Goal: Task Accomplishment & Management: Complete application form

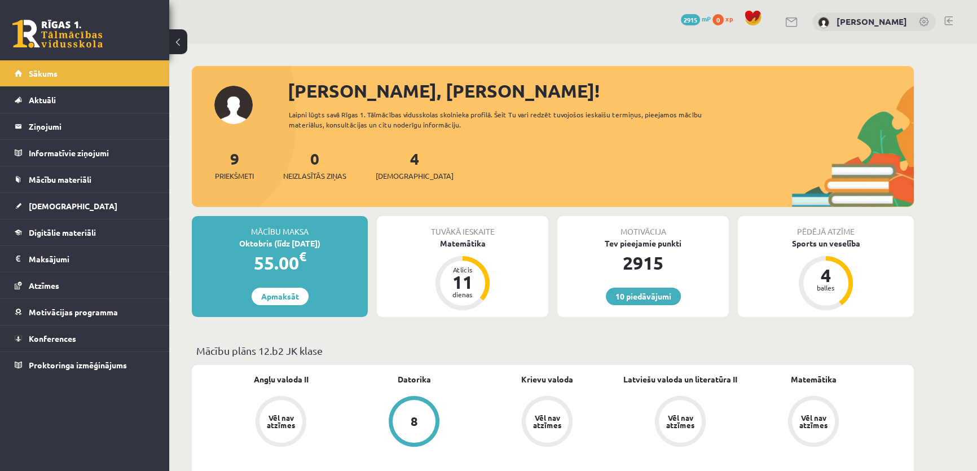
click at [87, 200] on link "[DEMOGRAPHIC_DATA]" at bounding box center [85, 206] width 140 height 26
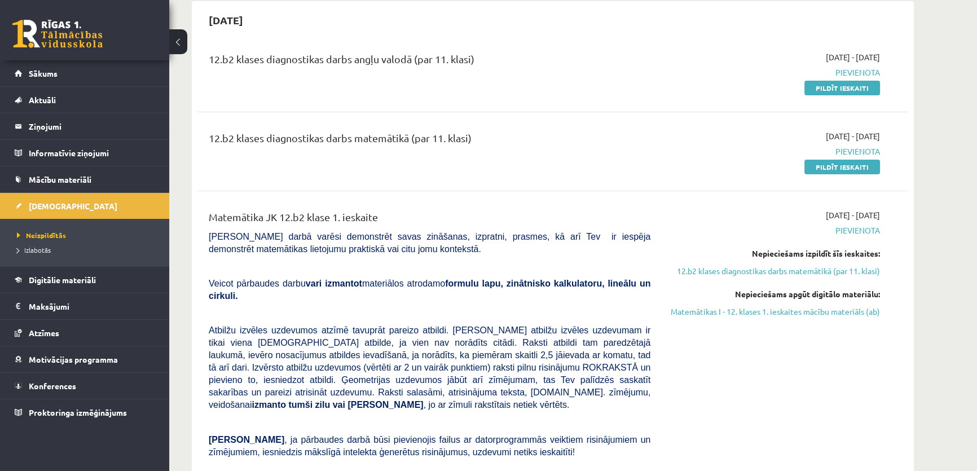
scroll to position [85, 0]
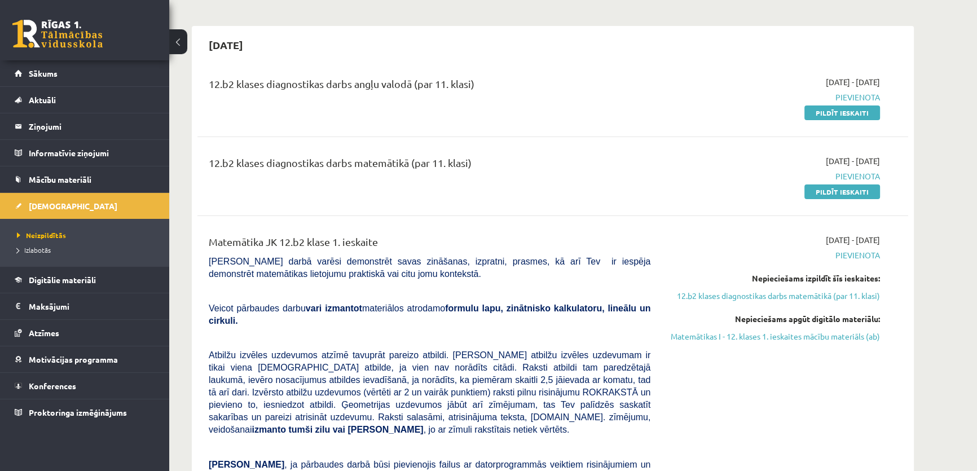
click at [837, 195] on link "Pildīt ieskaiti" at bounding box center [842, 191] width 76 height 15
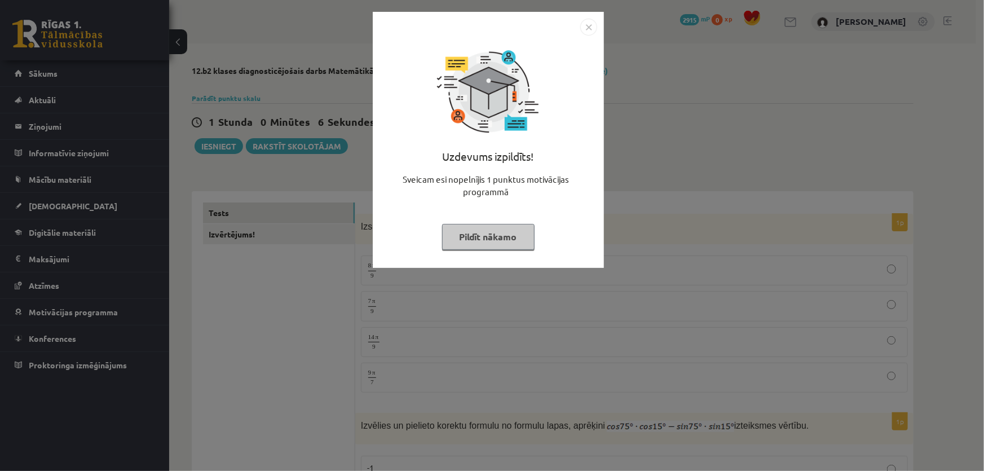
click at [803, 338] on div "Uzdevums izpildīts! Sveicam esi nopelnījis 1 punktus motivācijas programmā Pild…" at bounding box center [492, 235] width 984 height 471
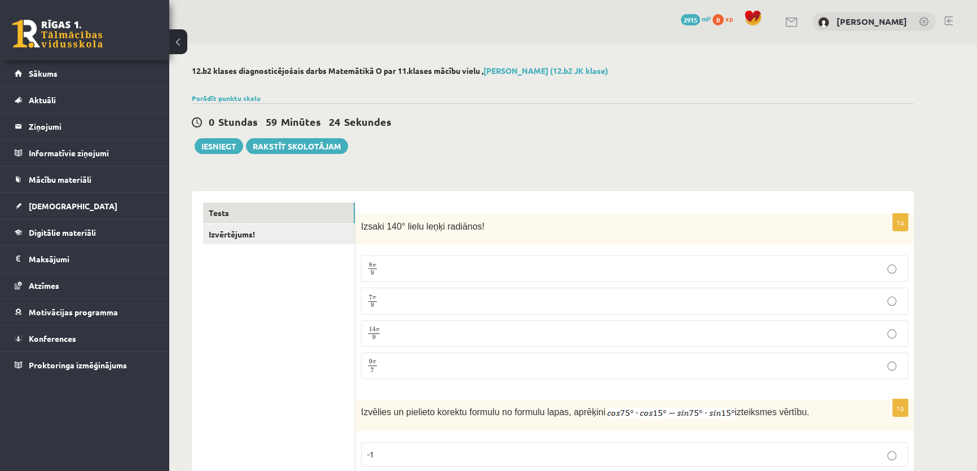
click at [407, 297] on p "7 π 9 7 π 9" at bounding box center [634, 301] width 534 height 14
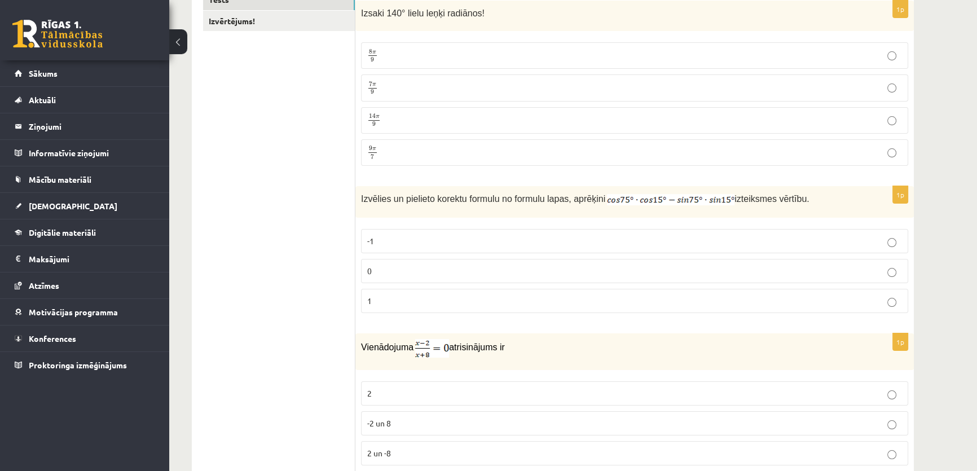
scroll to position [256, 0]
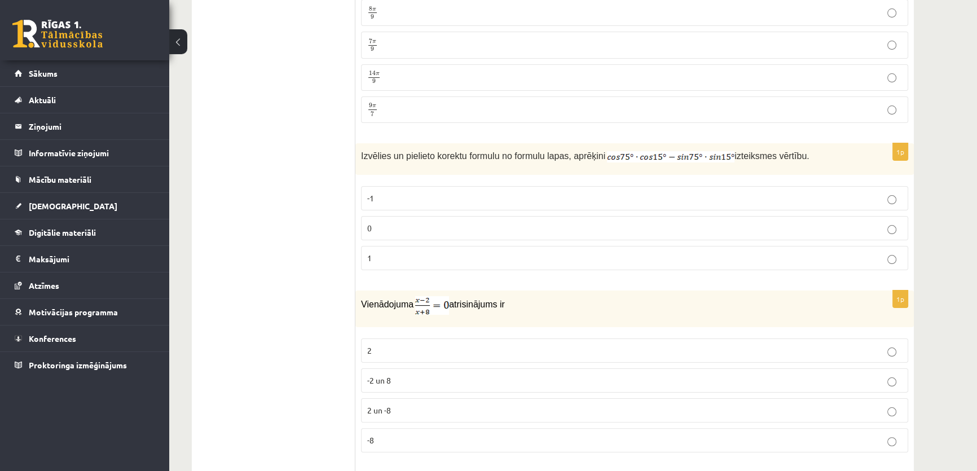
drag, startPoint x: 359, startPoint y: 152, endPoint x: 794, endPoint y: 147, distance: 435.3
click at [794, 147] on div "Izvēlies un pielieto korektu formulu no formulu lapas, aprēķini izteiksmes vērt…" at bounding box center [634, 159] width 558 height 32
click at [780, 147] on div "Izvēlies un pielieto korektu formulu no formulu lapas, aprēķini izteiksmes vērt…" at bounding box center [634, 159] width 558 height 32
click at [461, 231] on p "0" at bounding box center [634, 228] width 534 height 12
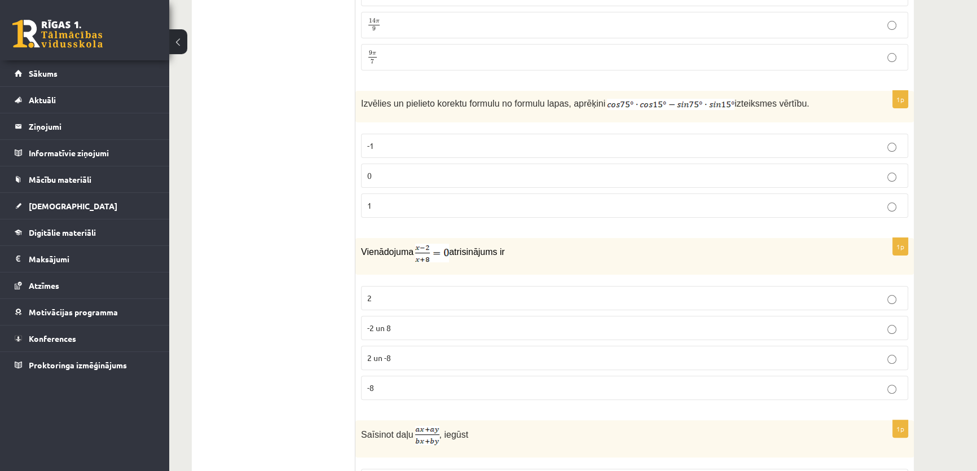
scroll to position [342, 0]
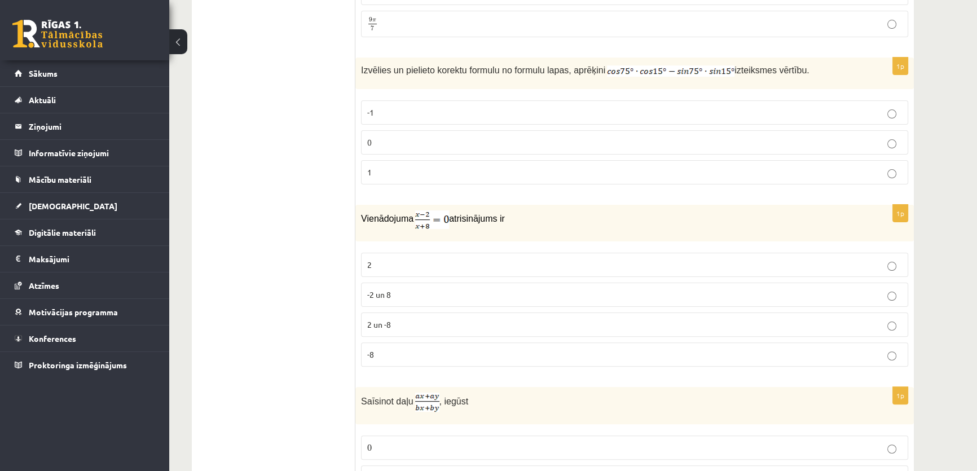
click at [381, 269] on label "2" at bounding box center [634, 265] width 547 height 24
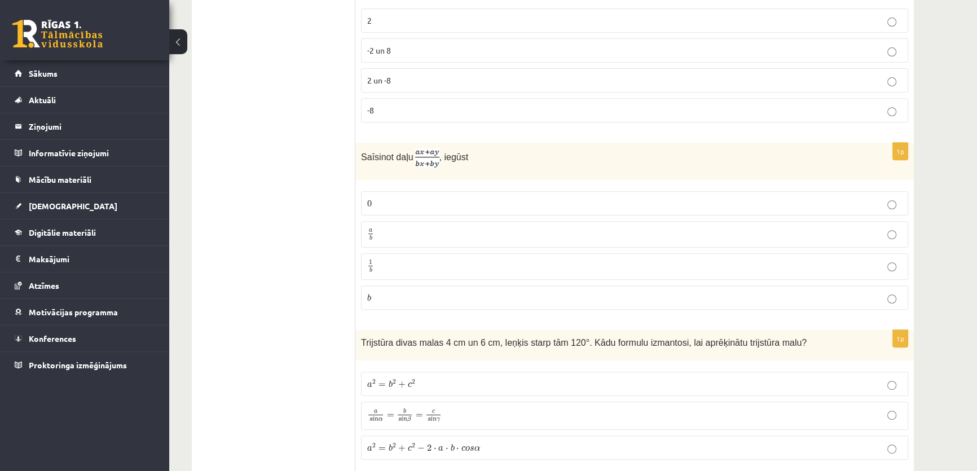
scroll to position [598, 0]
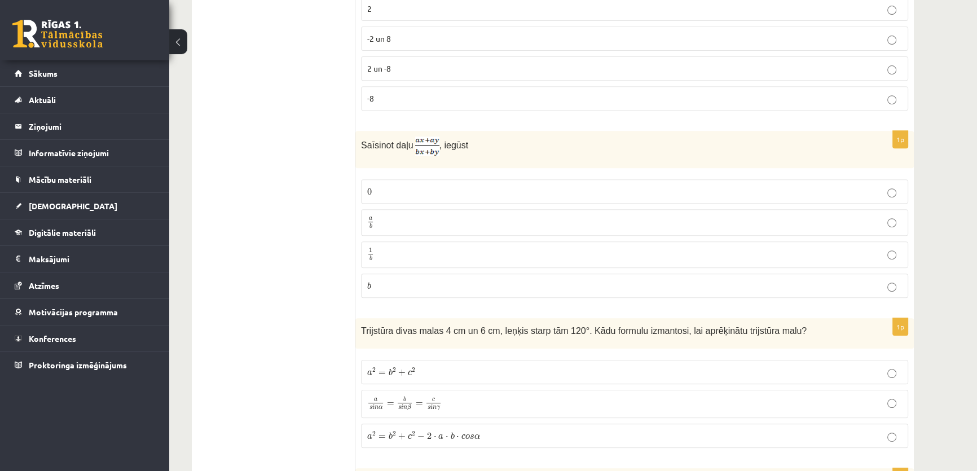
click at [369, 217] on span "a" at bounding box center [370, 218] width 3 height 3
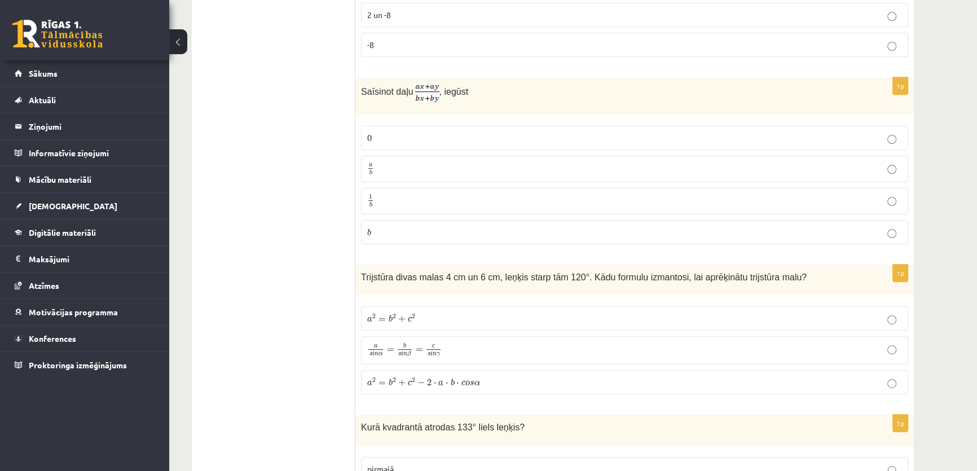
scroll to position [768, 0]
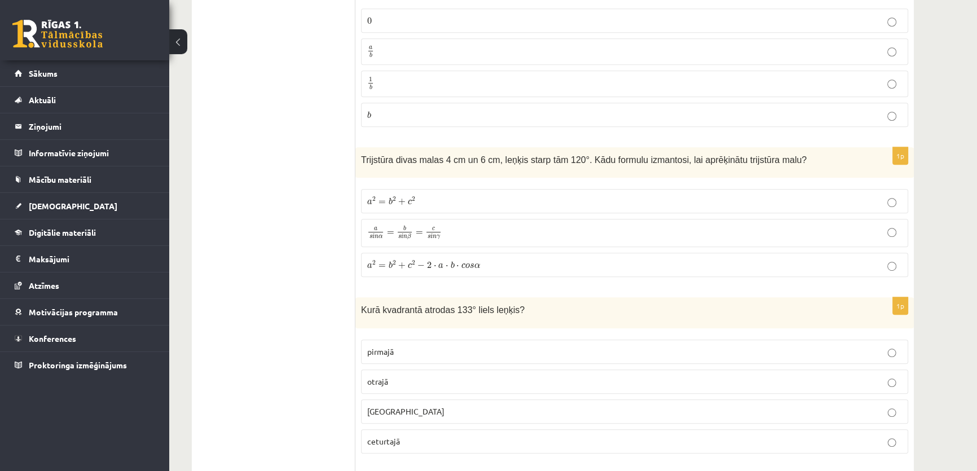
click at [367, 157] on span "Trijstūra divas malas 4 cm un 6 cm, leņķis starp tām 120°. Kādu formulu izmanto…" at bounding box center [583, 160] width 445 height 10
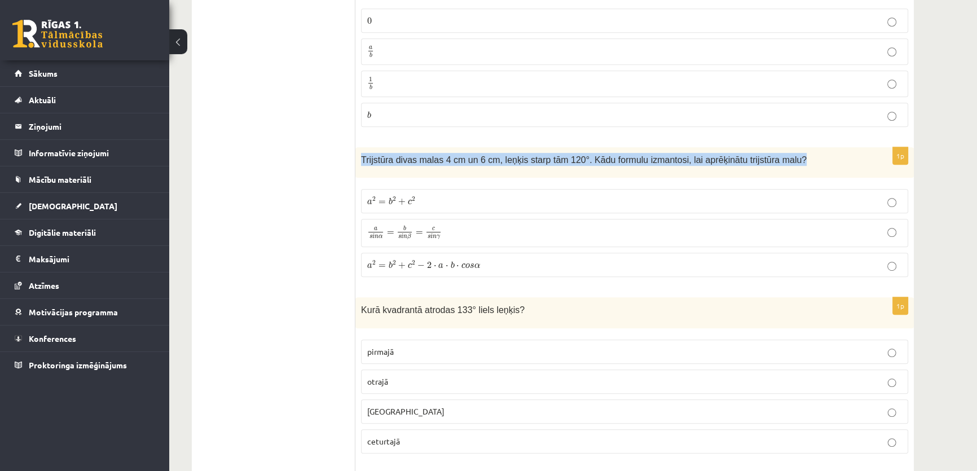
click at [367, 157] on span "Trijstūra divas malas 4 cm un 6 cm, leņķis starp tām 120°. Kādu formulu izmanto…" at bounding box center [583, 160] width 445 height 10
click at [368, 157] on span "Trijstūra divas malas 4 cm un 6 cm, leņķis starp tām 120°. Kādu formulu izmanto…" at bounding box center [583, 160] width 445 height 10
copy div "Trijstūra divas malas 4 cm un 6 cm, leņķis starp tām 120°. Kādu formulu izmanto…"
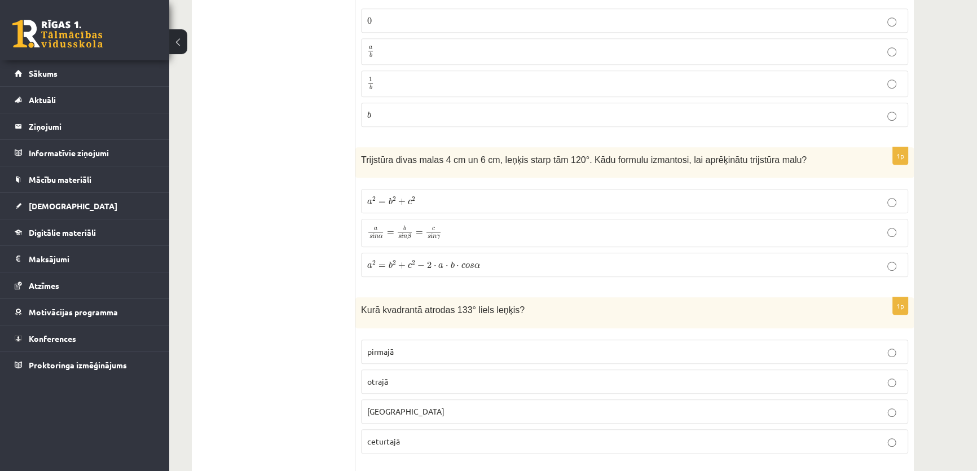
click at [489, 263] on p "a 2 = b 2 + c 2 − 2 ⋅ a ⋅ b ⋅ c o s α a 2 = b 2 + c 2 − 2 ⋅ a ⋅ b ⋅ c o s α" at bounding box center [634, 265] width 534 height 12
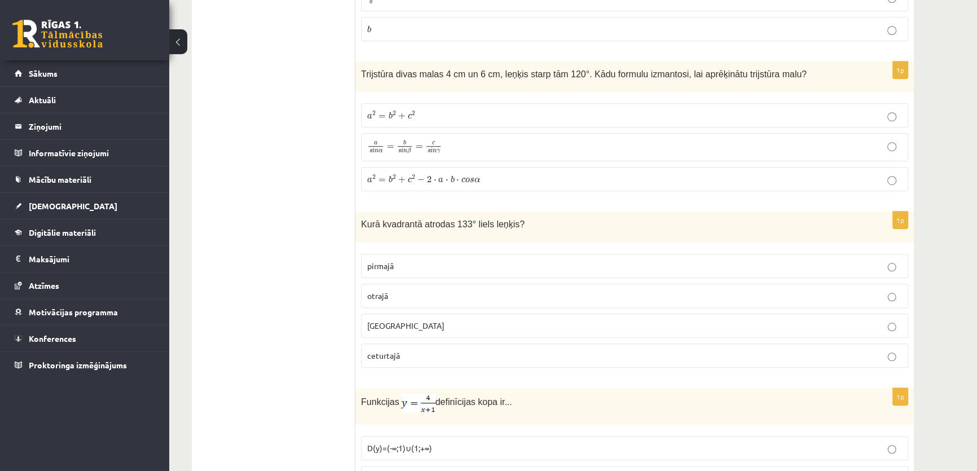
scroll to position [939, 0]
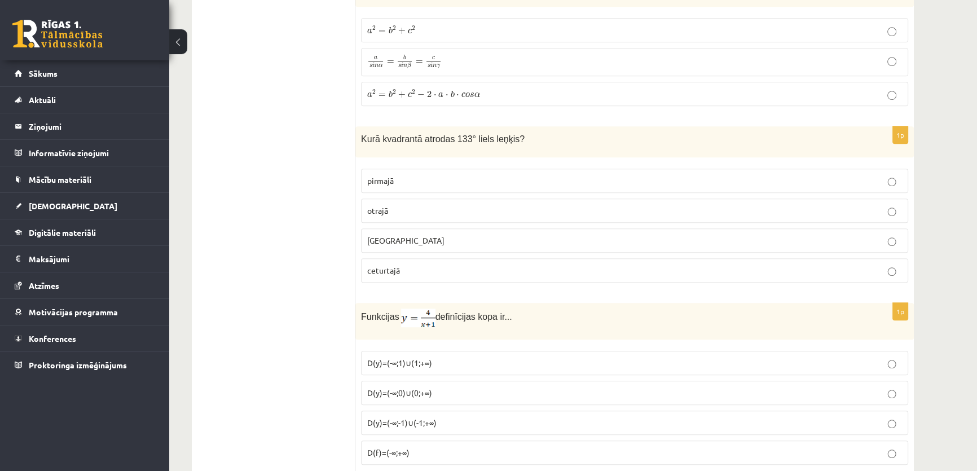
click at [461, 139] on span "Kurā kvadrantā atrodas 133° liels leņķis?" at bounding box center [443, 139] width 164 height 10
click at [461, 136] on span "Kurā kvadrantā atrodas 133° liels leņķis?" at bounding box center [443, 139] width 164 height 10
copy div "Kurā kvadrantā atrodas 133° liels leņķis?"
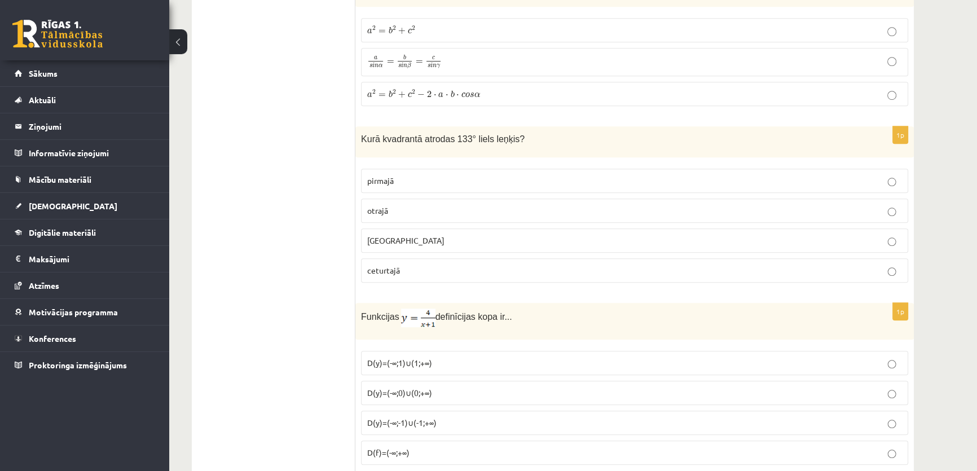
click at [399, 207] on p "otrajā" at bounding box center [634, 211] width 534 height 12
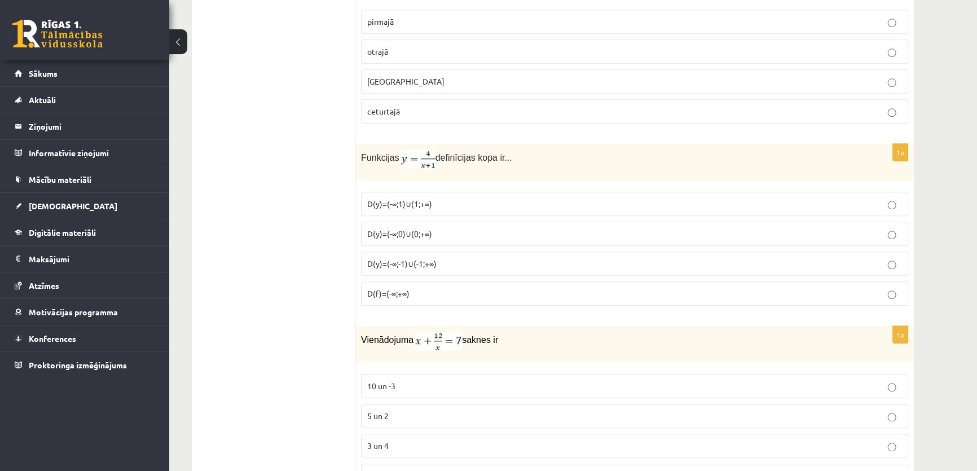
scroll to position [1111, 0]
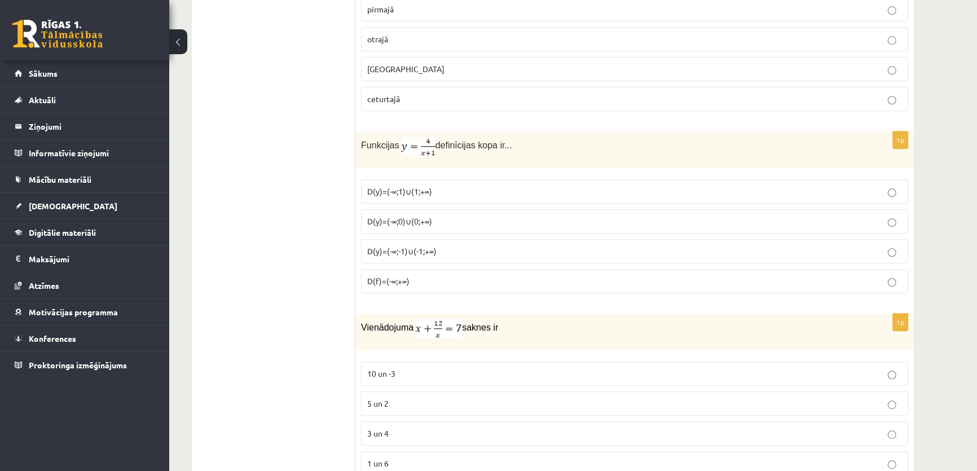
click at [437, 248] on p "D(y)=(-∞;-1)∪(-1;+∞)" at bounding box center [634, 251] width 534 height 12
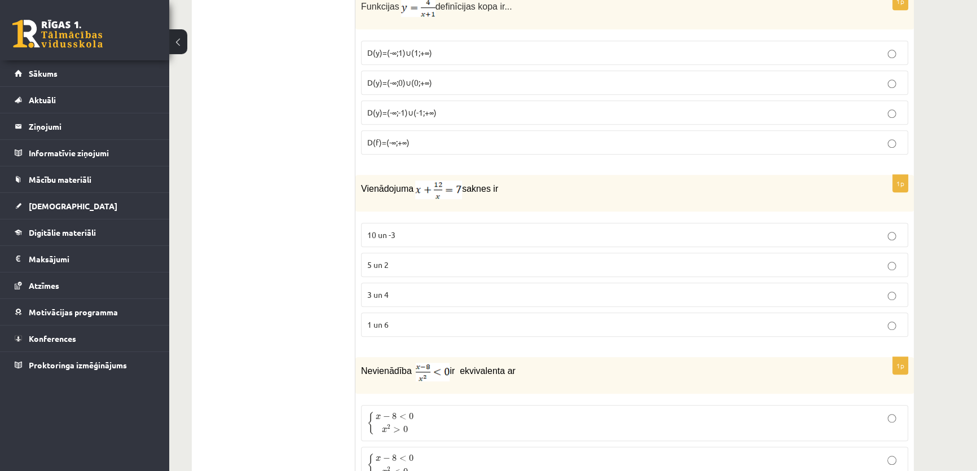
scroll to position [1281, 0]
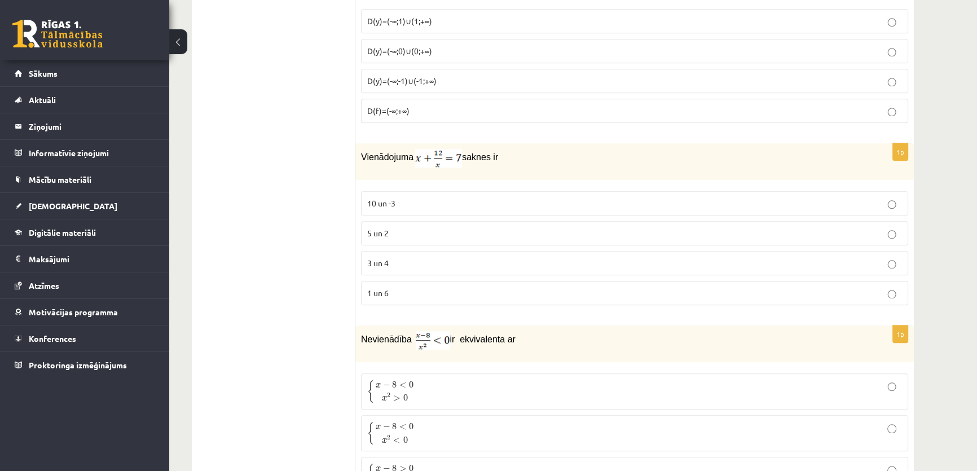
click at [392, 227] on p "5 un 2" at bounding box center [634, 233] width 534 height 12
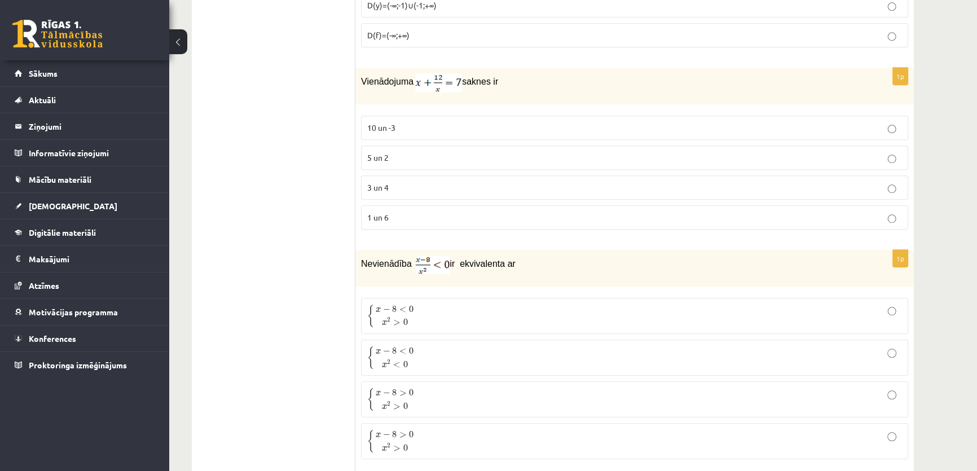
scroll to position [1452, 0]
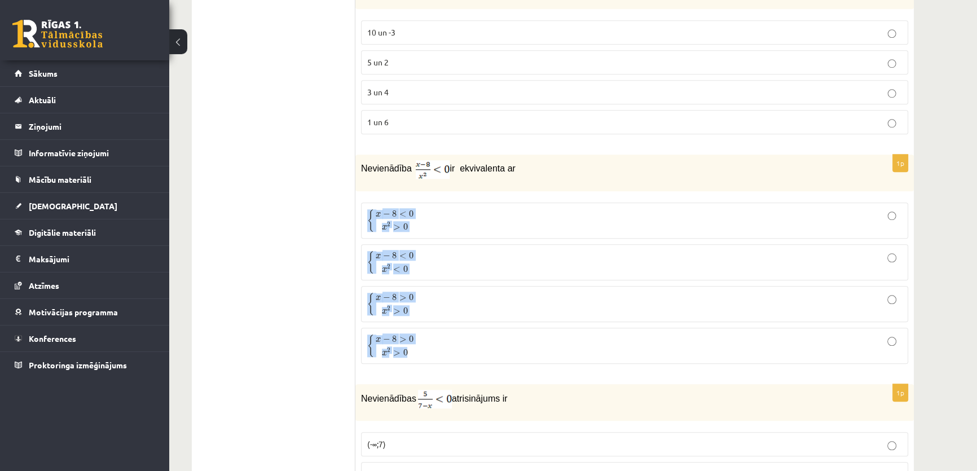
drag, startPoint x: 360, startPoint y: 190, endPoint x: 449, endPoint y: 336, distance: 171.1
click at [449, 336] on div "1p Nevienādība ir ekvivalenta ar { x − 8 < 0 x 2 > 0 { x − 8 < 0 x 2 > 0 { x − …" at bounding box center [634, 263] width 558 height 219
click at [546, 160] on p "Nevienādība ir ekvivalenta ar" at bounding box center [606, 169] width 491 height 19
click at [423, 219] on p "{ x − 8 < 0 x 2 > 0 { x − 8 < 0 x 2 > 0" at bounding box center [634, 221] width 534 height 24
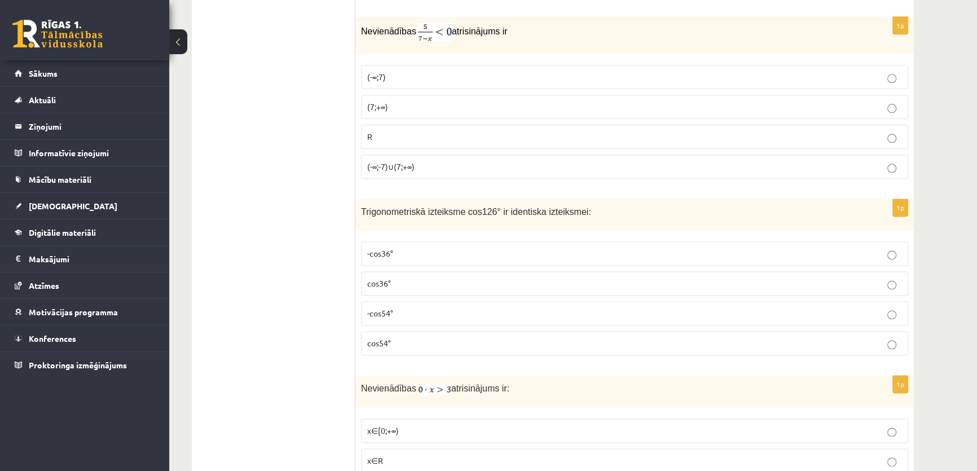
scroll to position [1793, 0]
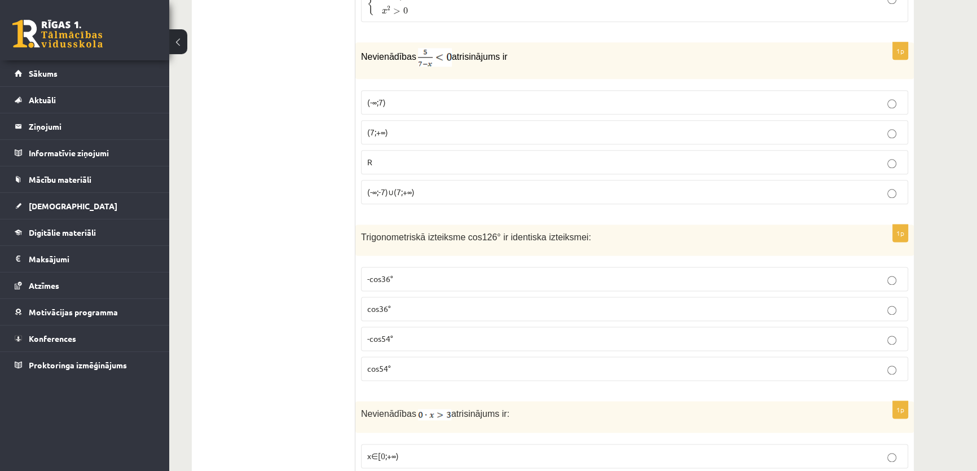
click at [377, 127] on span "(7;+∞)" at bounding box center [377, 132] width 21 height 10
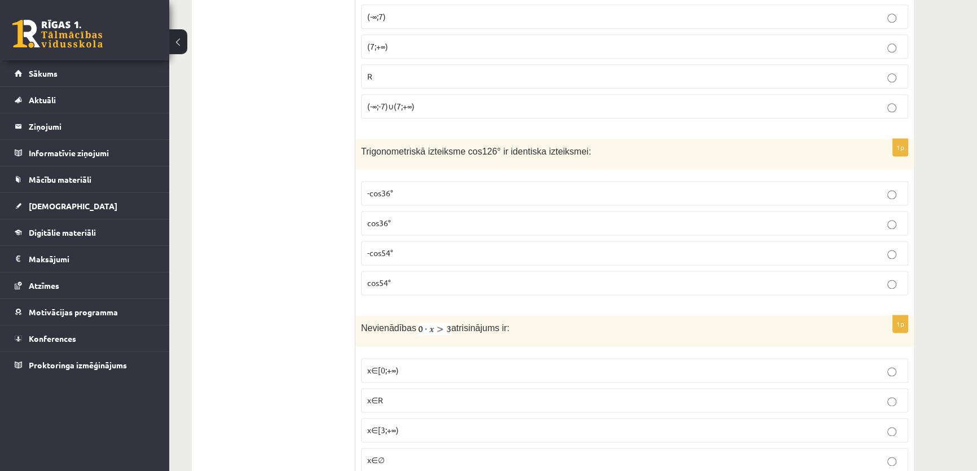
click at [405, 147] on span "Trigonometriskā izteiksme cos126° ir identiska izteiksmei:" at bounding box center [476, 152] width 230 height 10
click at [406, 147] on span "Trigonometriskā izteiksme cos126° ir identiska izteiksmei:" at bounding box center [476, 152] width 230 height 10
copy div "Trigonometriskā izteiksme cos126° ir identiska izteiksmei:"
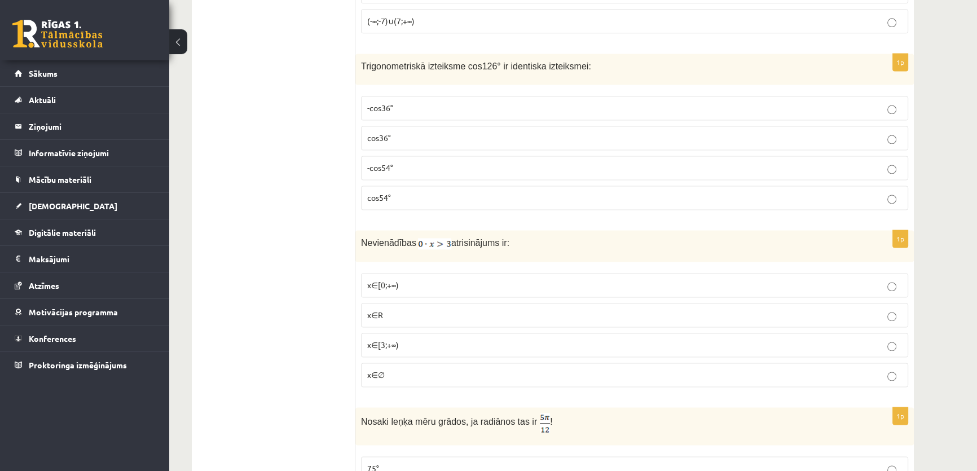
click at [404, 369] on p "x∈∅" at bounding box center [634, 375] width 534 height 12
click at [423, 170] on label "-cos54°" at bounding box center [634, 168] width 547 height 24
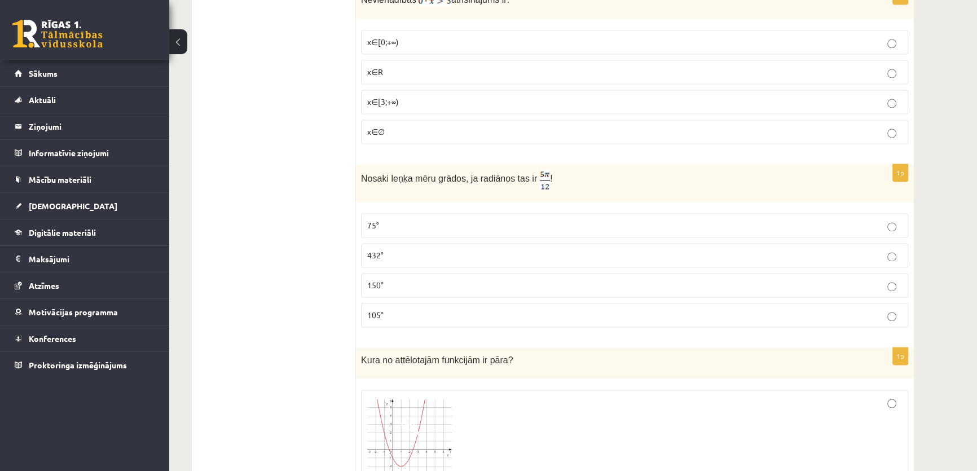
scroll to position [2221, 0]
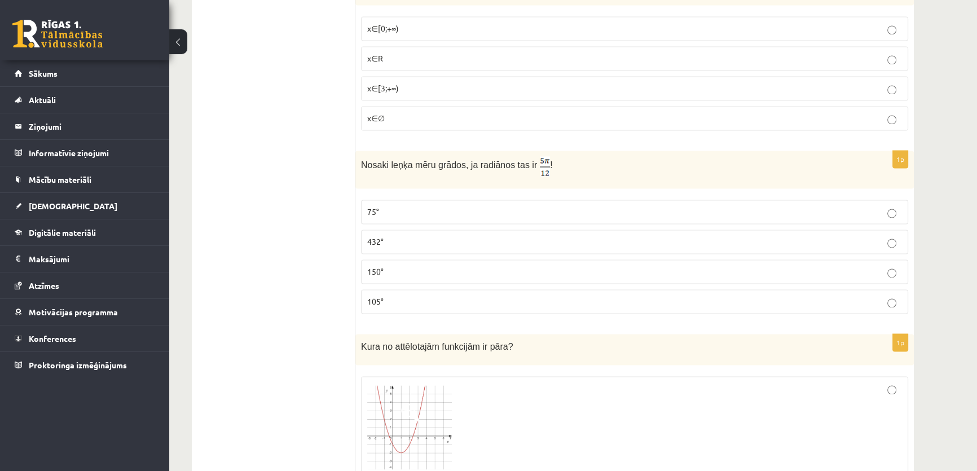
click at [403, 207] on p "75°" at bounding box center [634, 212] width 534 height 12
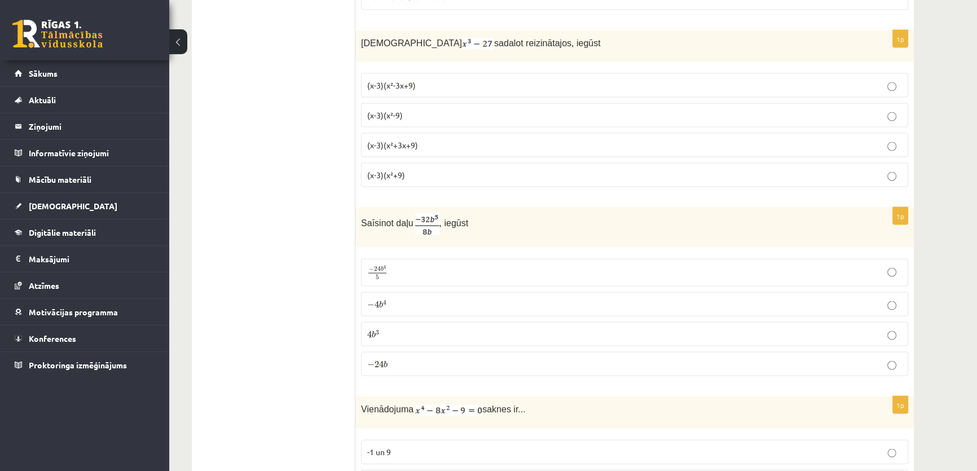
scroll to position [2819, 0]
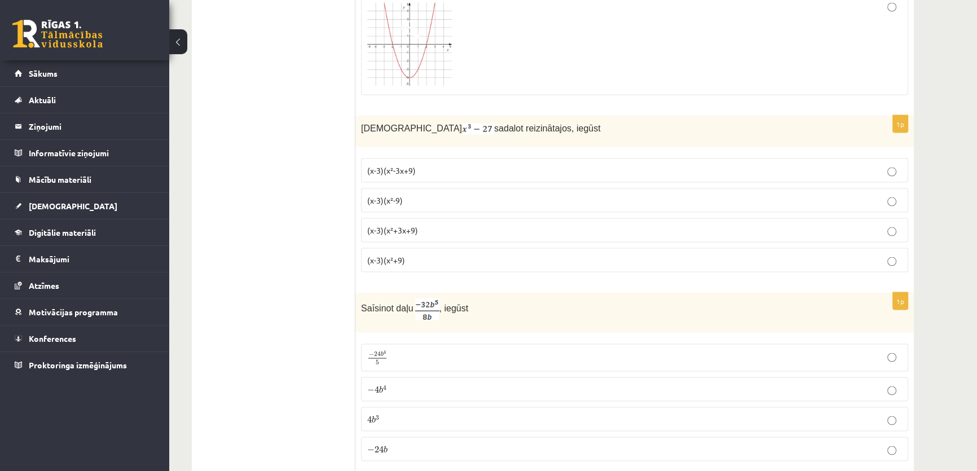
click at [417, 226] on span "(x-3)(x²+3x+9)" at bounding box center [392, 230] width 51 height 10
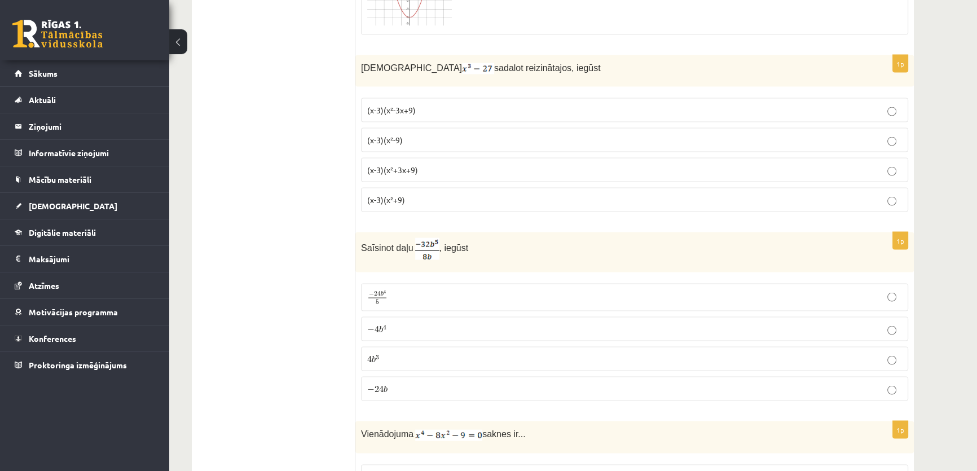
scroll to position [2989, 0]
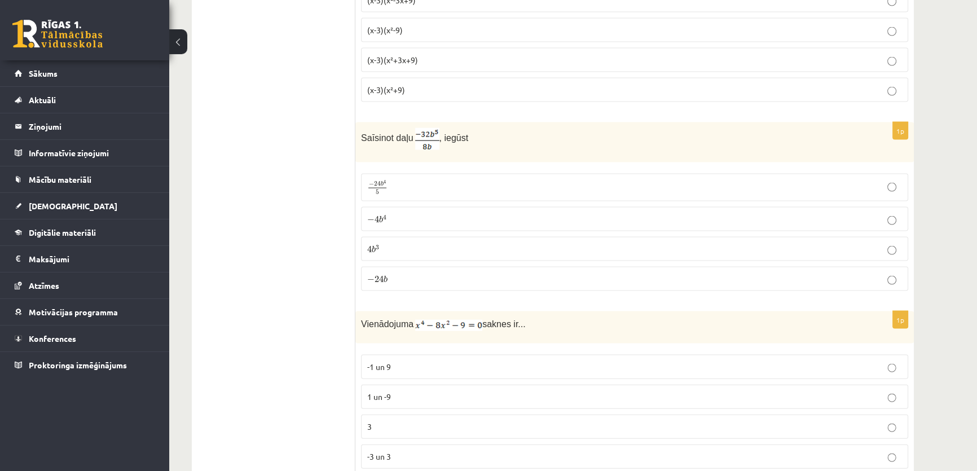
click at [372, 217] on span "−" at bounding box center [370, 220] width 7 height 7
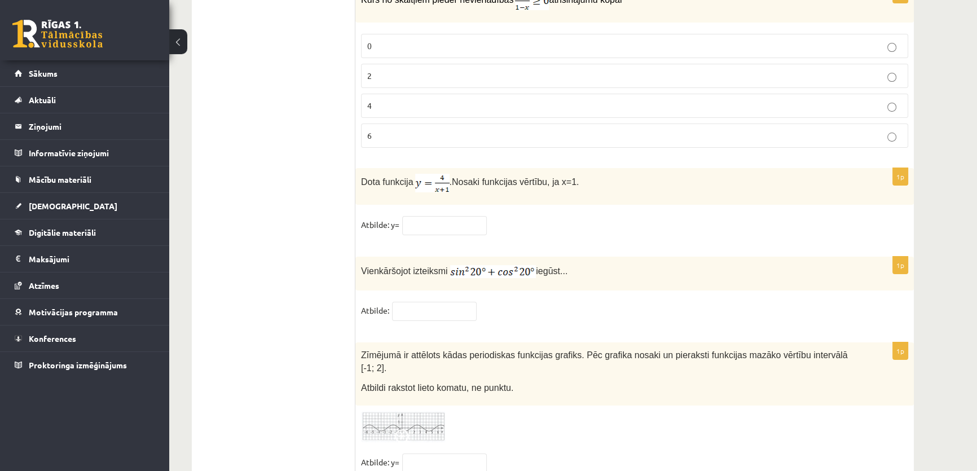
scroll to position [5446, 0]
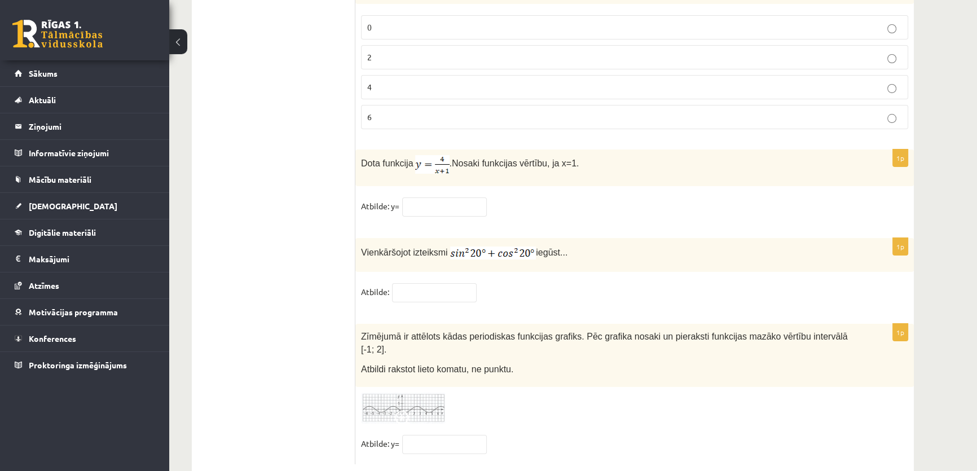
click at [399, 392] on img at bounding box center [403, 407] width 85 height 31
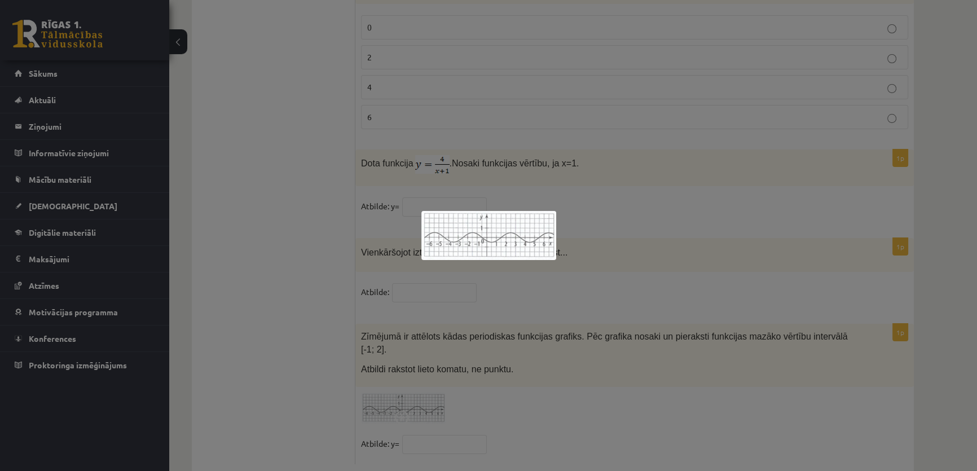
click at [618, 241] on div at bounding box center [488, 235] width 977 height 471
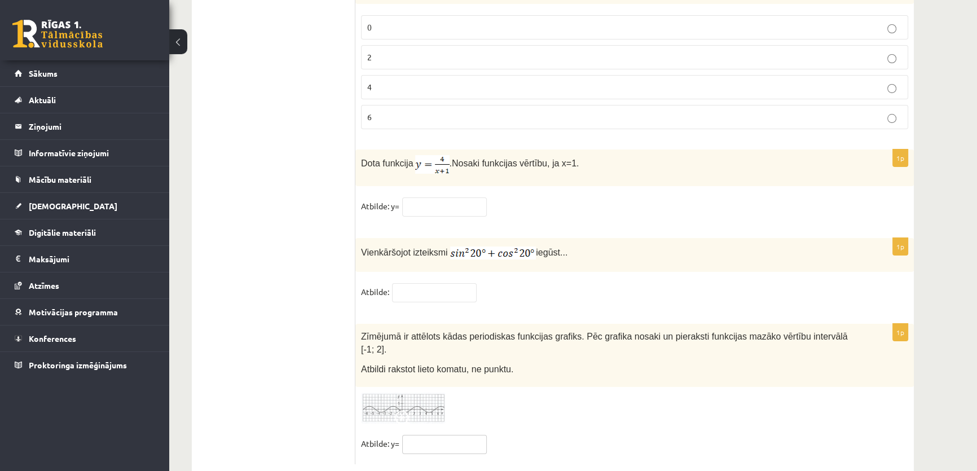
click at [445, 435] on input "text" at bounding box center [444, 444] width 85 height 19
click at [410, 392] on img at bounding box center [403, 407] width 85 height 31
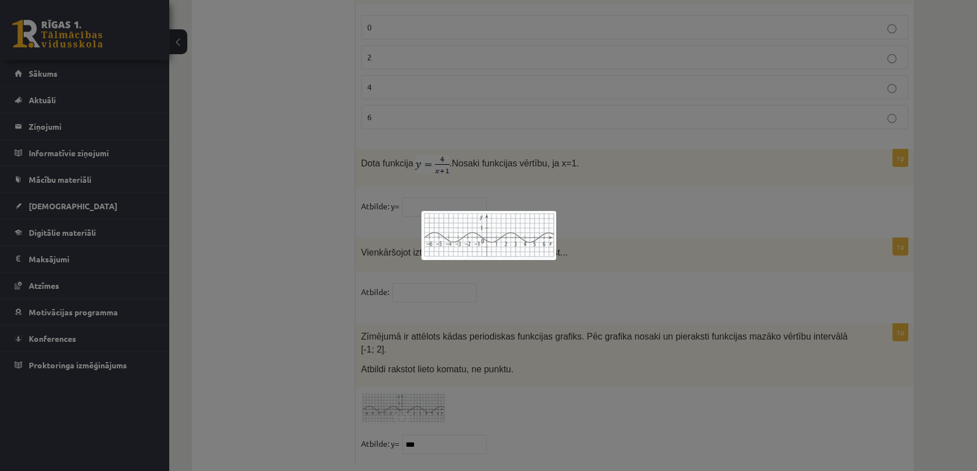
click at [403, 414] on div at bounding box center [488, 235] width 977 height 471
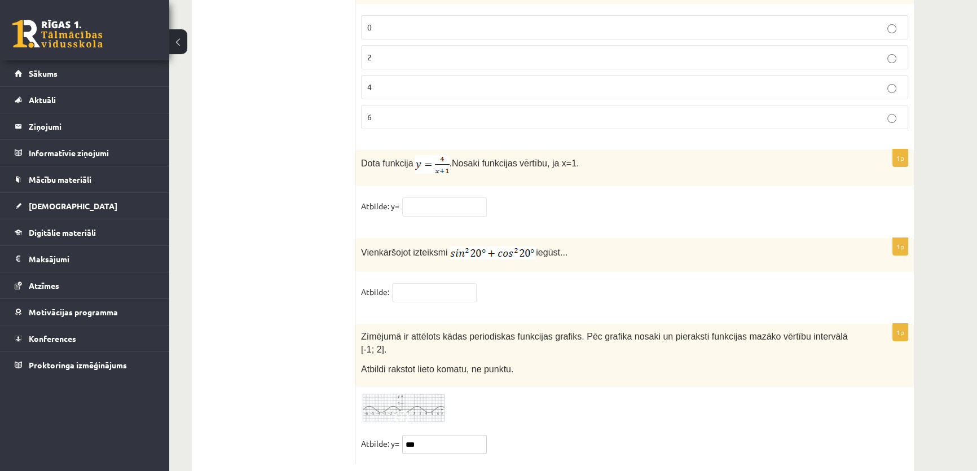
click at [404, 435] on input "***" at bounding box center [444, 444] width 85 height 19
type input "****"
click at [435, 283] on input "text" at bounding box center [434, 292] width 85 height 19
click at [457, 283] on input "text" at bounding box center [434, 292] width 85 height 19
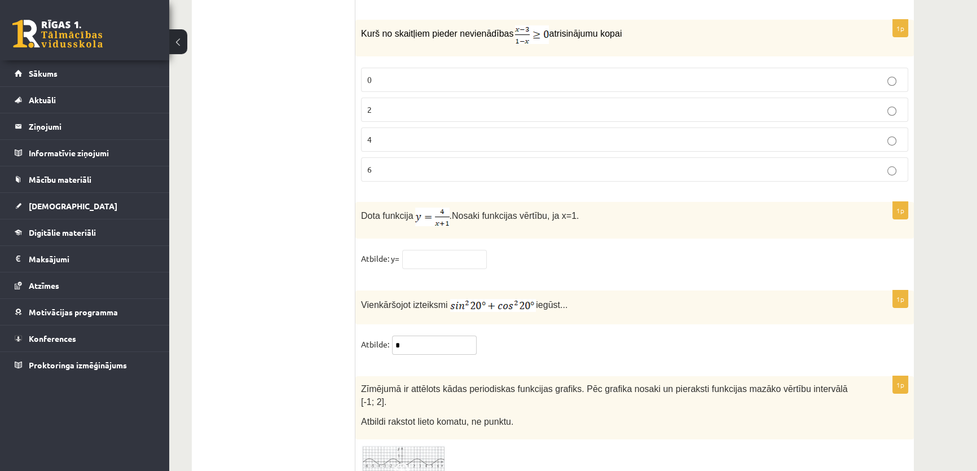
scroll to position [5361, 0]
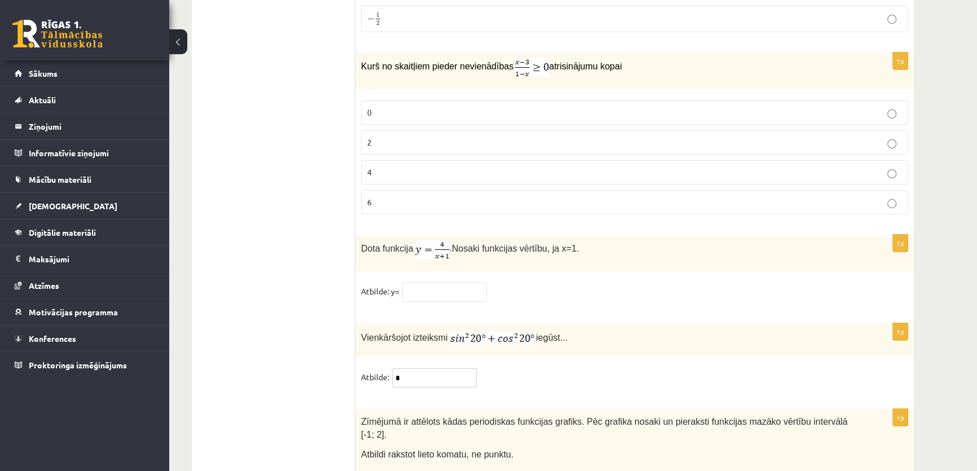
type input "*"
click at [437, 282] on input "text" at bounding box center [444, 291] width 85 height 19
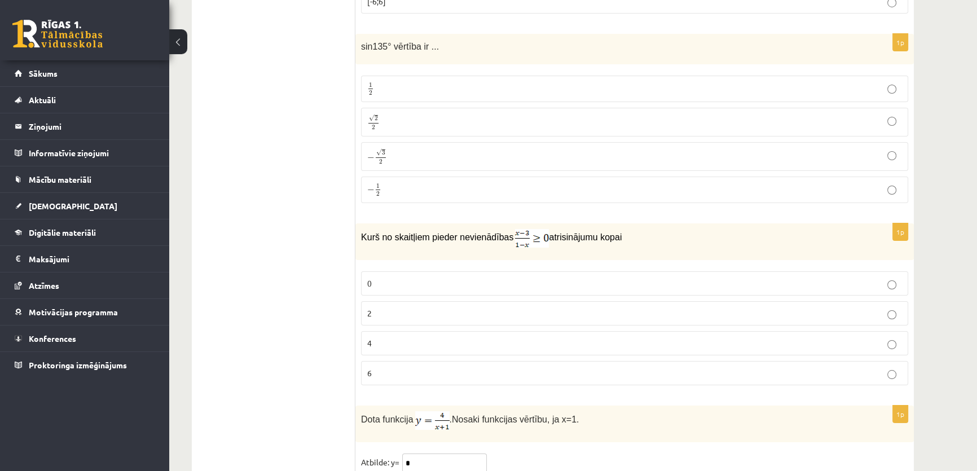
type input "*"
click at [372, 307] on p "2" at bounding box center [634, 313] width 534 height 12
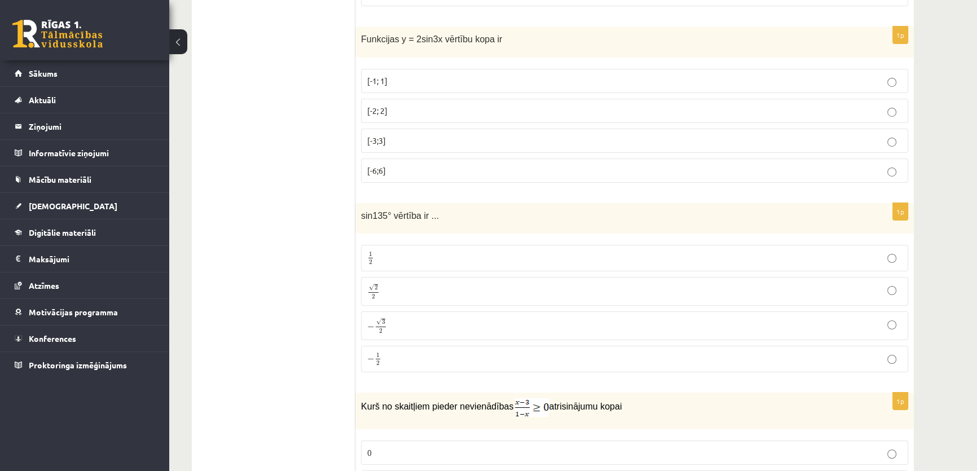
scroll to position [5020, 0]
drag, startPoint x: 358, startPoint y: 203, endPoint x: 558, endPoint y: 248, distance: 204.6
click at [436, 210] on div "sin135° vērtība ir ..." at bounding box center [634, 220] width 558 height 31
copy span "sin135° vērtība ir ..."
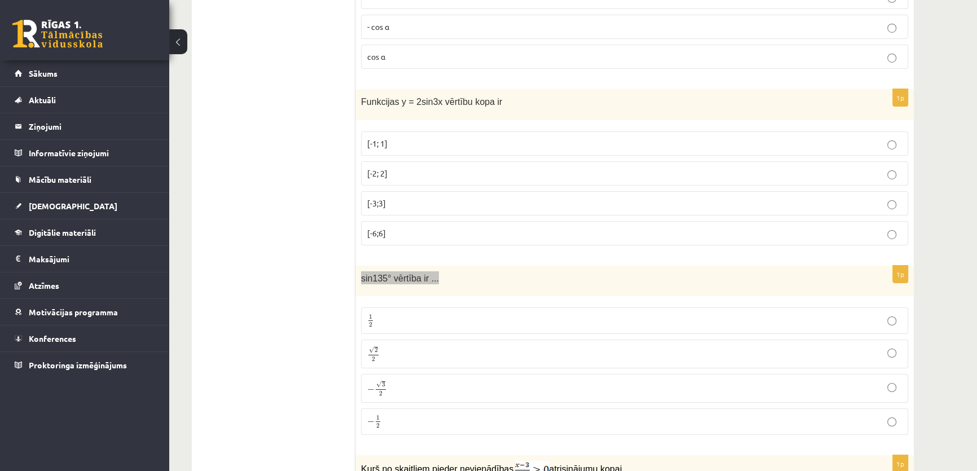
scroll to position [4934, 0]
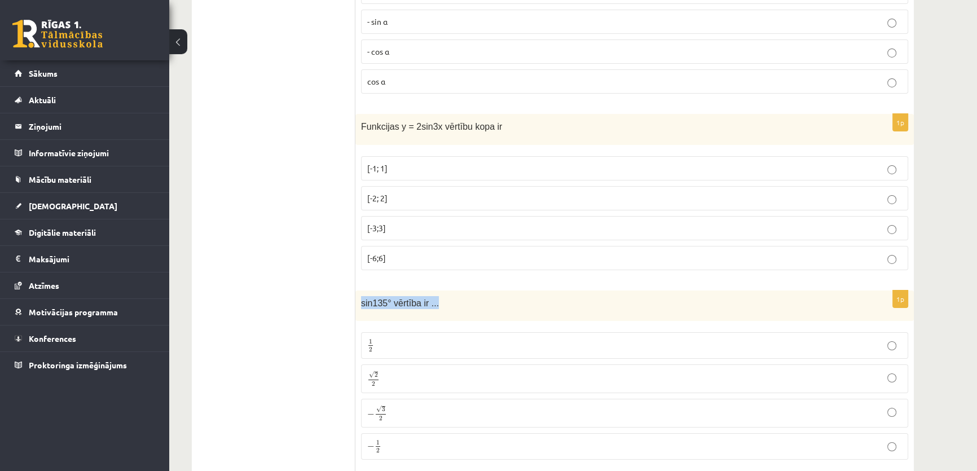
click at [382, 370] on p "√ 2 2 2 2" at bounding box center [634, 378] width 534 height 16
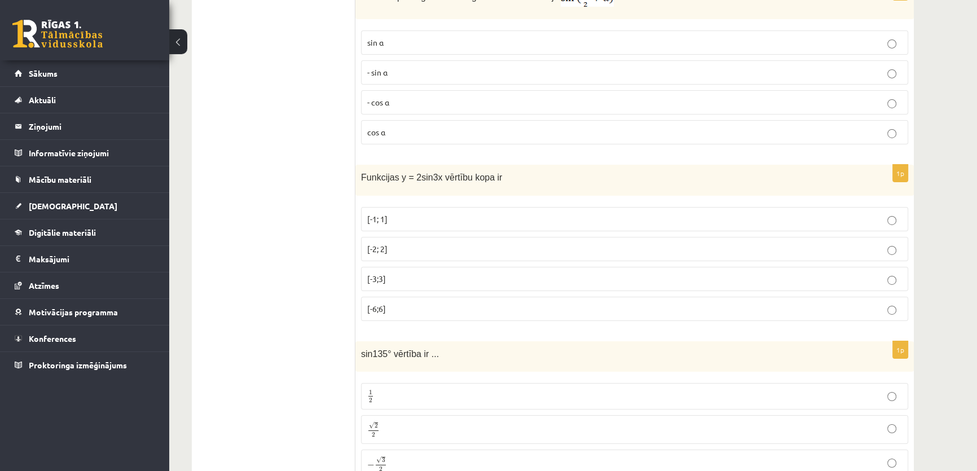
scroll to position [4849, 0]
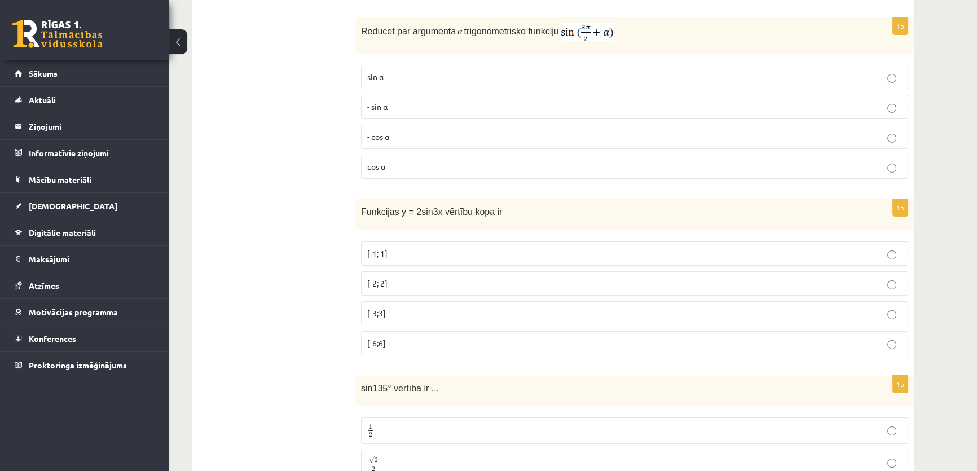
click at [410, 207] on span "Funkcijas y = 2sin3x vērtību kopa ir" at bounding box center [431, 212] width 141 height 10
copy div "Funkcijas y = 2sin3x vērtību kopa ir"
click at [405, 271] on label "[-2; 2]" at bounding box center [634, 283] width 547 height 24
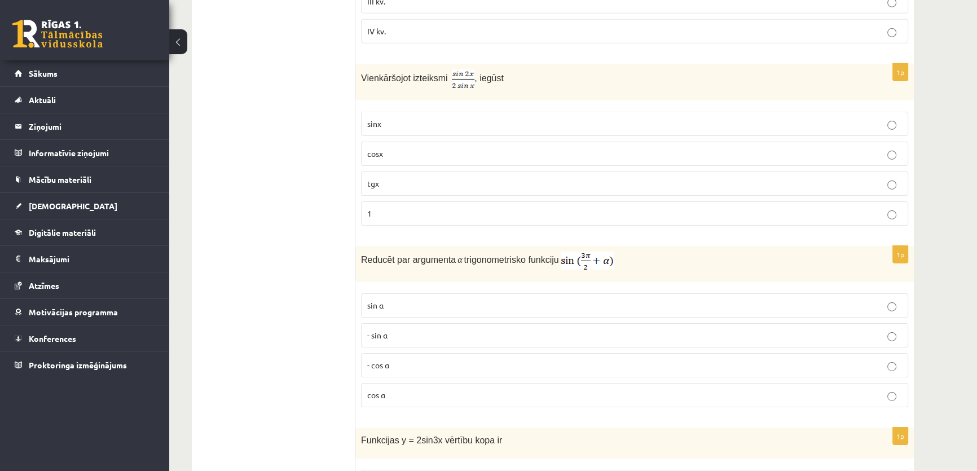
scroll to position [4592, 0]
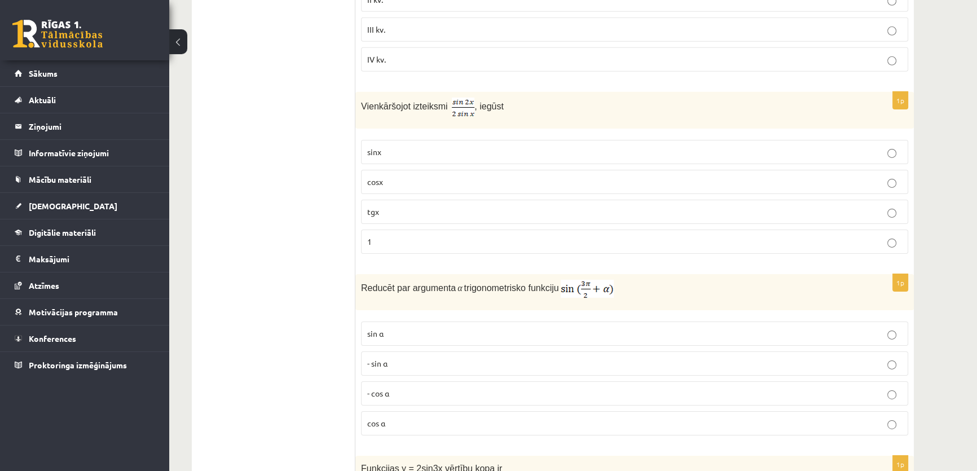
click at [407, 357] on p "- sin ⁡α" at bounding box center [634, 363] width 534 height 12
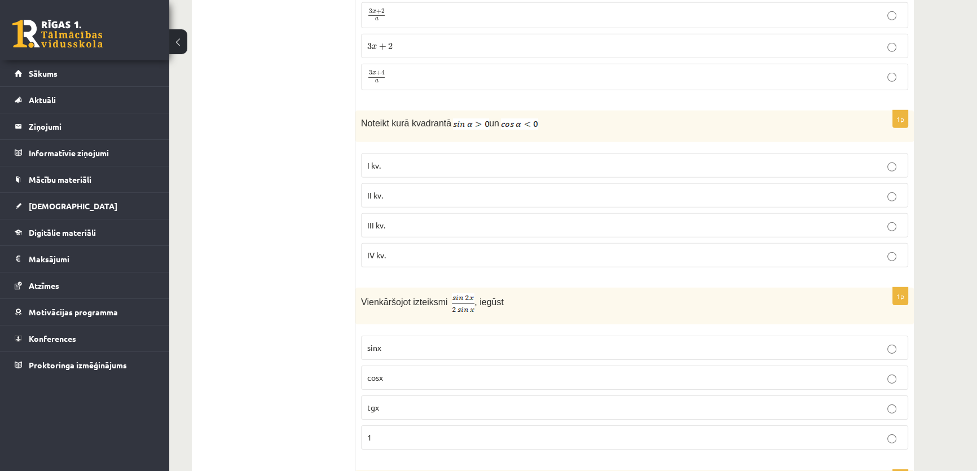
scroll to position [4421, 0]
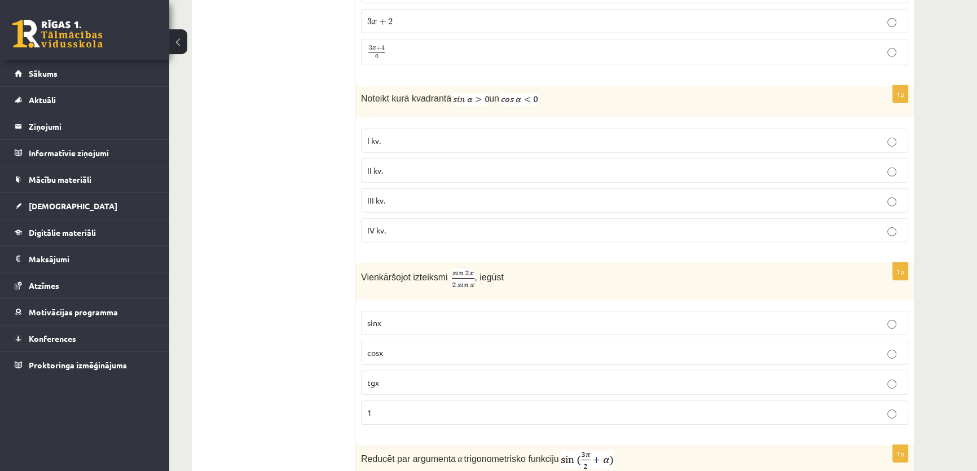
click at [378, 165] on span "II kv." at bounding box center [375, 170] width 16 height 10
click at [380, 347] on span "cosx" at bounding box center [375, 352] width 16 height 10
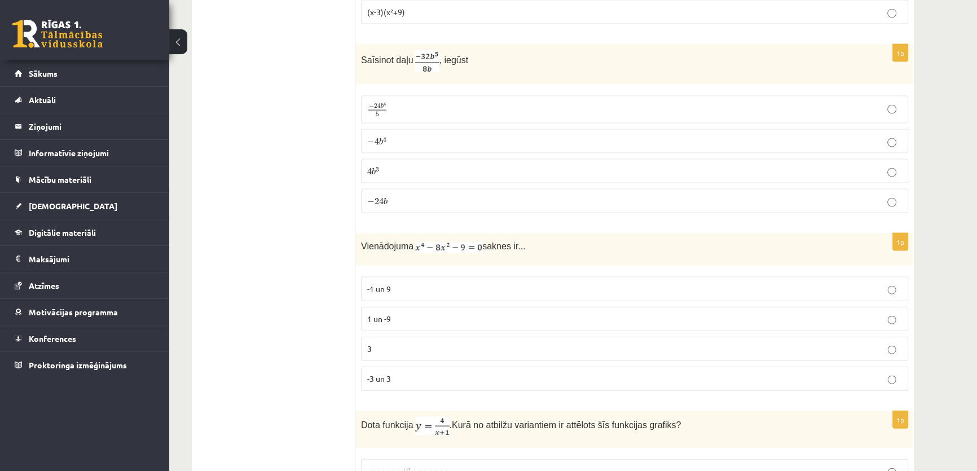
scroll to position [3055, 0]
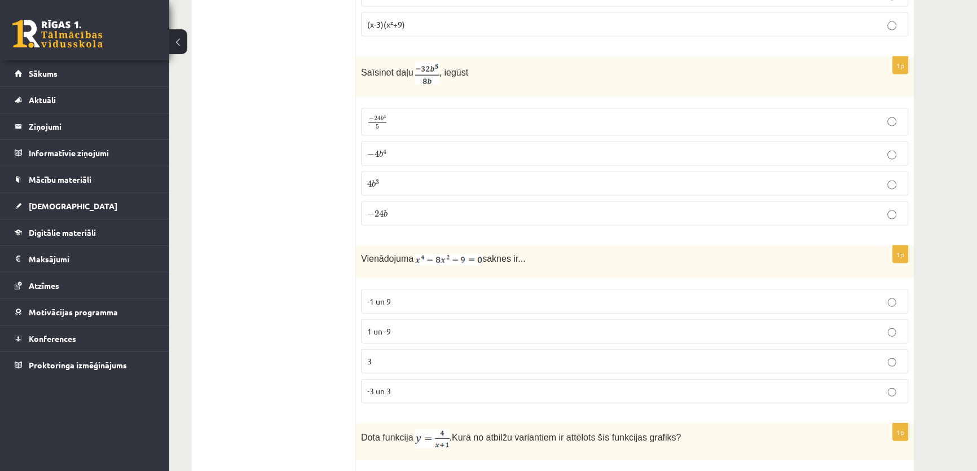
drag, startPoint x: 397, startPoint y: 299, endPoint x: 401, endPoint y: 316, distance: 17.9
click at [397, 299] on label "-1 un 9" at bounding box center [634, 301] width 547 height 24
click at [383, 296] on span "-1 un 9" at bounding box center [379, 301] width 24 height 10
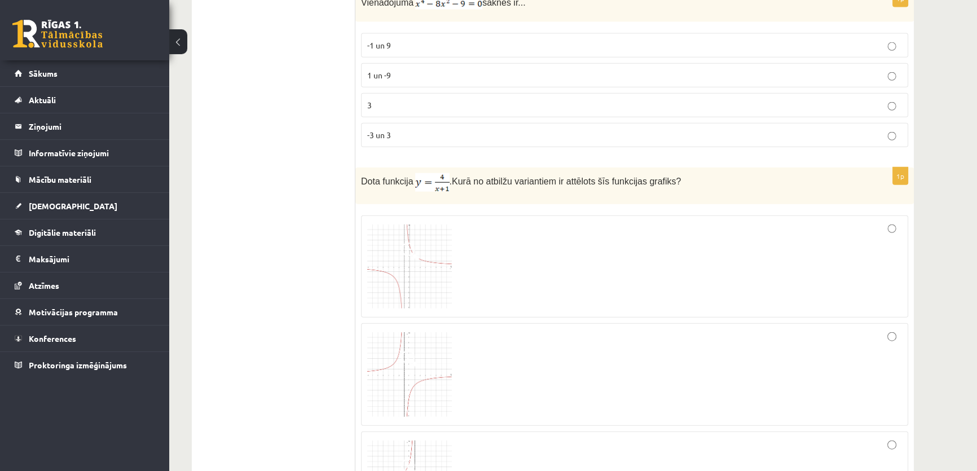
scroll to position [3396, 0]
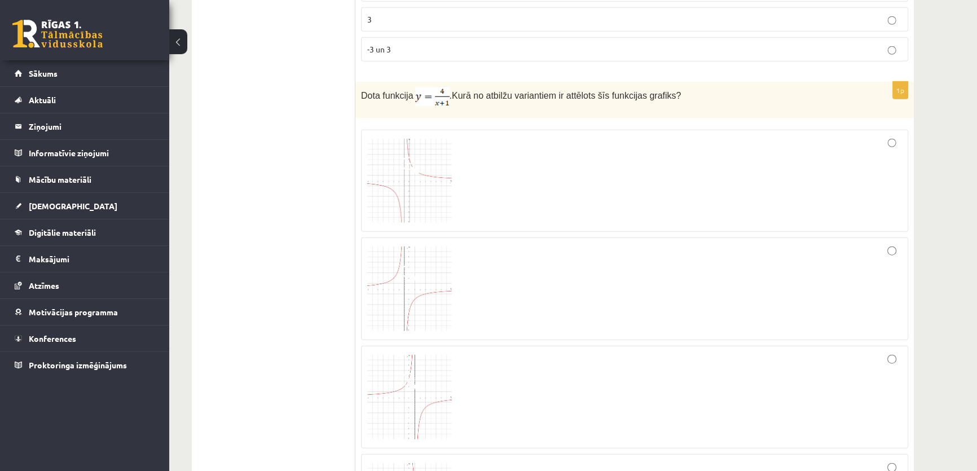
click at [390, 184] on img at bounding box center [409, 181] width 85 height 85
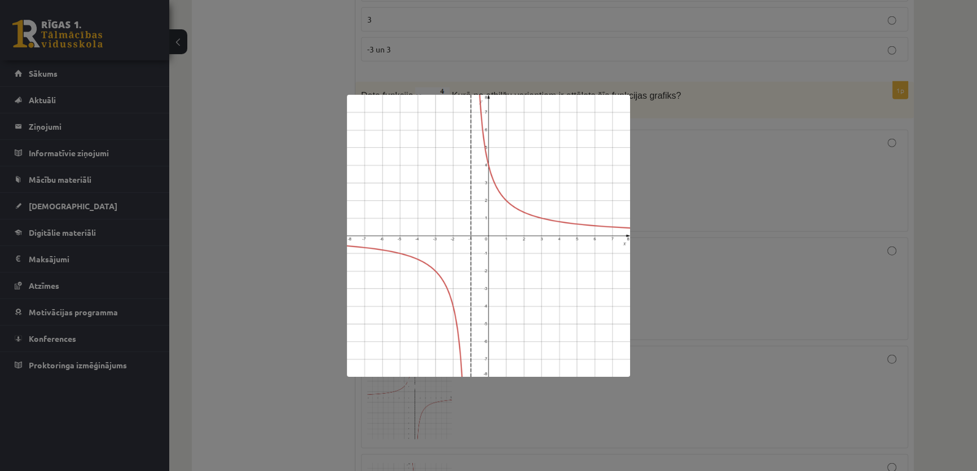
click at [736, 208] on div at bounding box center [488, 235] width 977 height 471
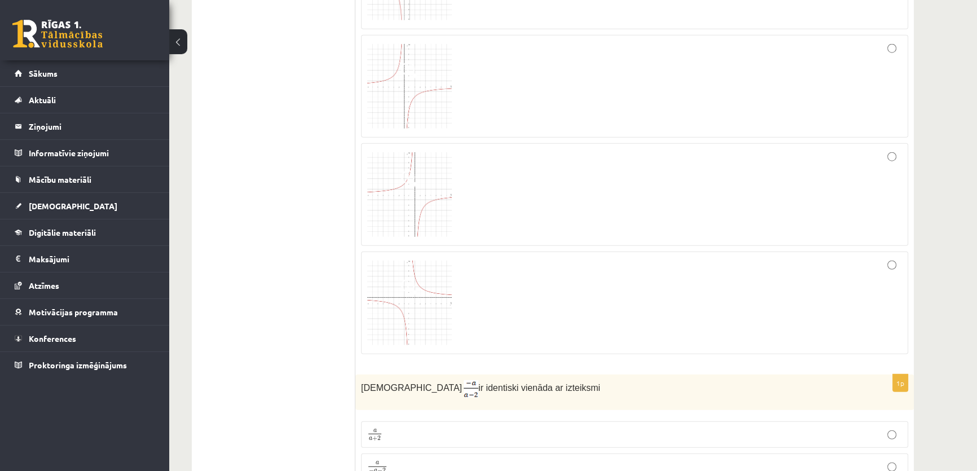
scroll to position [3482, 0]
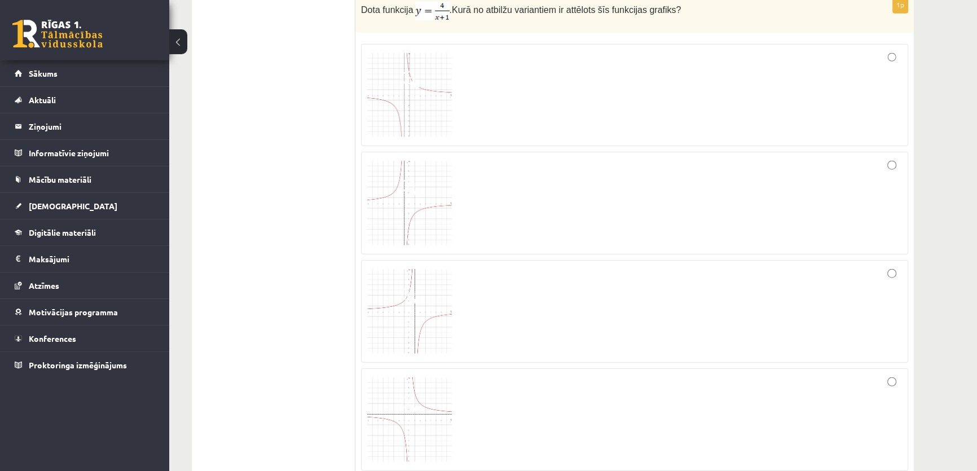
click at [414, 90] on img at bounding box center [409, 95] width 85 height 85
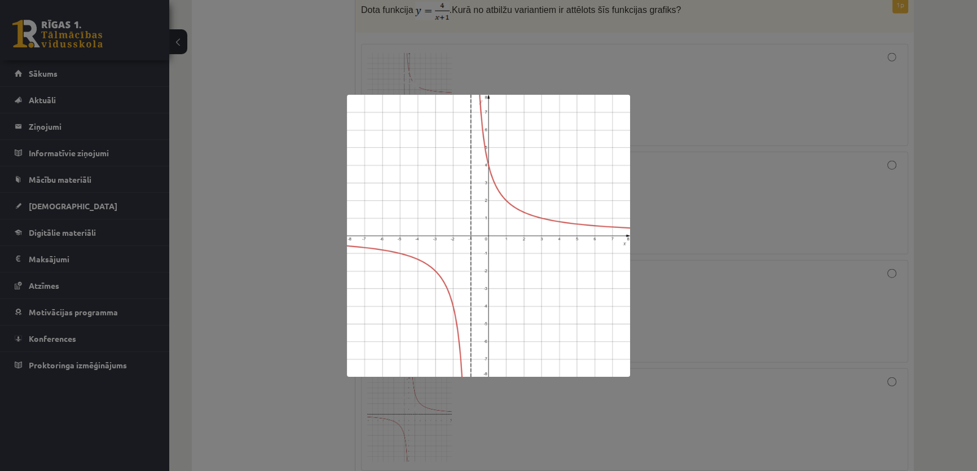
click at [845, 132] on div at bounding box center [488, 235] width 977 height 471
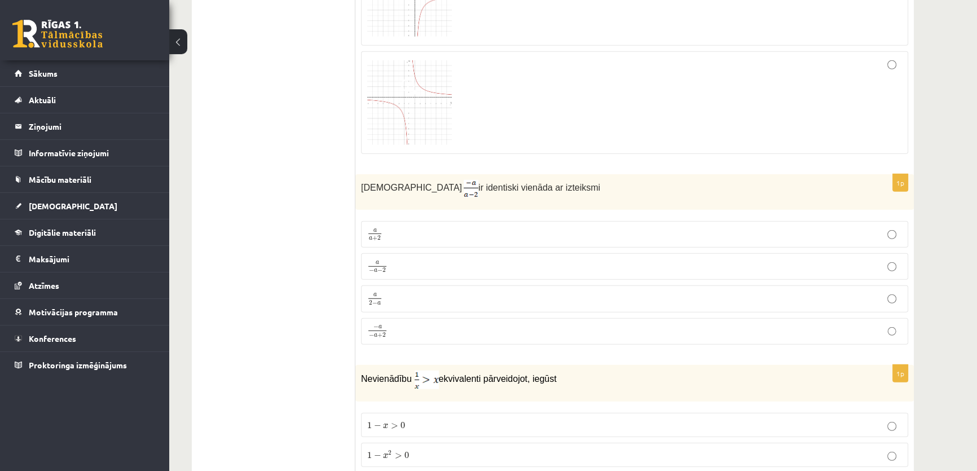
scroll to position [3823, 0]
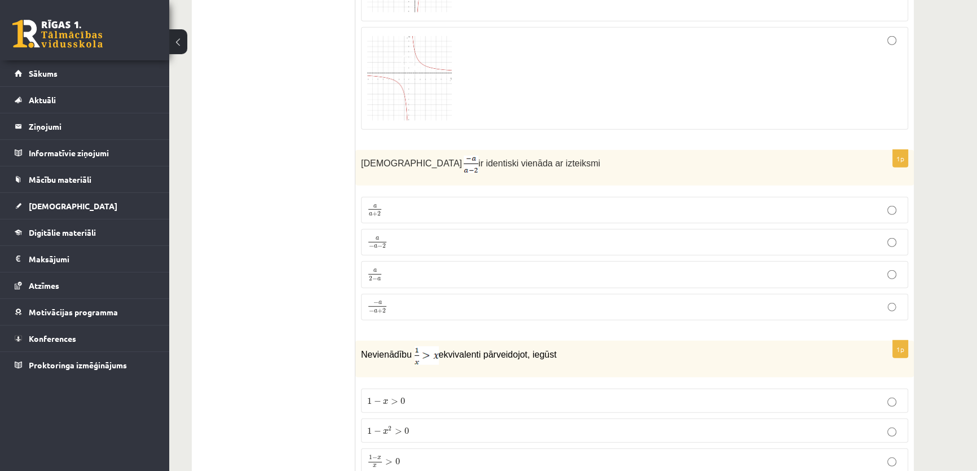
click at [412, 300] on p "− a − a + 2 − a − a + 2" at bounding box center [634, 307] width 534 height 15
click at [444, 267] on p "a 2 − a a 2 − a" at bounding box center [634, 274] width 534 height 14
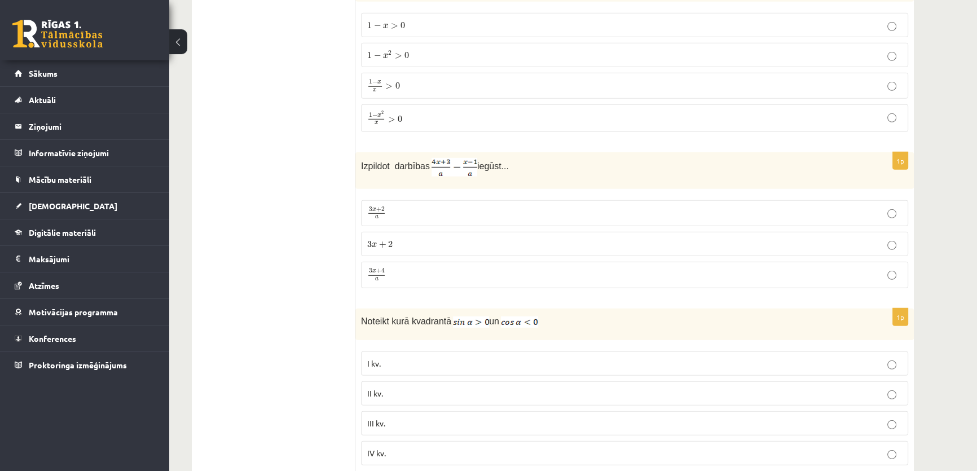
scroll to position [4165, 0]
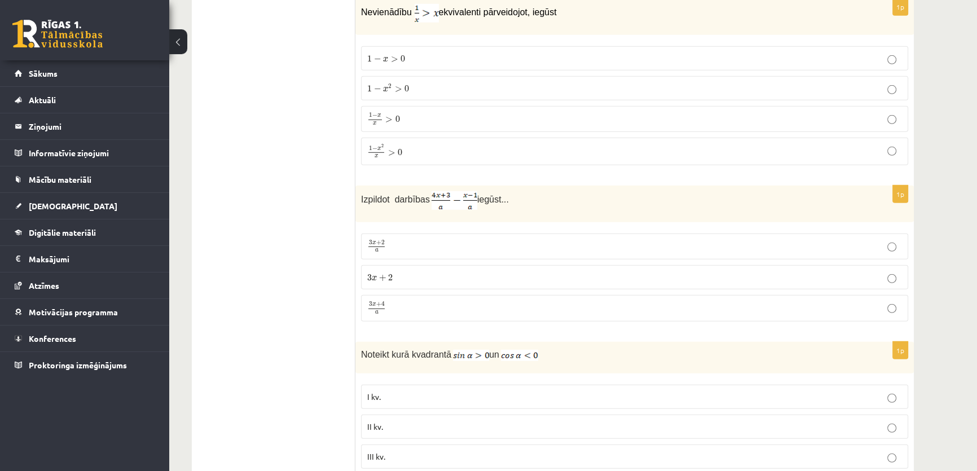
click at [442, 240] on p "3 x + 2 a 3 x + 2 a" at bounding box center [634, 247] width 534 height 14
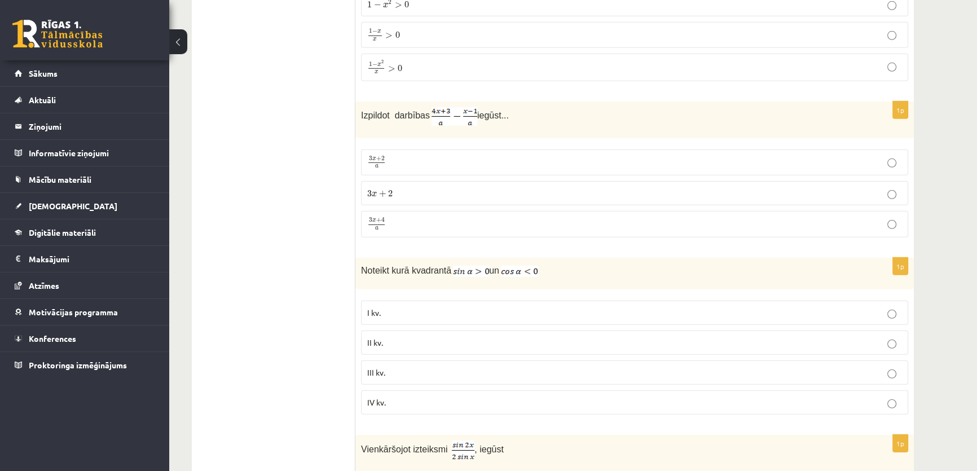
scroll to position [4080, 0]
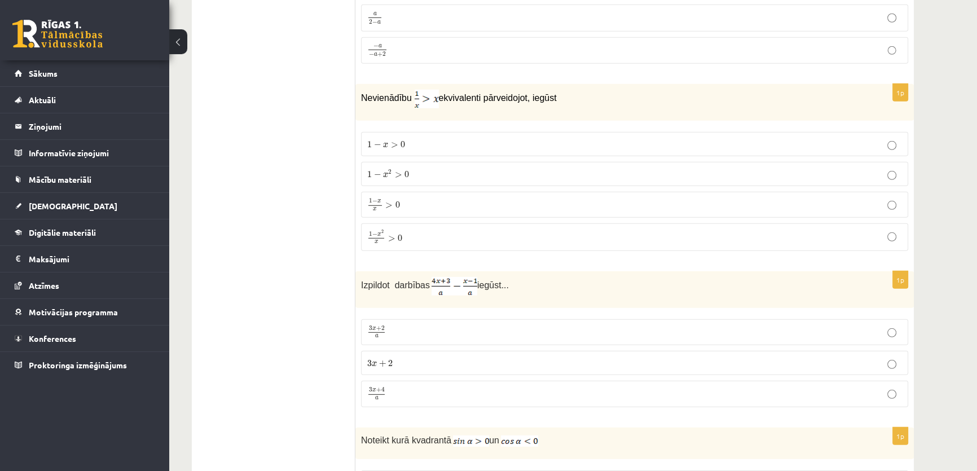
click at [376, 171] on span "−" at bounding box center [377, 174] width 7 height 7
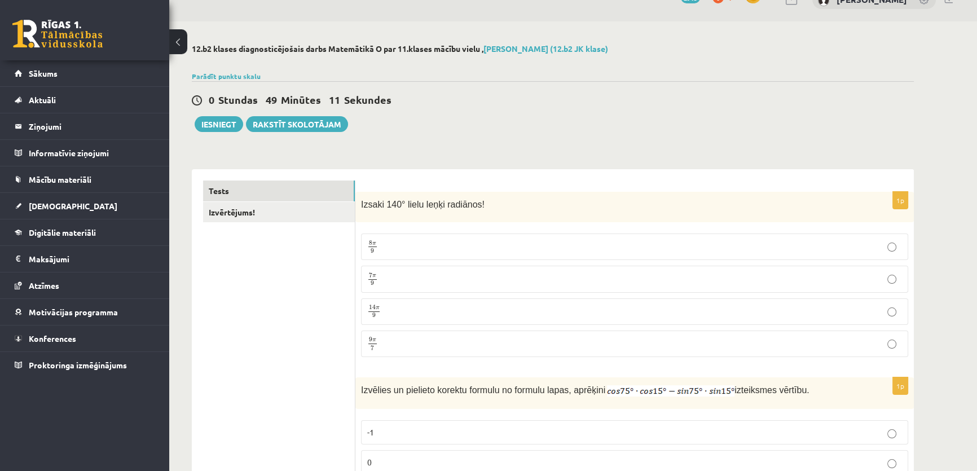
scroll to position [0, 0]
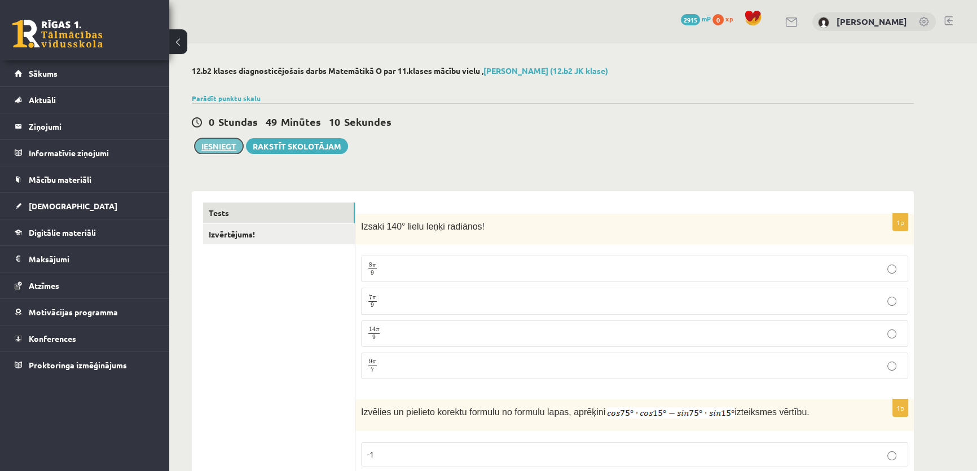
click at [220, 142] on button "Iesniegt" at bounding box center [219, 146] width 48 height 16
click at [307, 231] on link "Izvērtējums!" at bounding box center [279, 234] width 152 height 21
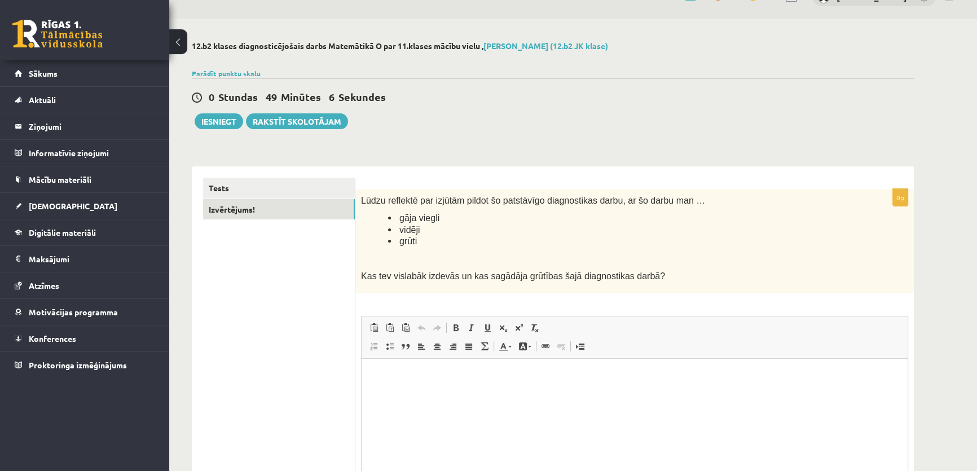
click at [409, 226] on span "vidēji" at bounding box center [409, 230] width 20 height 10
copy span "vidēji"
click at [464, 393] on html at bounding box center [634, 376] width 546 height 34
paste body "Bagātinātā teksta redaktors, wiswyg-editor-user-answer-47024914928840"
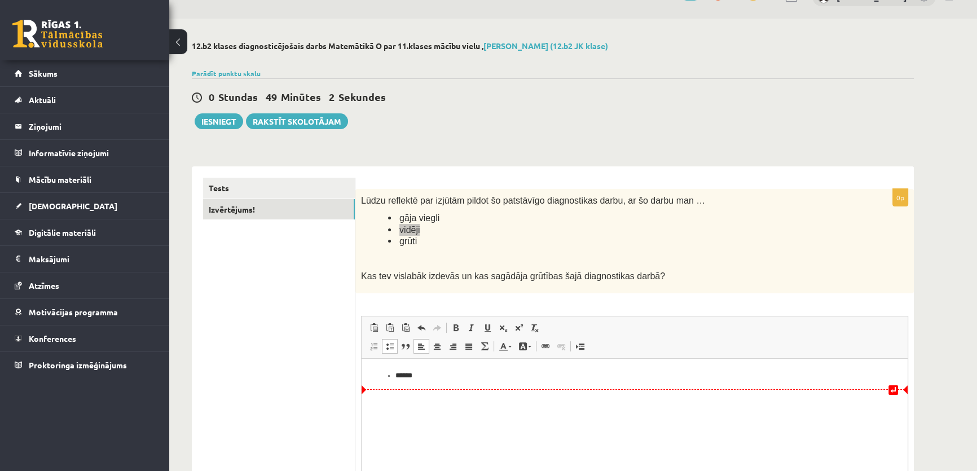
click at [397, 372] on li "******" at bounding box center [634, 376] width 478 height 12
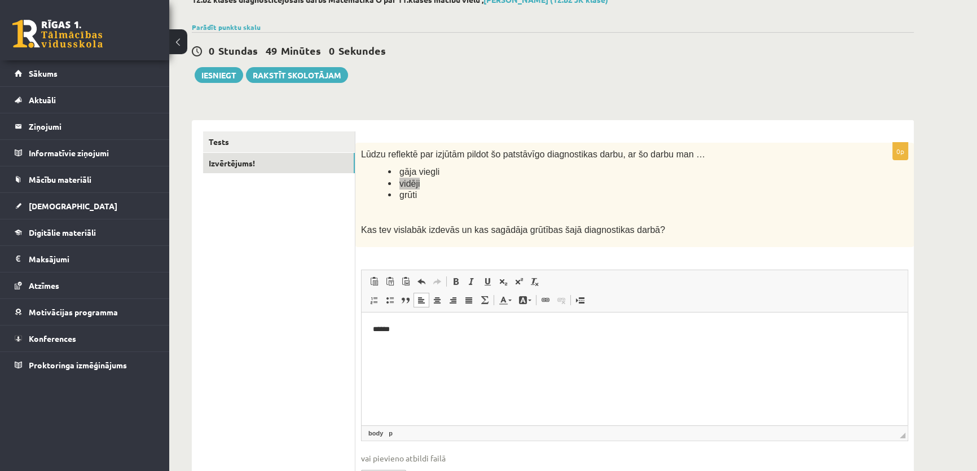
scroll to position [138, 0]
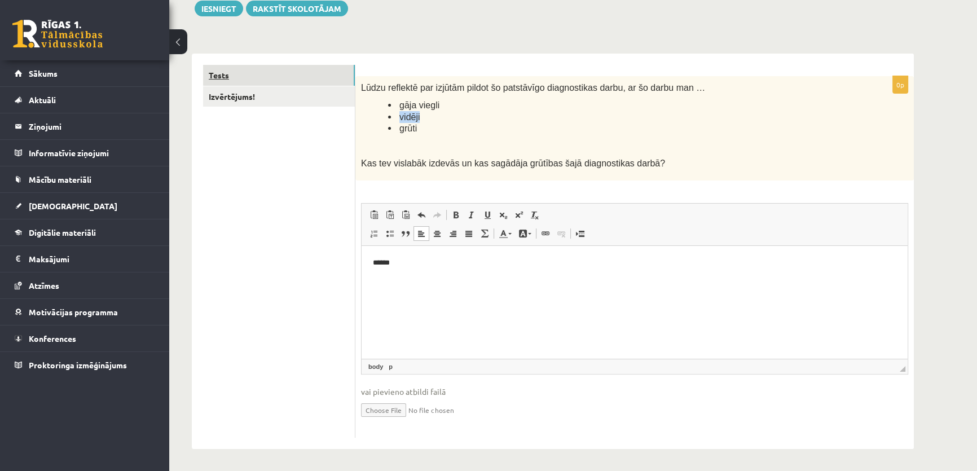
click at [289, 79] on link "Tests" at bounding box center [279, 75] width 152 height 21
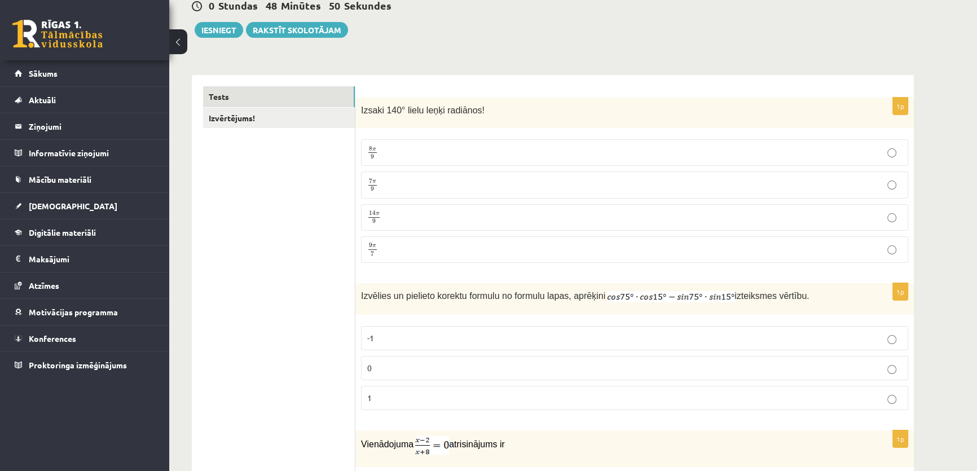
scroll to position [0, 0]
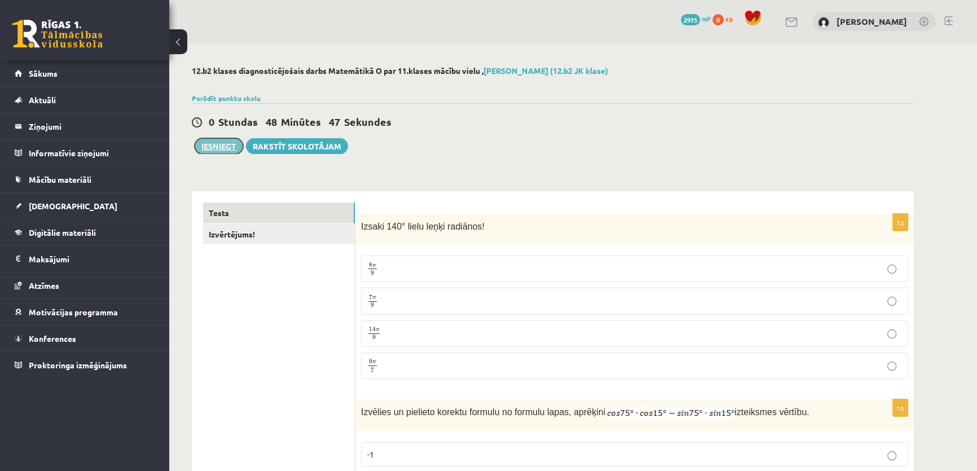
click at [223, 143] on button "Iesniegt" at bounding box center [219, 146] width 48 height 16
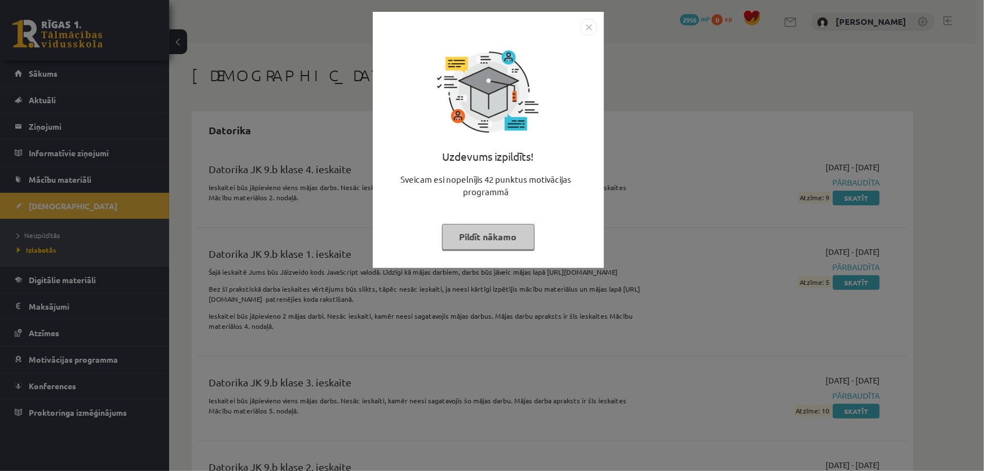
click at [386, 146] on div "Uzdevums izpildīts! Sveicam esi nopelnījis 42 punktus motivācijas programmā Pil…" at bounding box center [488, 149] width 218 height 226
click at [101, 223] on div "Uzdevums izpildīts! Sveicam esi nopelnījis 42 punktus motivācijas programmā Pil…" at bounding box center [492, 235] width 984 height 471
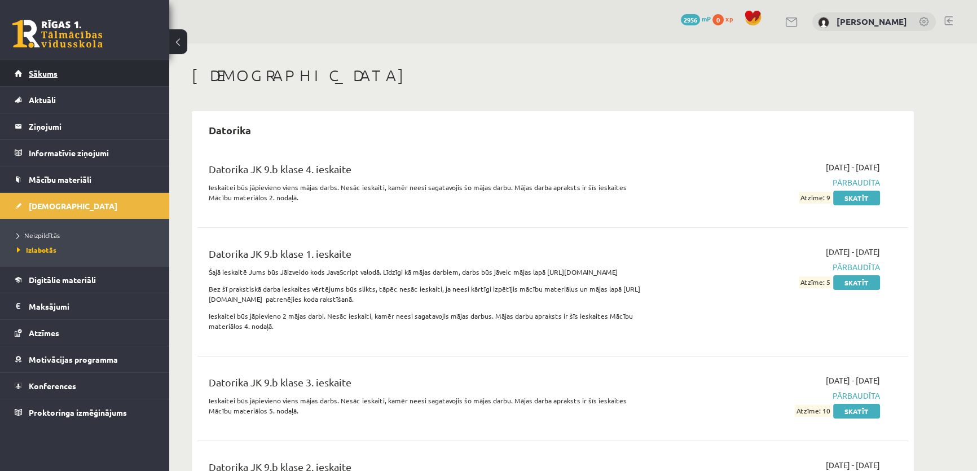
click at [67, 76] on link "Sākums" at bounding box center [85, 73] width 140 height 26
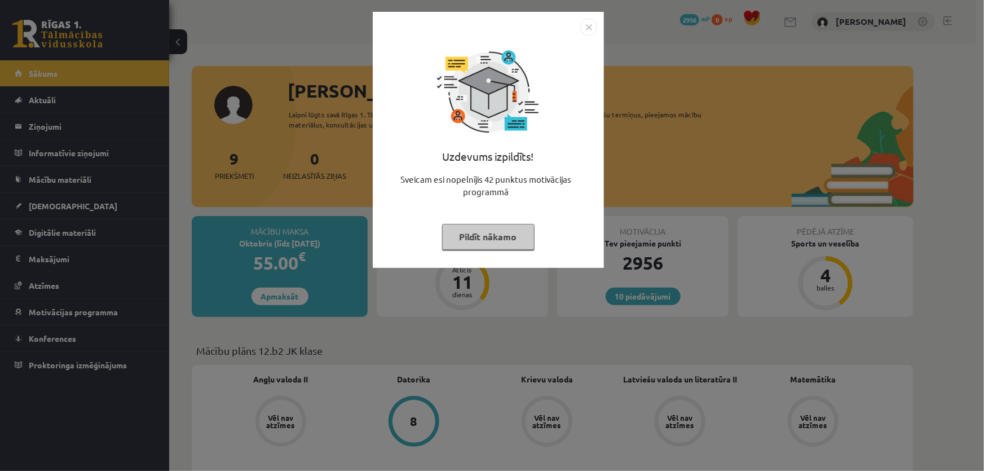
click at [707, 215] on div "Uzdevums izpildīts! Sveicam esi nopelnījis 42 punktus motivācijas programmā Pil…" at bounding box center [492, 235] width 984 height 471
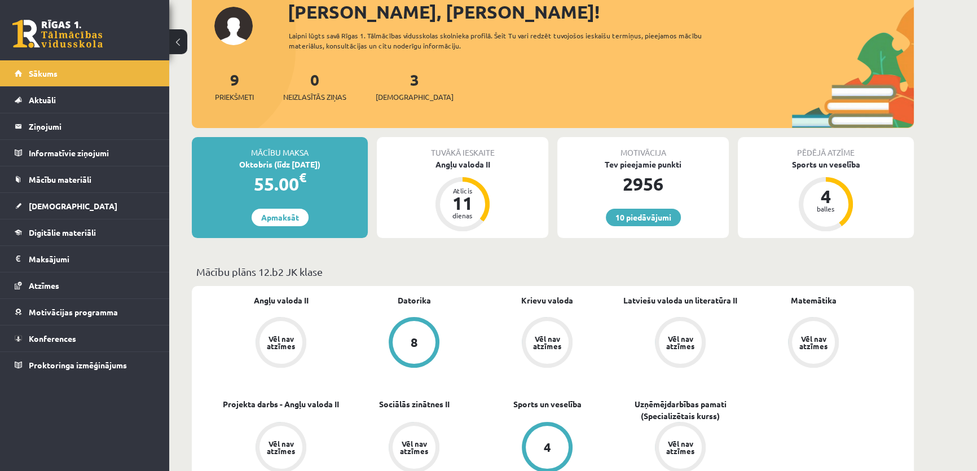
scroll to position [170, 0]
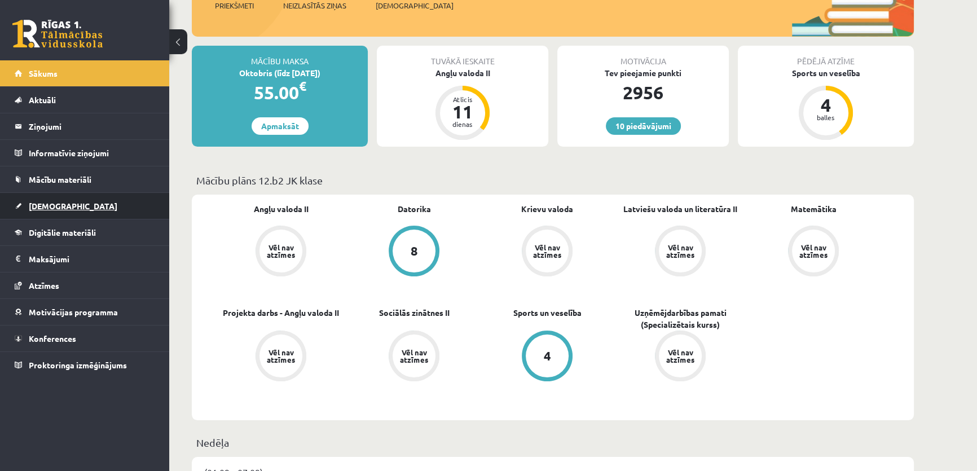
click at [114, 209] on link "[DEMOGRAPHIC_DATA]" at bounding box center [85, 206] width 140 height 26
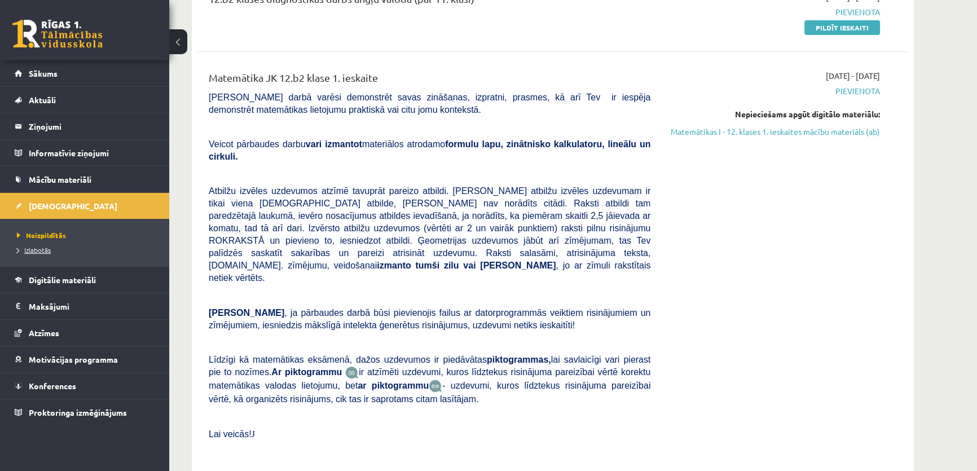
click at [30, 251] on span "Izlabotās" at bounding box center [34, 249] width 34 height 9
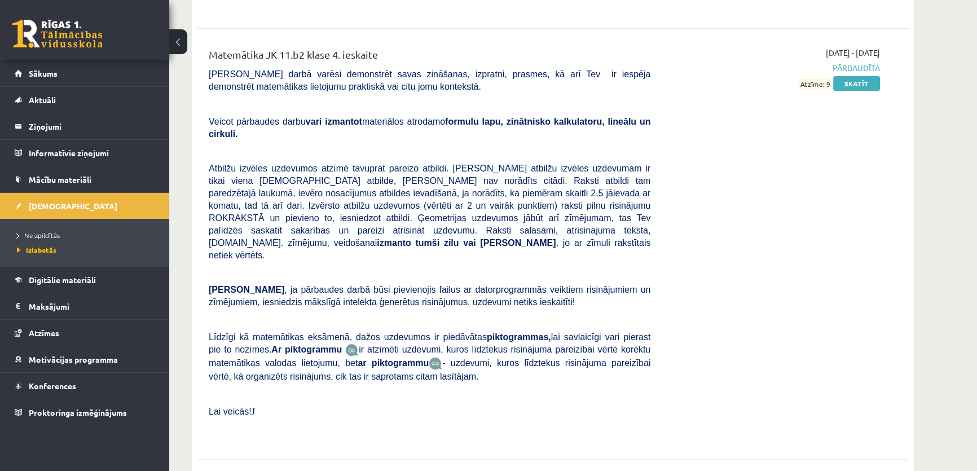
scroll to position [5894, 0]
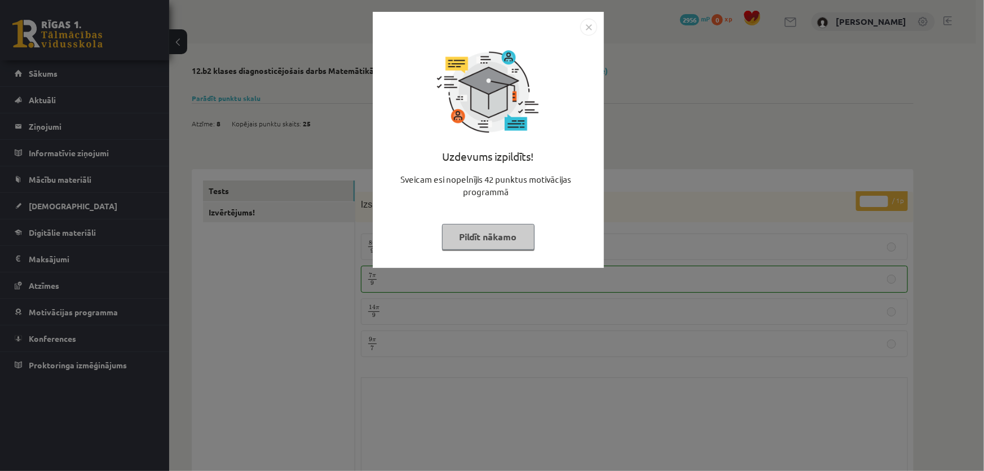
click at [603, 268] on div "Uzdevums izpildīts! Sveicam esi nopelnījis 42 punktus motivācijas programmā Pil…" at bounding box center [492, 235] width 984 height 471
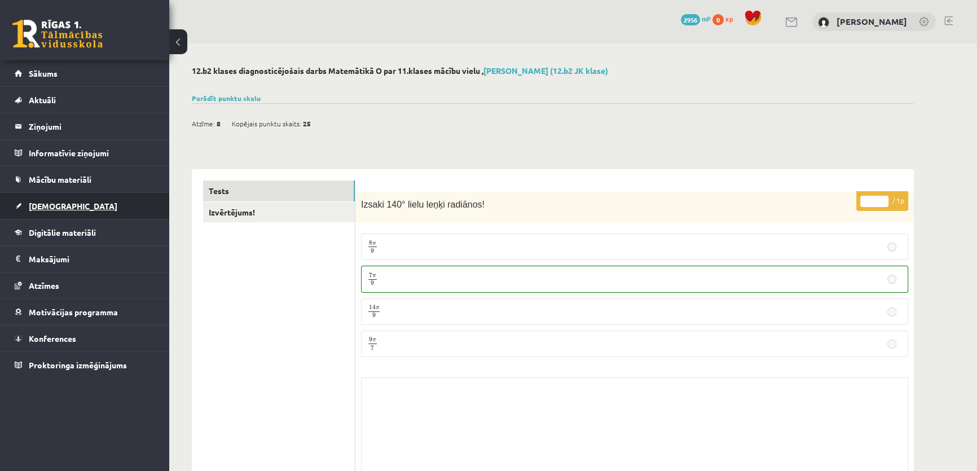
click at [112, 201] on link "[DEMOGRAPHIC_DATA]" at bounding box center [85, 206] width 140 height 26
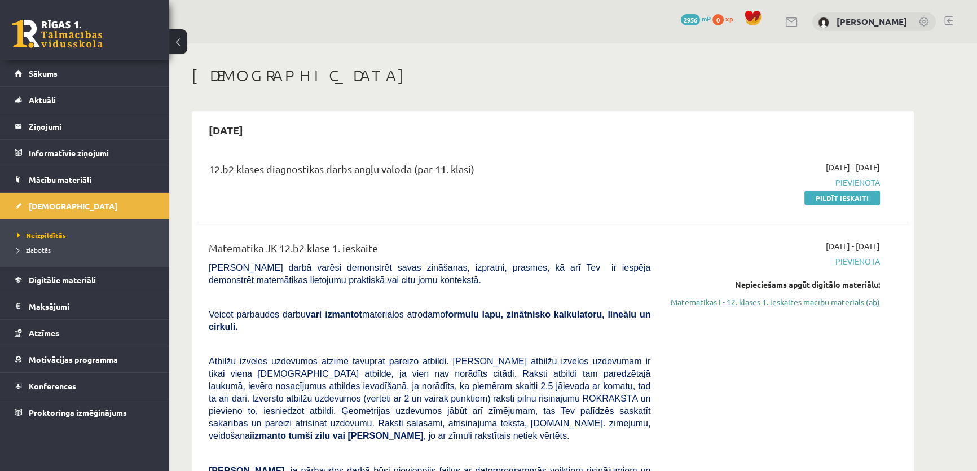
click at [696, 298] on link "Matemātikas I - 12. klases 1. ieskaites mācību materiāls (ab)" at bounding box center [773, 302] width 213 height 12
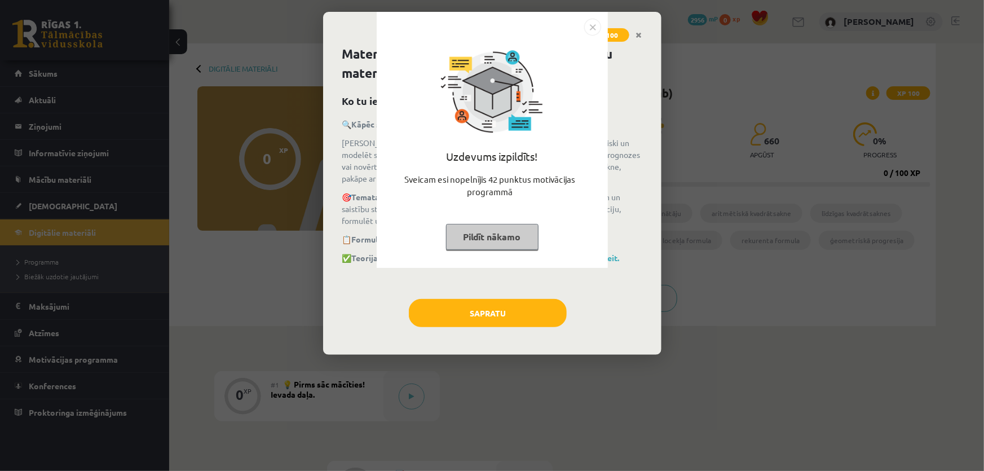
click at [584, 25] on div at bounding box center [492, 27] width 218 height 17
click at [592, 25] on img "Close" at bounding box center [592, 27] width 17 height 17
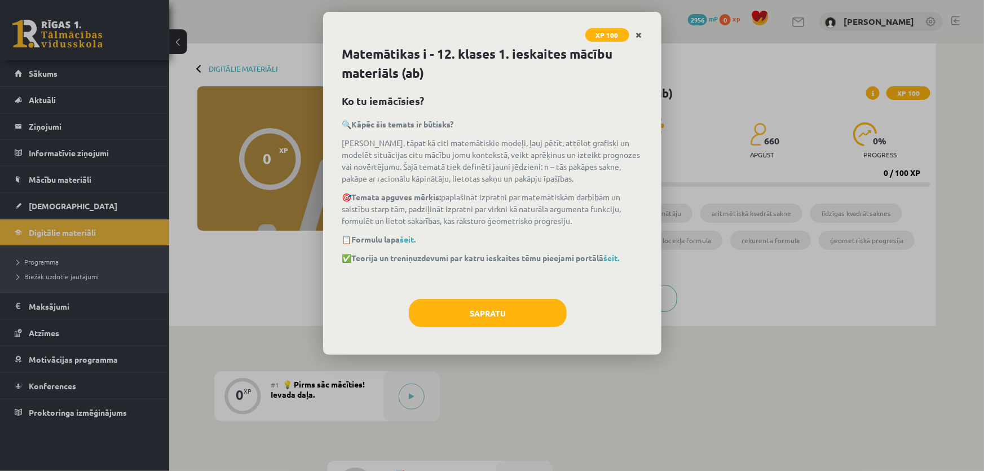
click at [643, 33] on link "Close" at bounding box center [639, 35] width 20 height 22
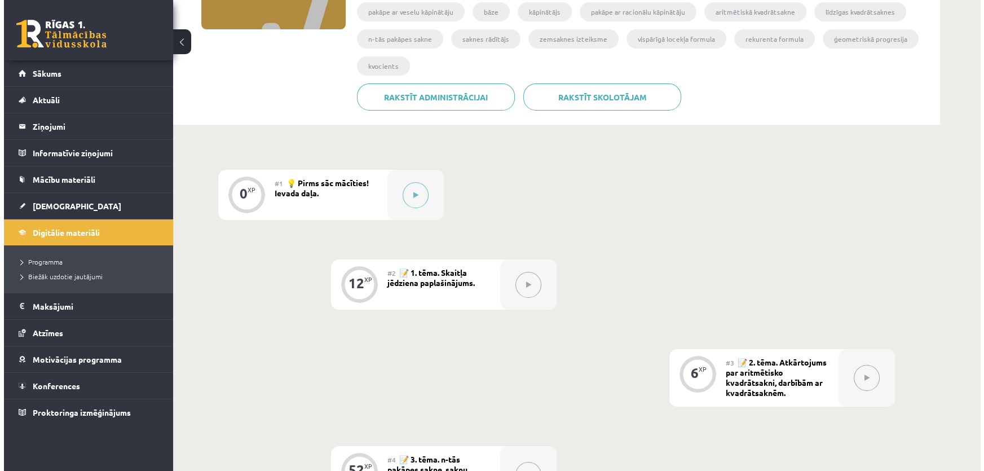
scroll to position [256, 0]
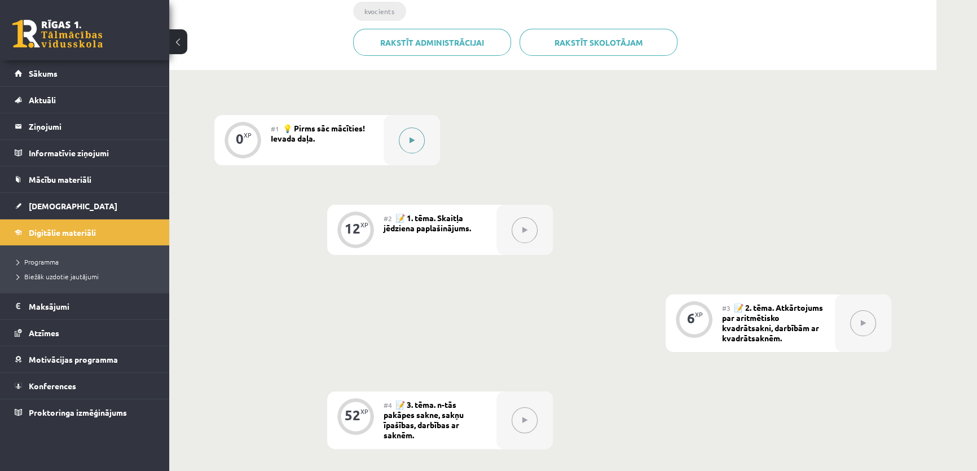
click at [422, 128] on div at bounding box center [411, 140] width 56 height 50
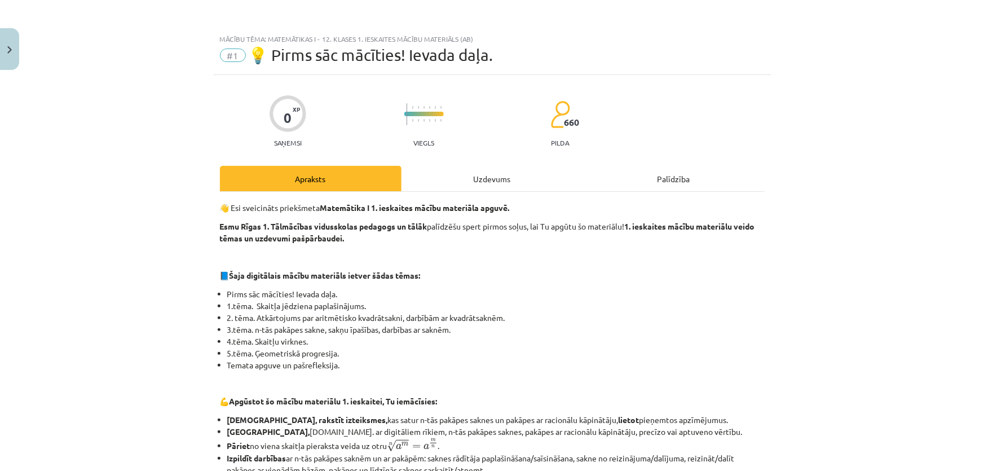
click at [476, 167] on div "Uzdevums" at bounding box center [492, 178] width 182 height 25
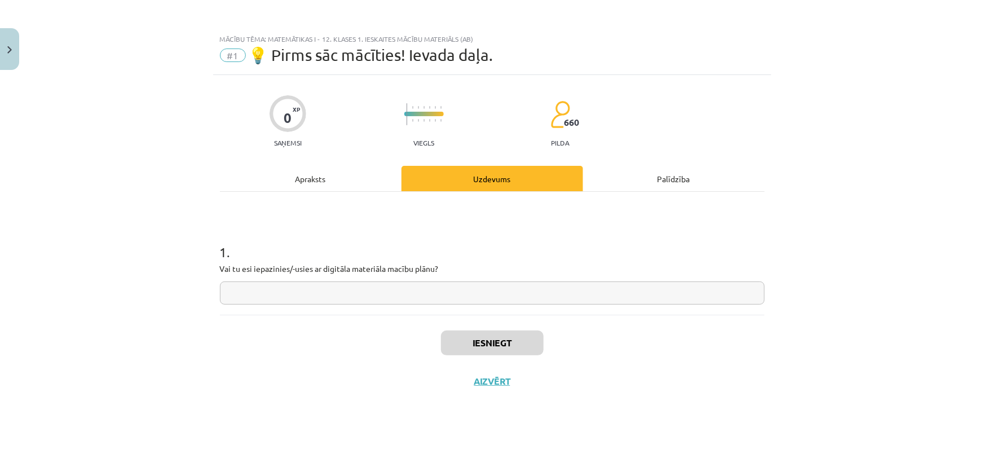
click at [366, 289] on input "text" at bounding box center [492, 292] width 545 height 23
click at [375, 288] on input "*" at bounding box center [492, 292] width 545 height 23
type input "*"
click at [491, 329] on div "Iesniegt Aizvērt" at bounding box center [492, 354] width 545 height 79
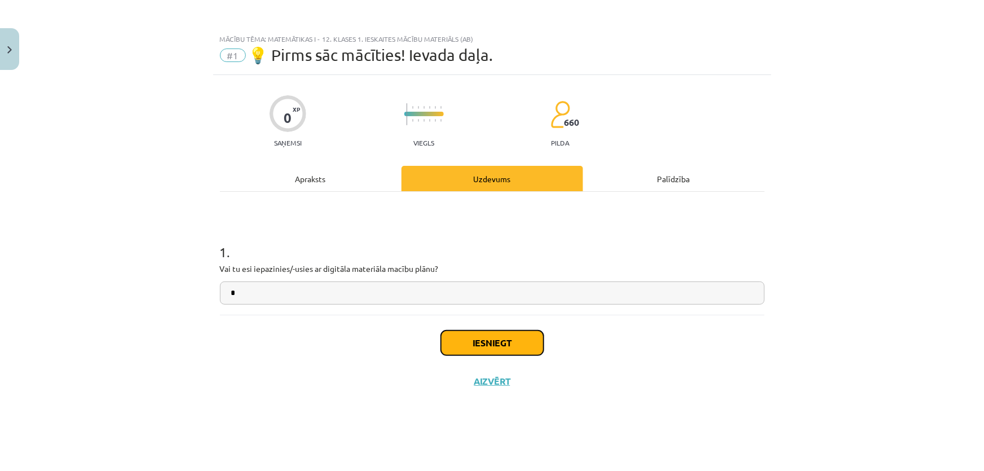
click at [503, 337] on button "Iesniegt" at bounding box center [492, 342] width 103 height 25
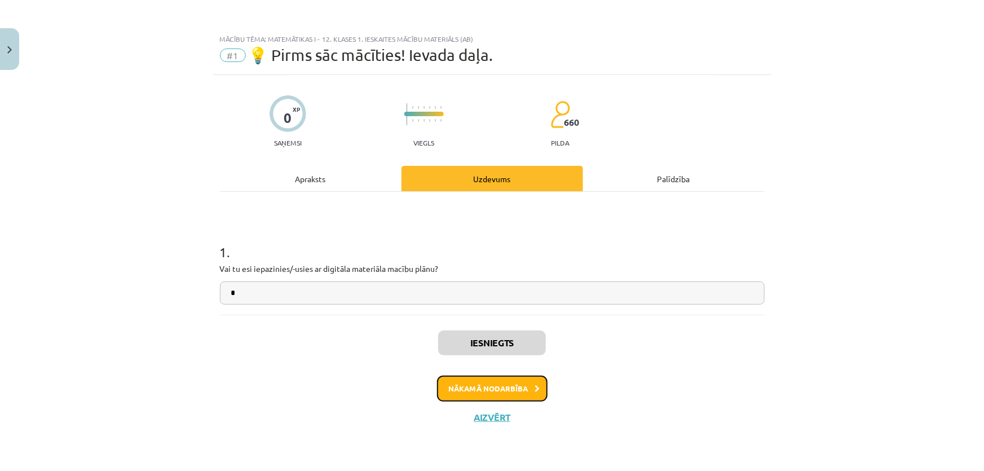
click at [509, 384] on button "Nākamā nodarbība" at bounding box center [492, 388] width 111 height 26
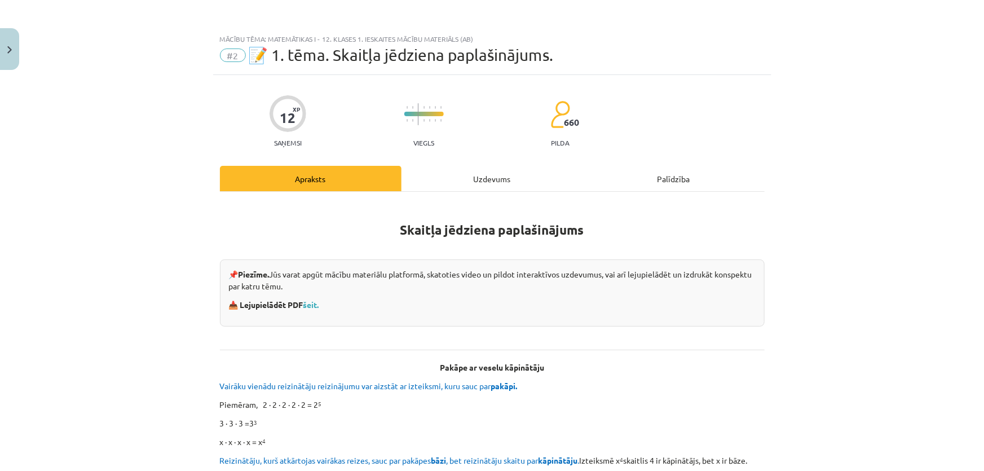
click at [470, 182] on div "Uzdevums" at bounding box center [492, 178] width 182 height 25
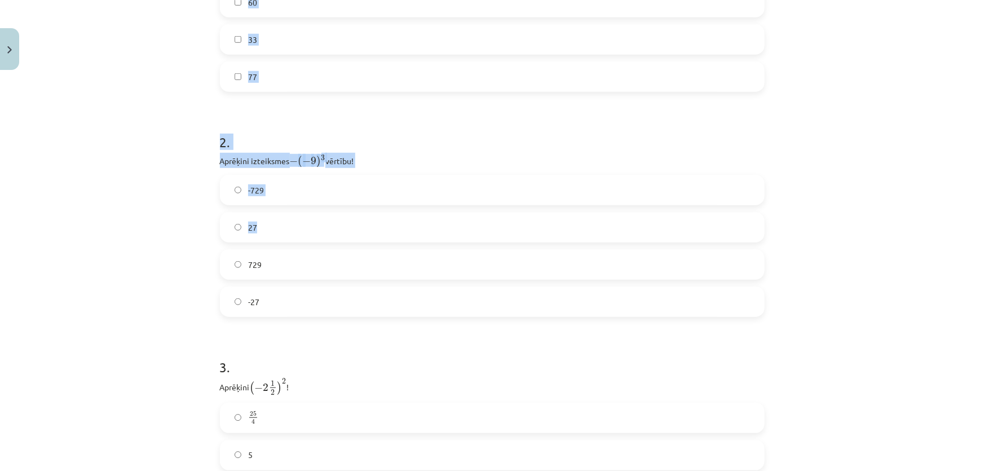
scroll to position [455, 0]
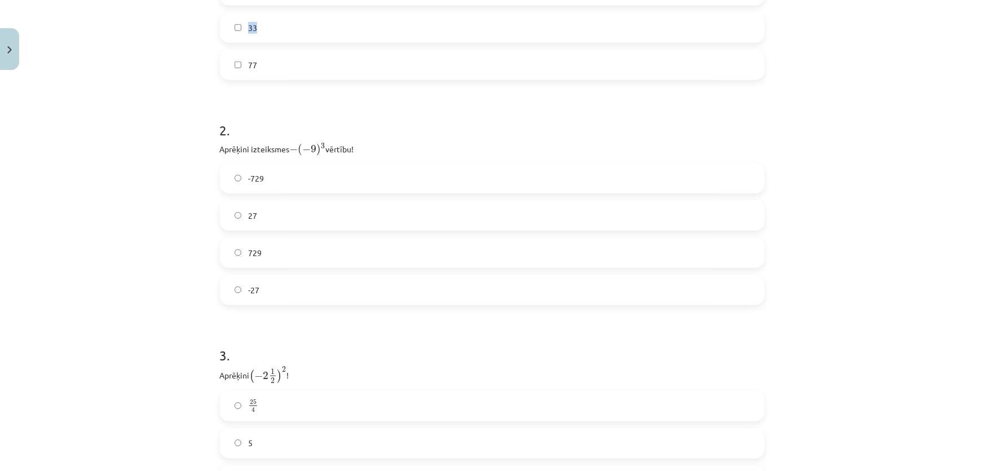
click at [234, 67] on div "12 XP Saņemsi Viegls 660 pilda Apraksts Uzdevums Palīdzība 1 . Atzīmē visus ska…" at bounding box center [492, 109] width 558 height 978
click at [175, 111] on div "Mācību tēma: Matemātikas i - 12. klases 1. ieskaites mācību materiāls (ab) #2 📝…" at bounding box center [492, 235] width 984 height 471
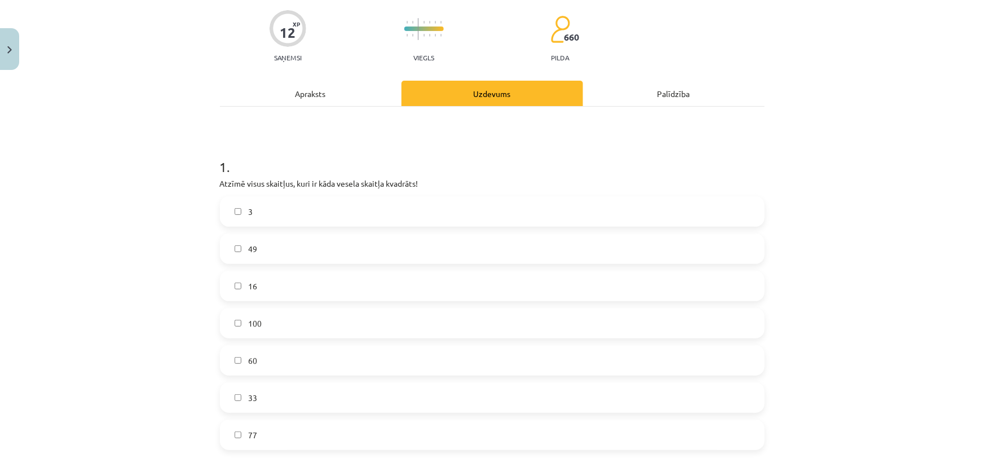
scroll to position [170, 0]
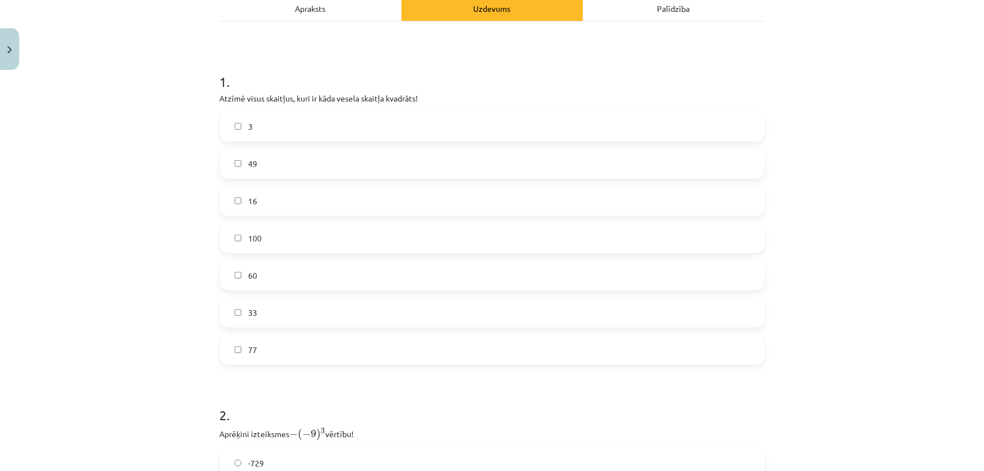
click at [254, 160] on label "49" at bounding box center [492, 163] width 542 height 28
click at [255, 200] on label "16" at bounding box center [492, 201] width 542 height 28
click at [268, 240] on label "100" at bounding box center [492, 238] width 542 height 28
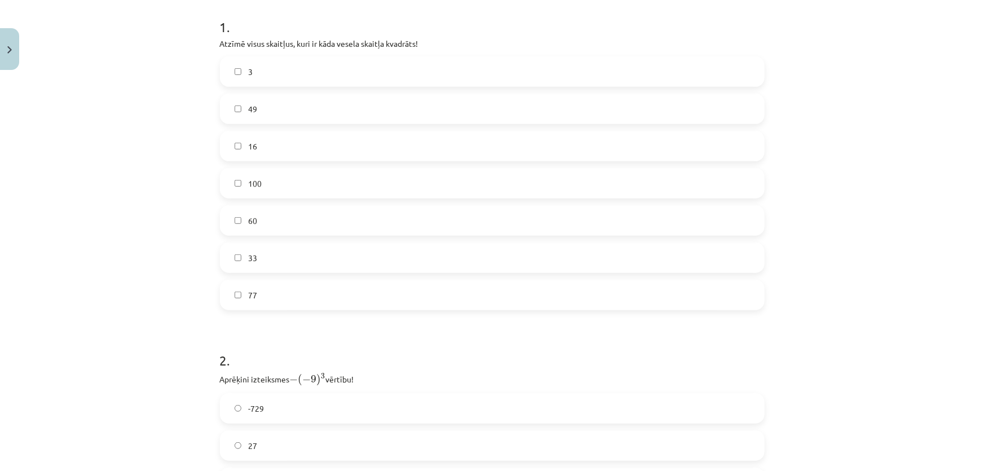
scroll to position [342, 0]
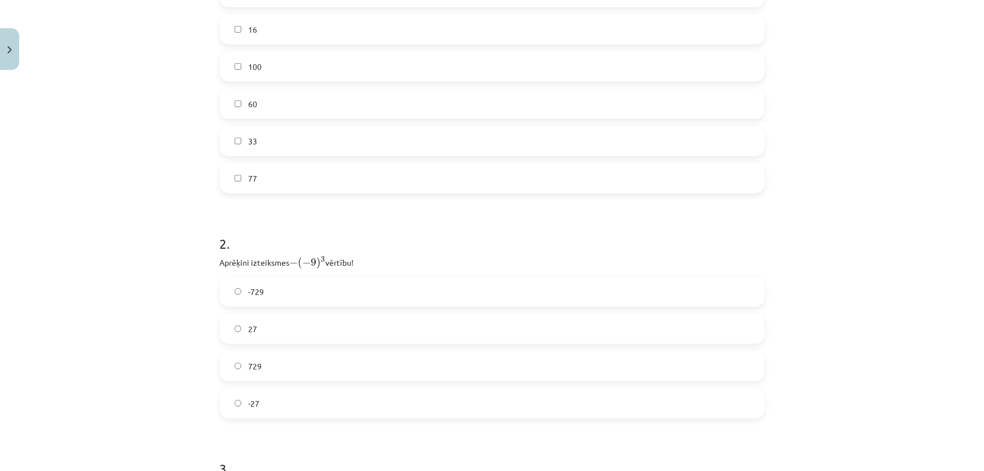
drag, startPoint x: 214, startPoint y: 260, endPoint x: 364, endPoint y: 257, distance: 150.6
click at [364, 257] on div "12 XP Saņemsi Viegls 660 pilda Apraksts Uzdevums Palīdzība 1 . Atzīmē visus ska…" at bounding box center [492, 222] width 558 height 978
copy p "Aprēķini izteiksmes − ( − 9 ) 3 − ( − 9 ) 3 vērtību!"
click at [279, 372] on label "729" at bounding box center [492, 366] width 542 height 28
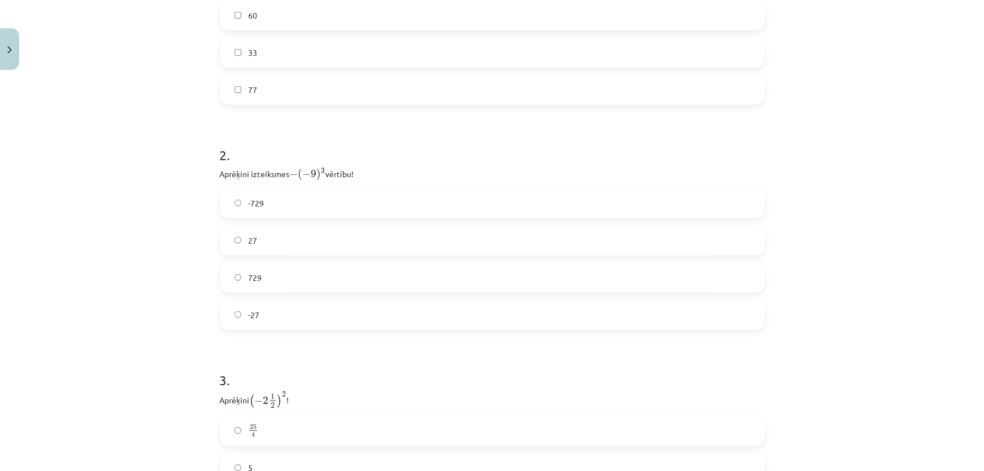
scroll to position [598, 0]
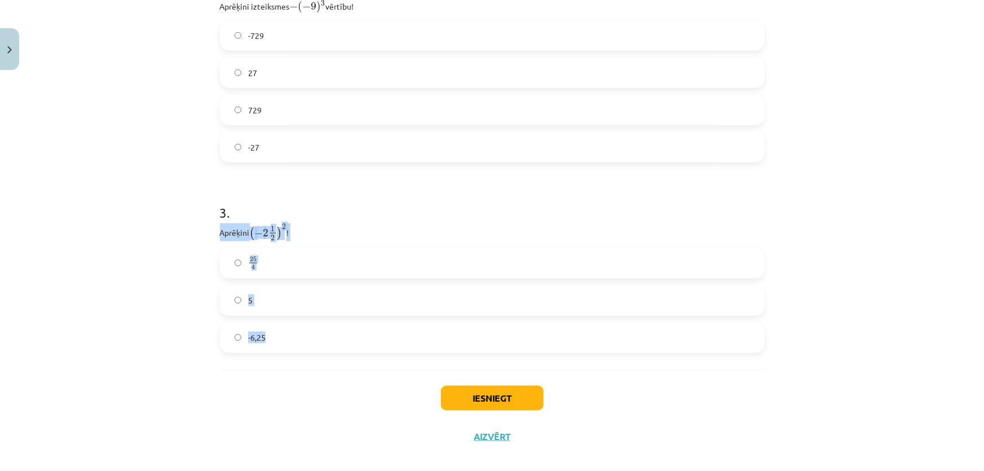
drag, startPoint x: 214, startPoint y: 229, endPoint x: 338, endPoint y: 326, distance: 157.9
copy div "Aprēķini ( − 2 1 2 ) 2 ( − 2 1 2 ) 2 ! 25 4 25 4 5 -6,25"
click at [270, 262] on label "25 4 25 4" at bounding box center [492, 263] width 542 height 28
click at [524, 397] on button "Iesniegt" at bounding box center [492, 398] width 103 height 25
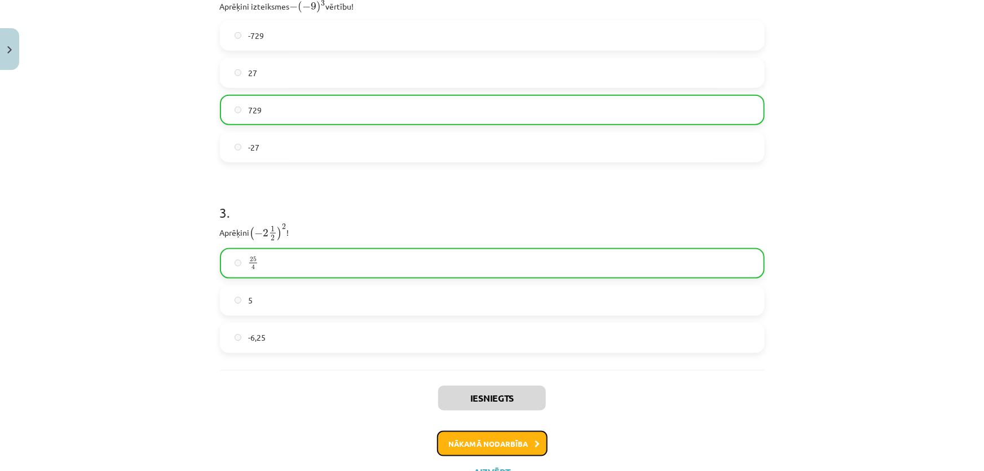
click at [476, 444] on button "Nākamā nodarbība" at bounding box center [492, 444] width 111 height 26
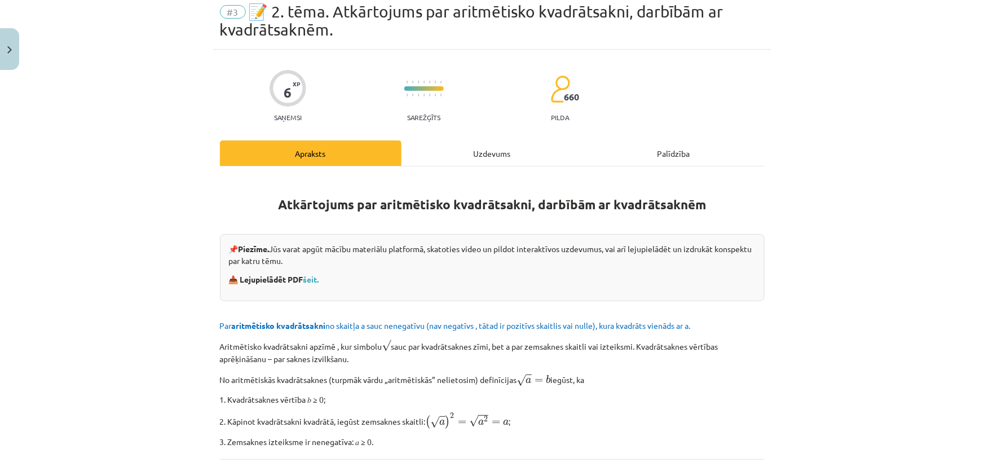
scroll to position [28, 0]
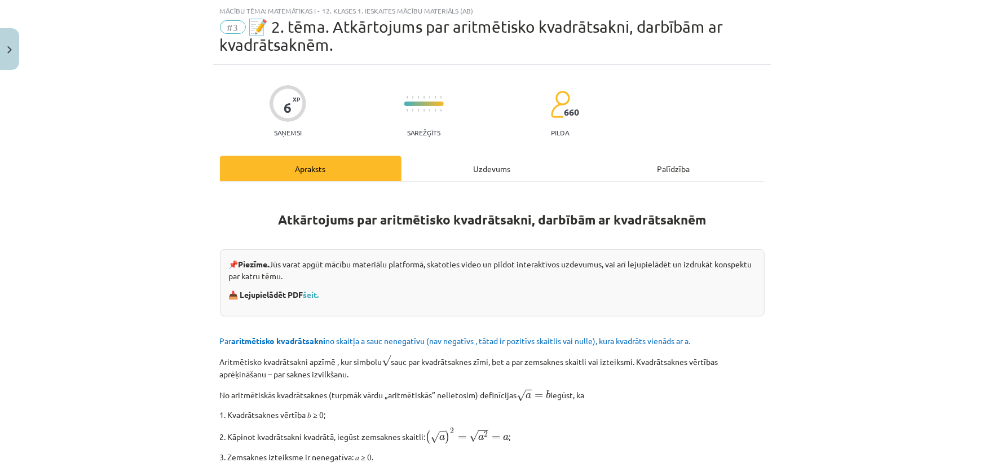
click at [462, 178] on div "Uzdevums" at bounding box center [492, 168] width 182 height 25
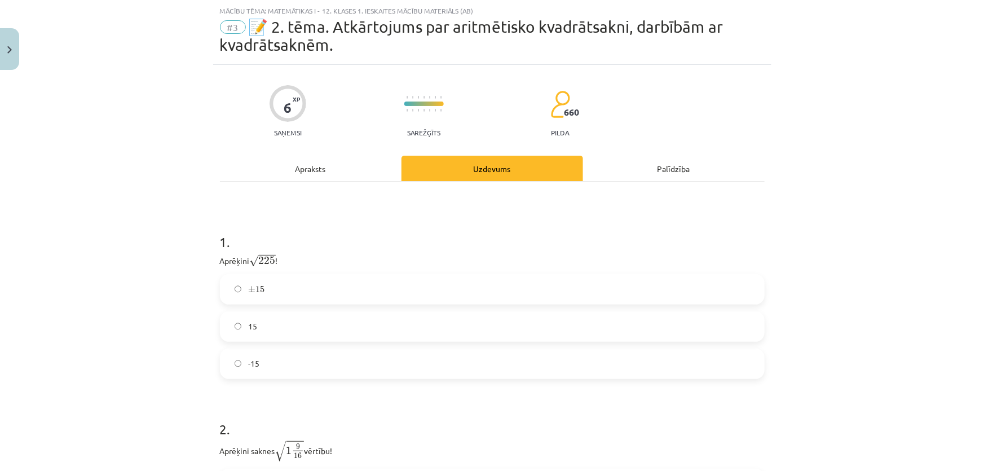
click at [287, 290] on label "± 15 ± 15" at bounding box center [492, 289] width 542 height 28
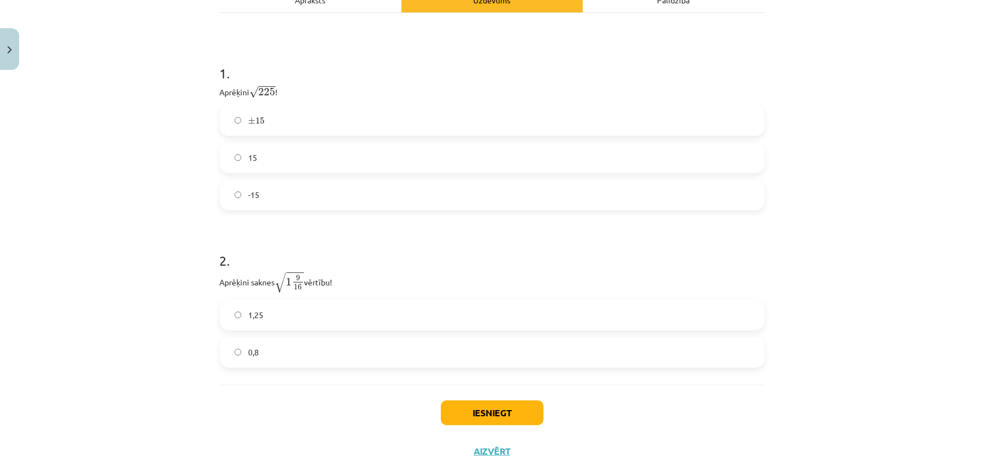
scroll to position [198, 0]
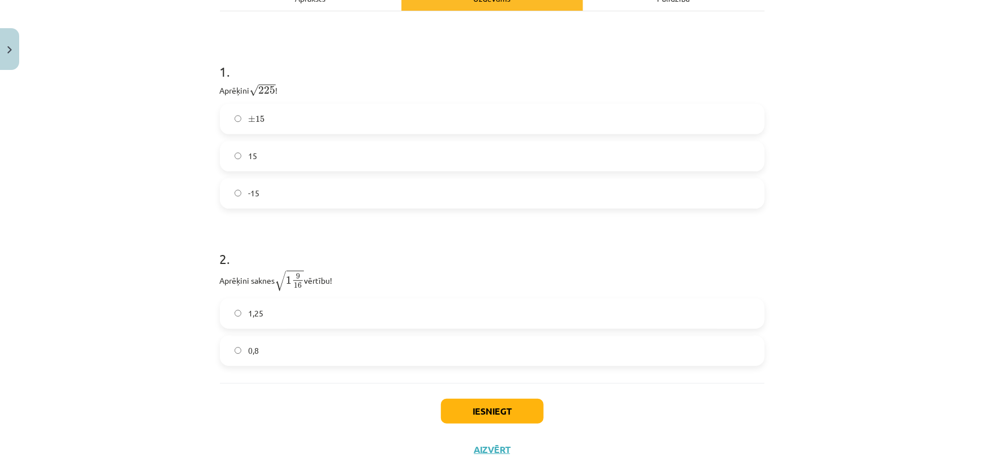
drag, startPoint x: 209, startPoint y: 276, endPoint x: 390, endPoint y: 277, distance: 181.0
click at [390, 277] on div "Mācību tēma: Matemātikas i - 12. klases 1. ieskaites mācību materiāls (ab) #3 📝…" at bounding box center [492, 235] width 984 height 471
copy p "Aprēķini saknes √ 1 9 16 1 9 16 vērtību!"
click at [293, 280] on span at bounding box center [298, 280] width 10 height 1
click at [301, 319] on label "1,25" at bounding box center [492, 313] width 542 height 28
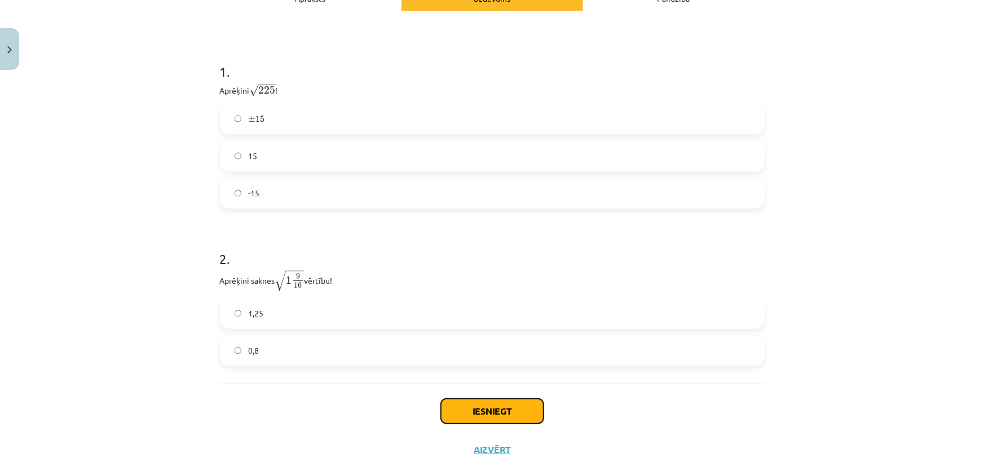
click at [489, 406] on button "Iesniegt" at bounding box center [492, 411] width 103 height 25
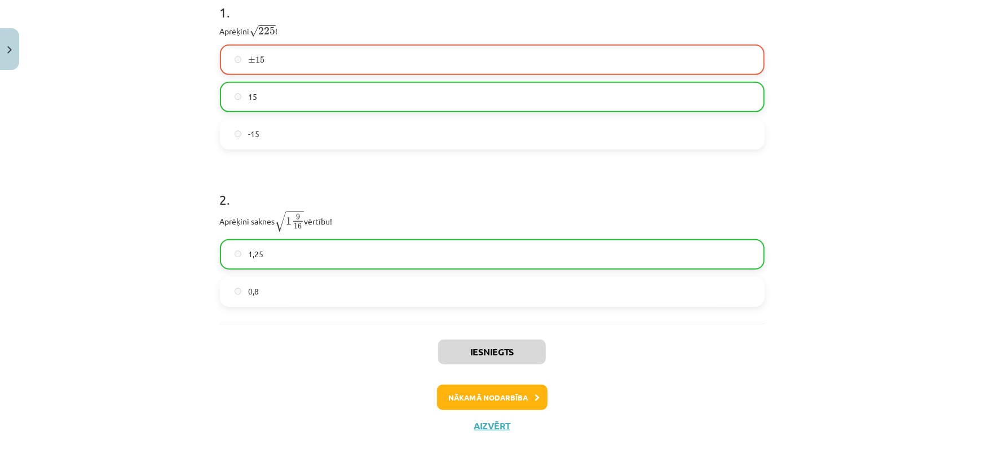
scroll to position [259, 0]
click at [483, 397] on button "Nākamā nodarbība" at bounding box center [492, 396] width 111 height 26
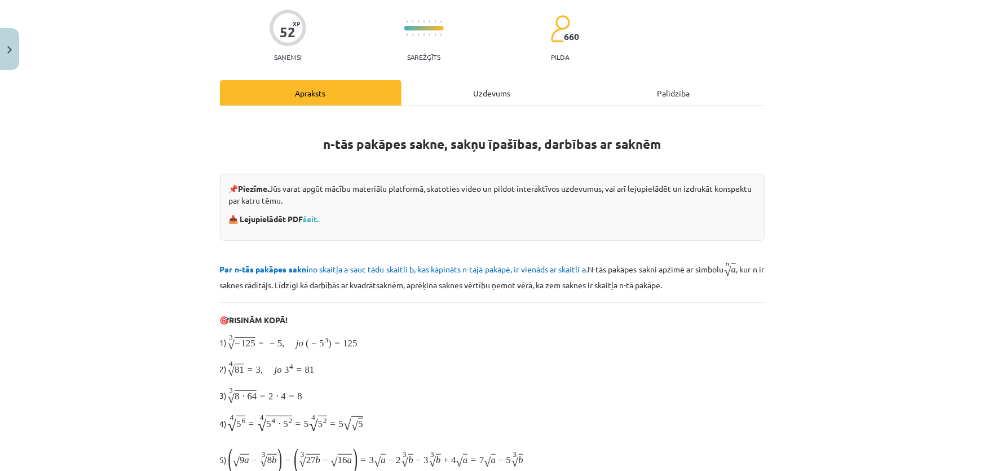
scroll to position [28, 0]
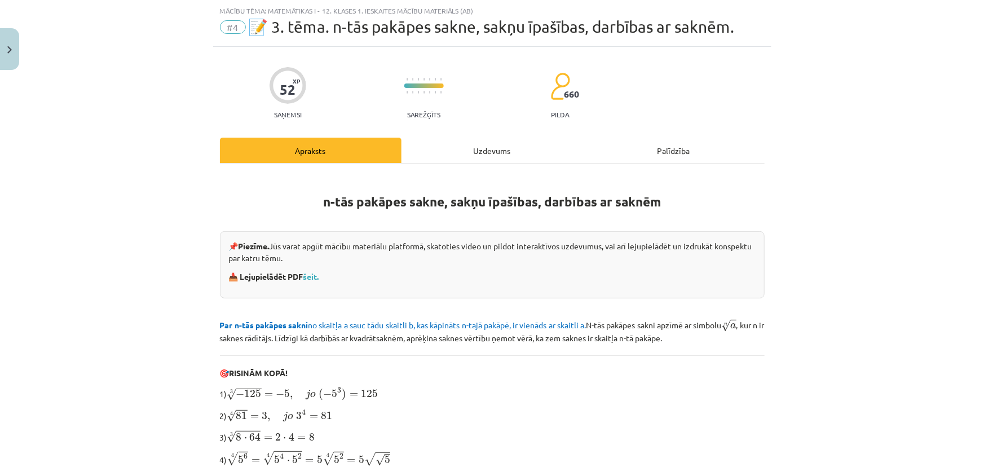
click at [487, 153] on div "Uzdevums" at bounding box center [492, 150] width 182 height 25
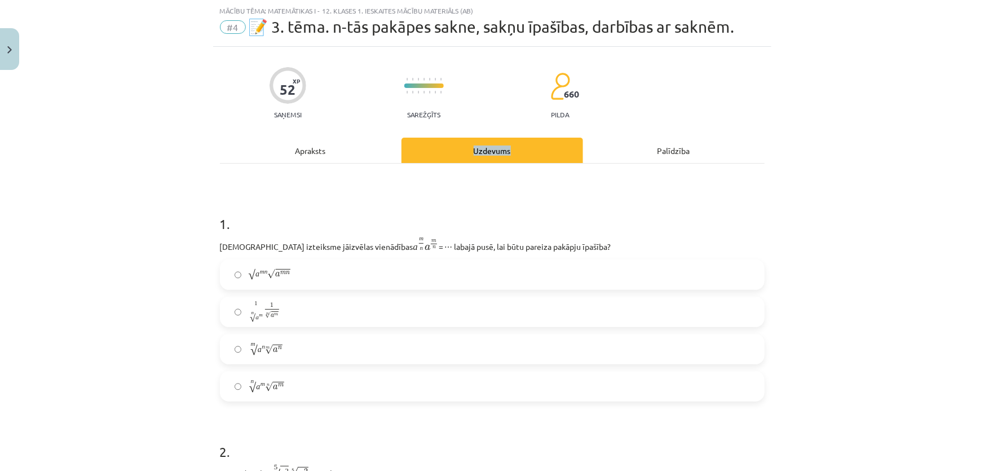
click at [487, 153] on div "Uzdevums" at bounding box center [492, 150] width 182 height 25
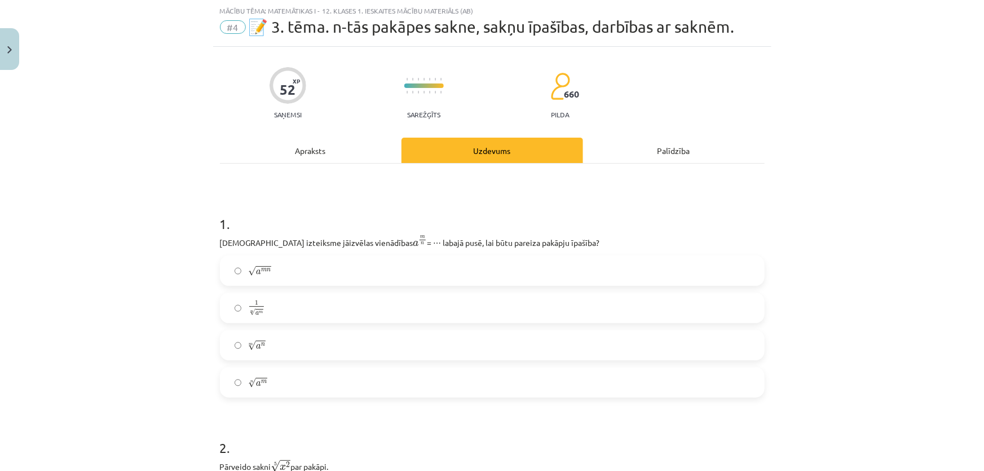
click at [322, 218] on h1 "1 ." at bounding box center [492, 213] width 545 height 35
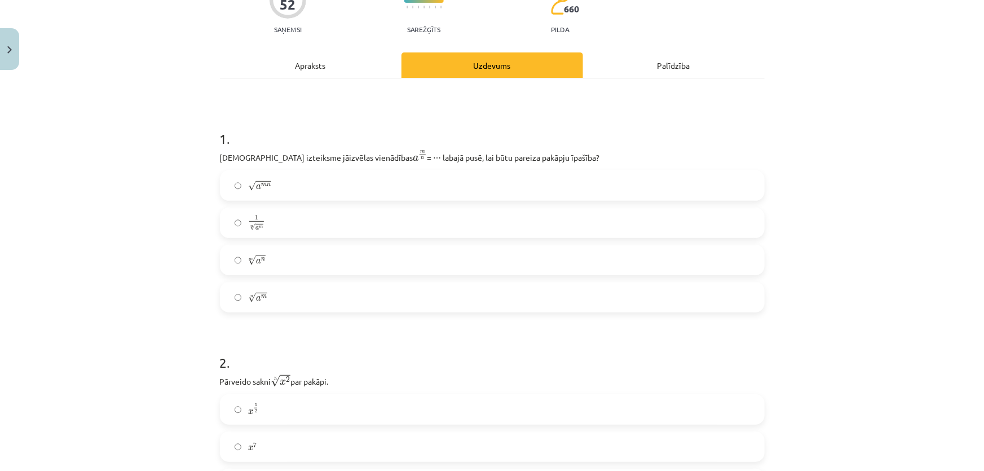
click at [286, 295] on label "n √ a m a m n" at bounding box center [492, 297] width 542 height 28
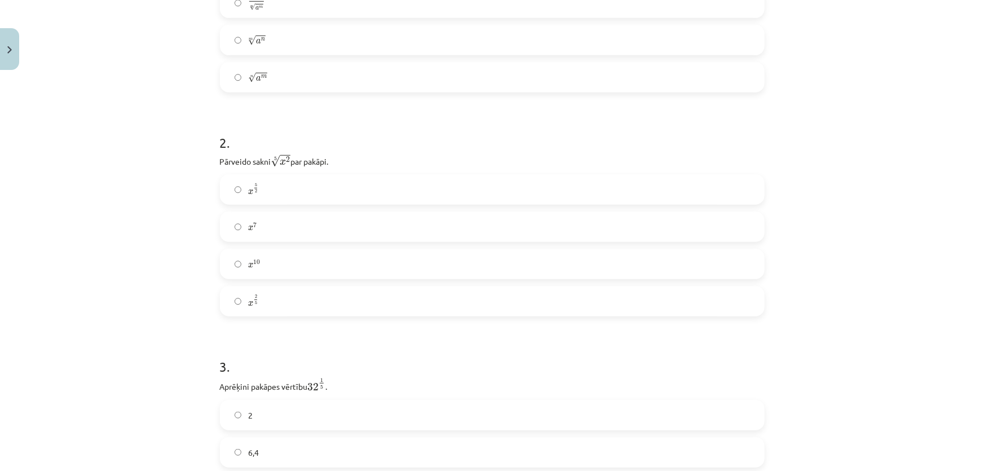
scroll to position [370, 0]
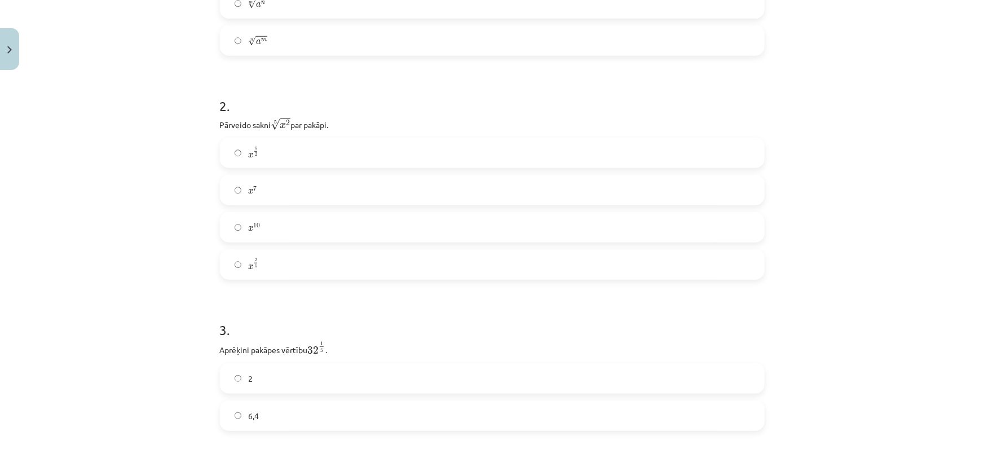
click at [320, 269] on label "x 2 5 x 2 5" at bounding box center [492, 264] width 542 height 28
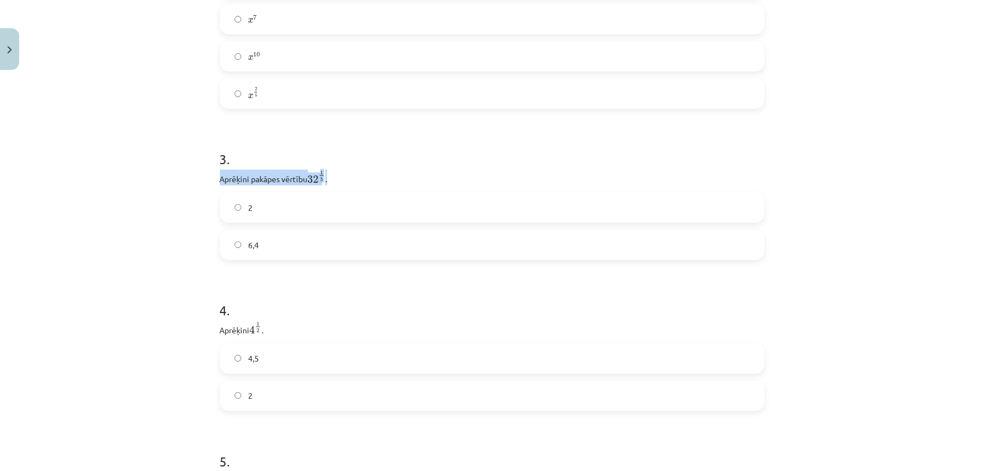
drag, startPoint x: 214, startPoint y: 183, endPoint x: 350, endPoint y: 175, distance: 135.5
click at [266, 204] on label "2" at bounding box center [492, 207] width 542 height 28
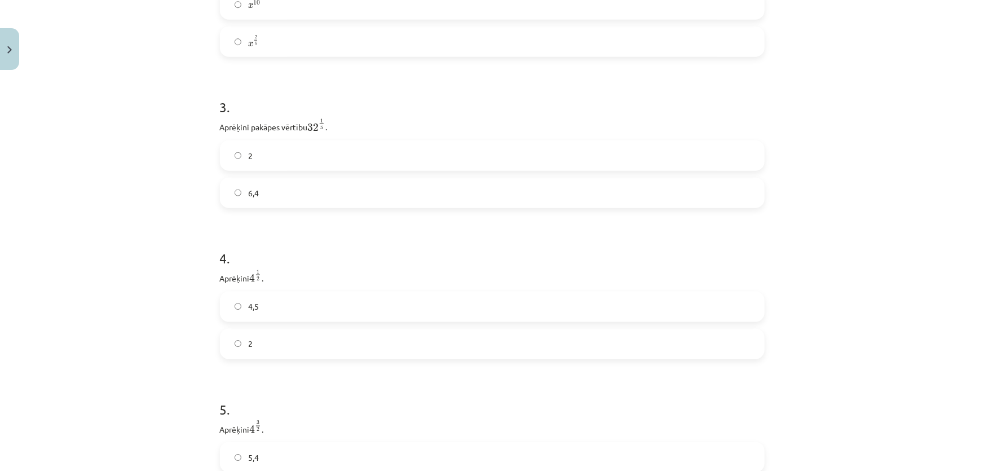
scroll to position [626, 0]
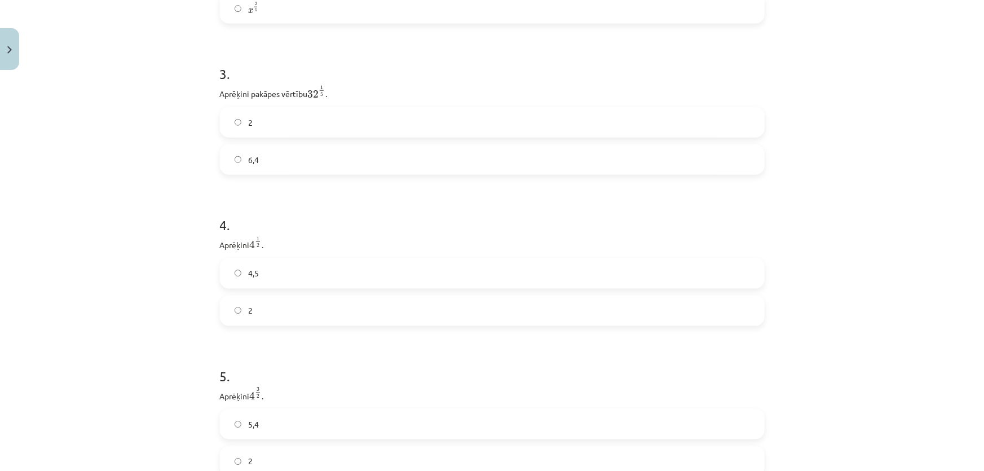
click at [269, 311] on label "2" at bounding box center [492, 311] width 542 height 28
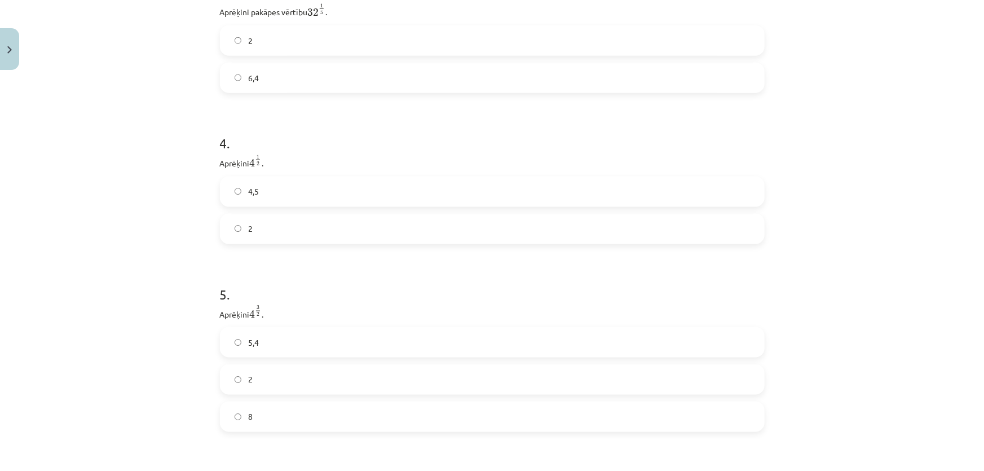
scroll to position [797, 0]
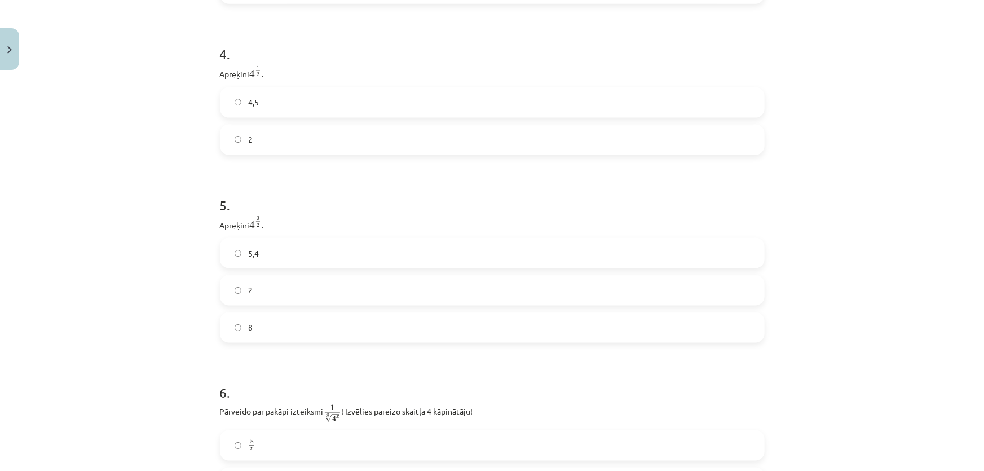
click at [279, 337] on label "8" at bounding box center [492, 327] width 542 height 28
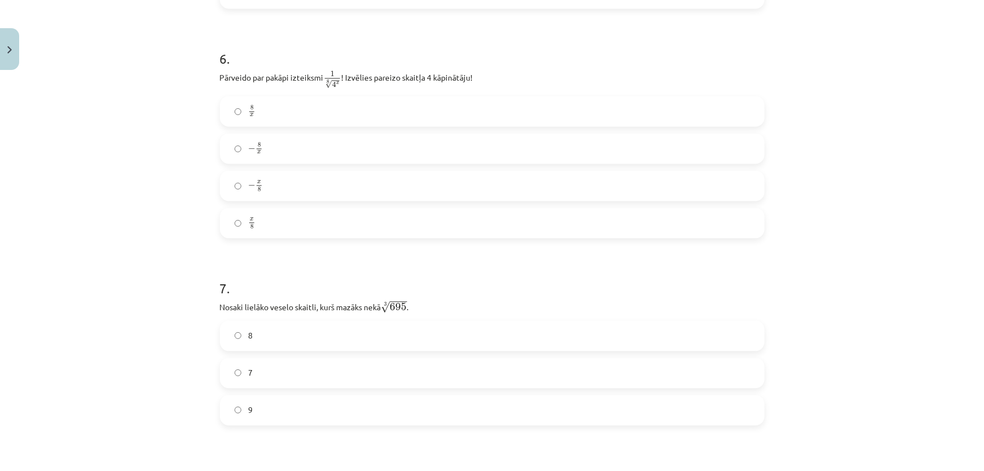
scroll to position [1223, 0]
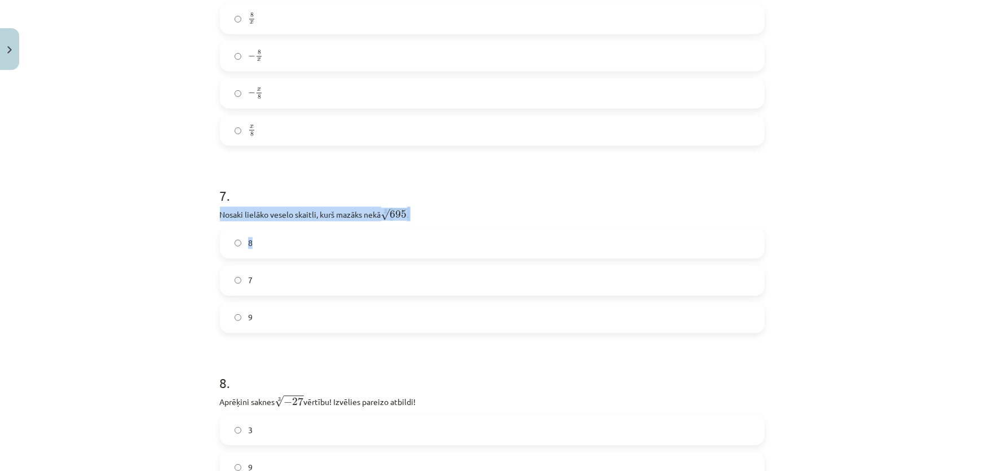
drag, startPoint x: 225, startPoint y: 217, endPoint x: 422, endPoint y: 225, distance: 197.5
click at [422, 224] on div "52 XP Saņemsi Sarežģīts 660 pilda Apraksts Uzdevums Palīdzība 1 . [DEMOGRAPHIC_…" at bounding box center [492, 267] width 558 height 2830
click at [320, 221] on p "Nosaki lielāko veselo skaitli, kurš mazāks nekā 3 √ 695 695 3 ." at bounding box center [492, 213] width 545 height 15
click at [321, 217] on p "Nosaki lielāko veselo skaitli, kurš mazāks nekā 3 √ 695 695 3 ." at bounding box center [492, 213] width 545 height 15
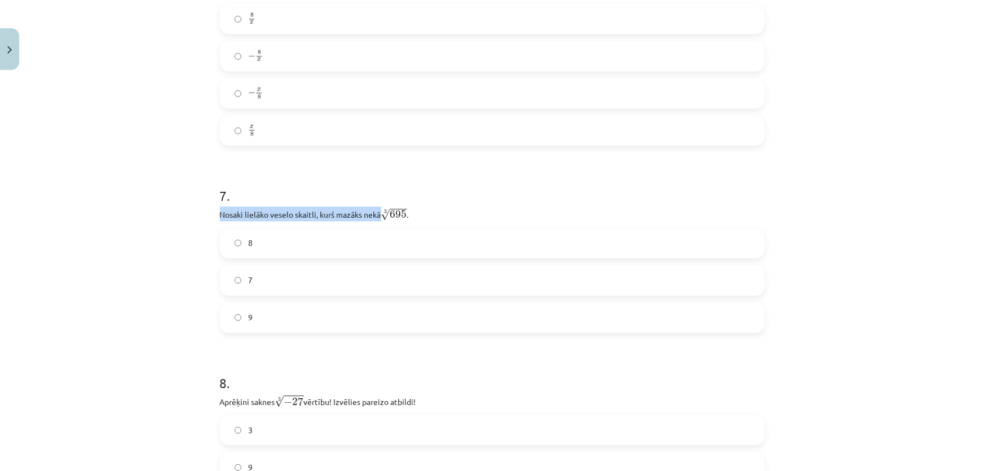
click at [321, 217] on p "Nosaki lielāko veselo skaitli, kurš mazāks nekā 3 √ 695 695 3 ." at bounding box center [492, 213] width 545 height 15
drag, startPoint x: 440, startPoint y: 213, endPoint x: 158, endPoint y: 209, distance: 281.9
click at [158, 209] on div "Mācību tēma: Matemātikas i - 12. klases 1. ieskaites mācību materiāls (ab) #4 📝…" at bounding box center [492, 235] width 984 height 471
copy p "Nosaki lielāko veselo skaitli, kurš mazāks nekā 3 √ 695 695 3 ."
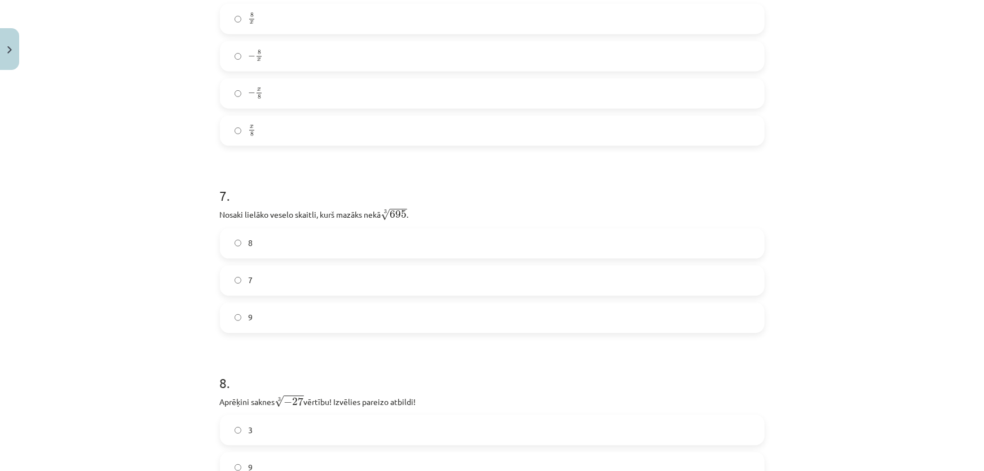
click at [257, 250] on label "8" at bounding box center [492, 243] width 542 height 28
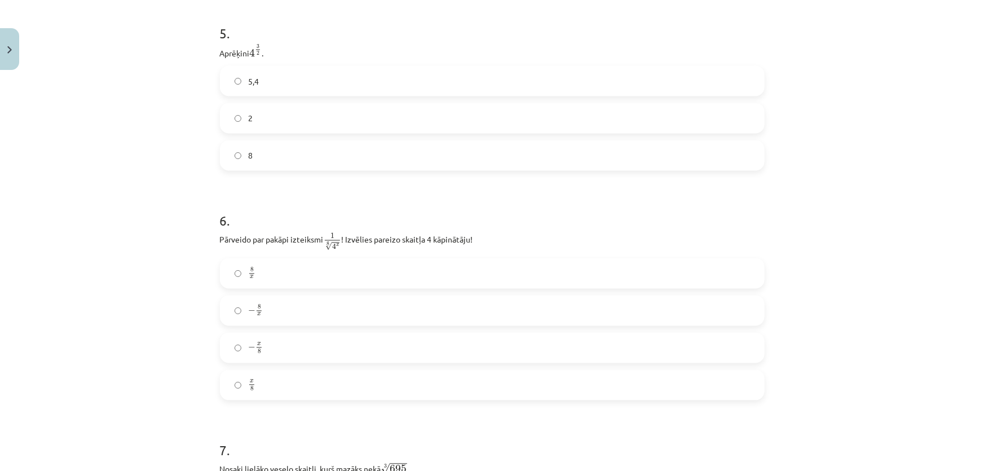
scroll to position [967, 0]
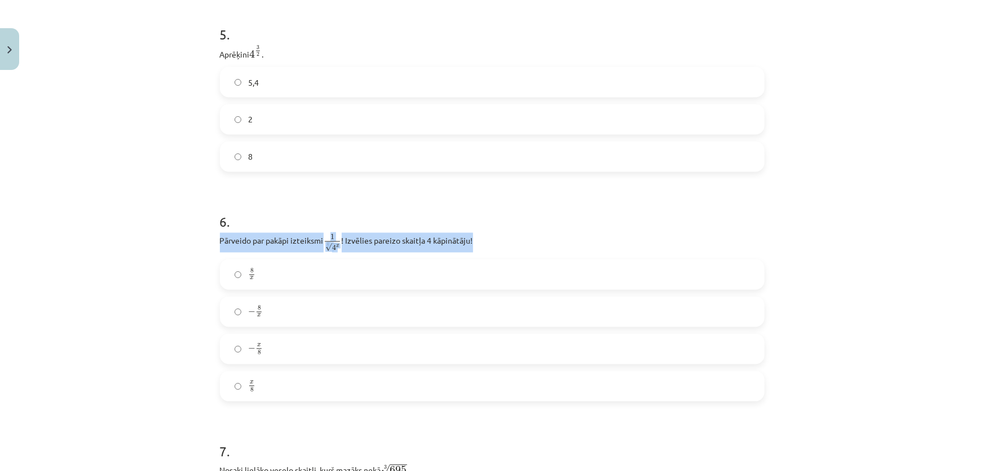
drag, startPoint x: 213, startPoint y: 241, endPoint x: 577, endPoint y: 241, distance: 364.2
copy p "Pārveido par pakāpi izteiksmi 1 8 √ 4 x 1 4 x 8 ! Izvēlies pareizo skaitļa 4 kā…"
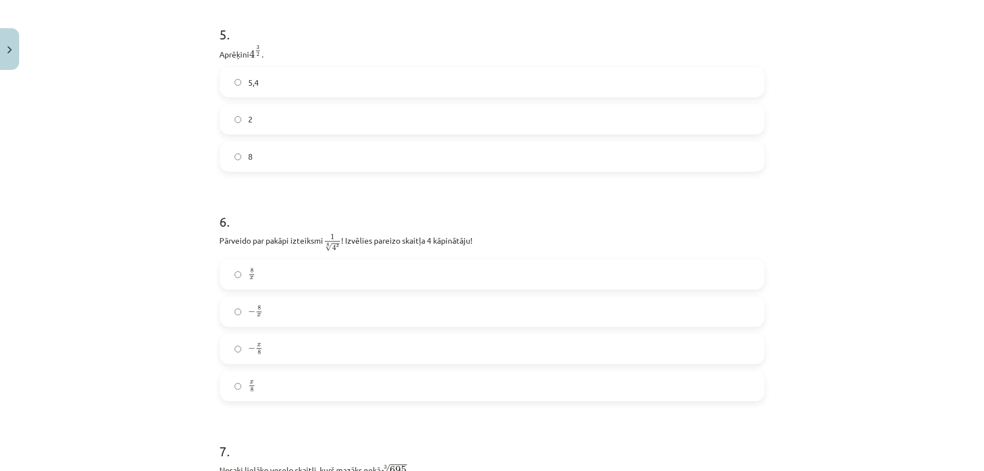
click at [284, 388] on label "x 8 x 8" at bounding box center [492, 386] width 542 height 28
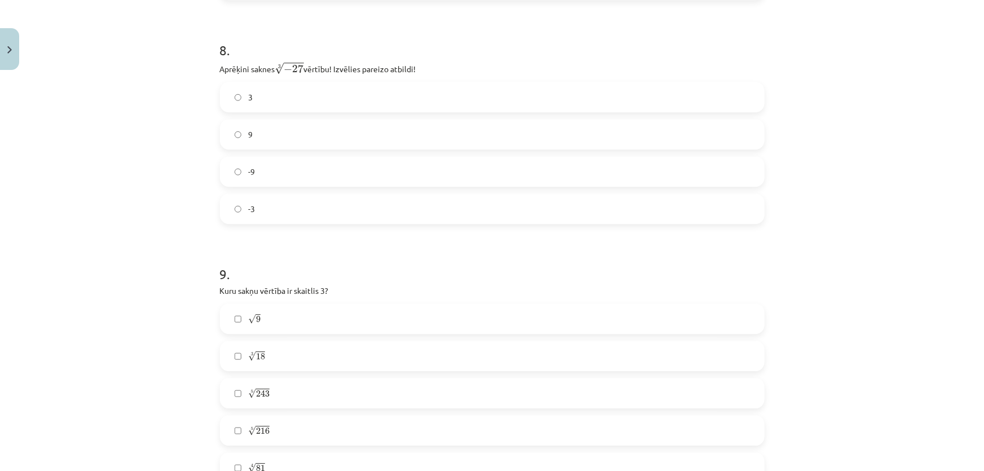
scroll to position [1651, 0]
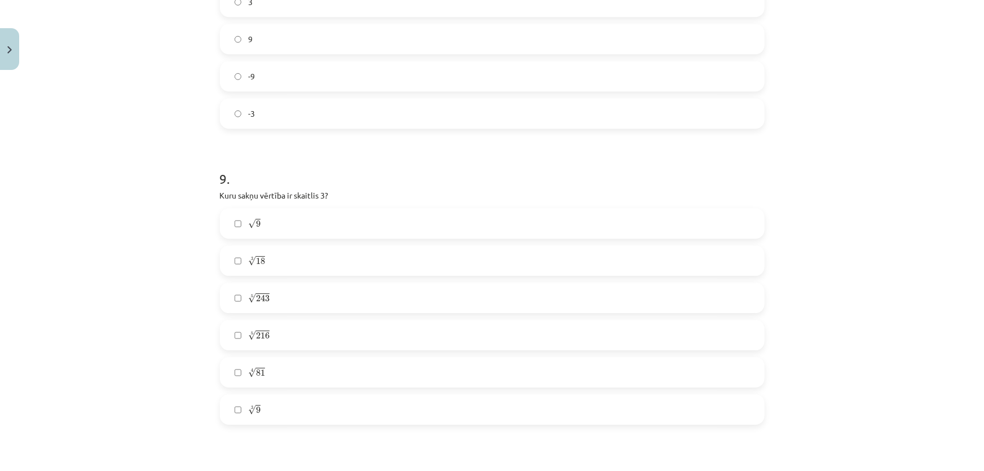
click at [289, 229] on label "√ 9 9" at bounding box center [492, 223] width 542 height 28
drag, startPoint x: 247, startPoint y: 226, endPoint x: 227, endPoint y: 207, distance: 27.1
click at [248, 226] on span "√" at bounding box center [252, 224] width 8 height 10
drag, startPoint x: 207, startPoint y: 196, endPoint x: 275, endPoint y: 360, distance: 177.8
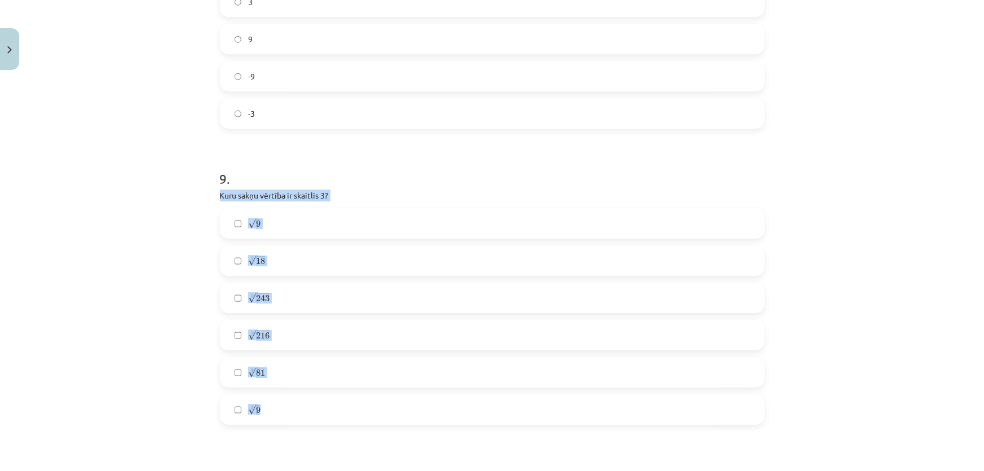
click at [303, 400] on div "Mācību tēma: Matemātikas i - 12. klases 1. ieskaites mācību materiāls (ab) #4 📝…" at bounding box center [492, 235] width 984 height 471
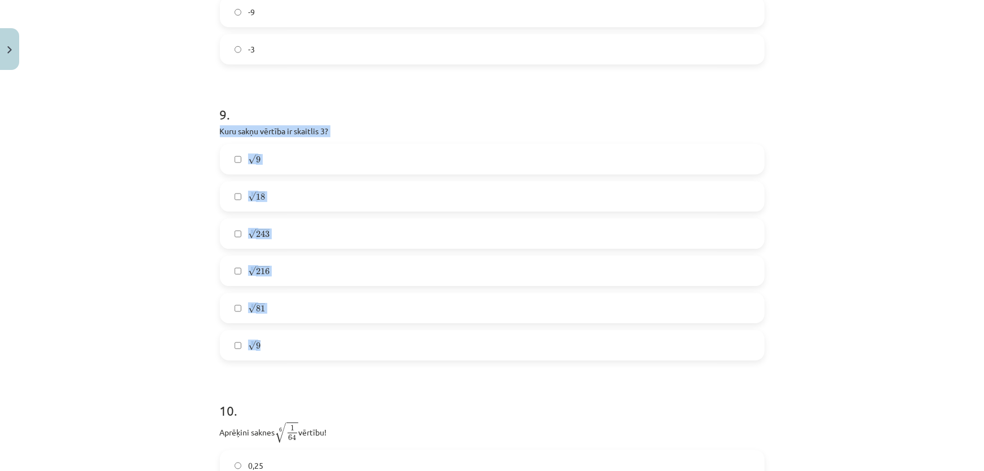
scroll to position [1822, 0]
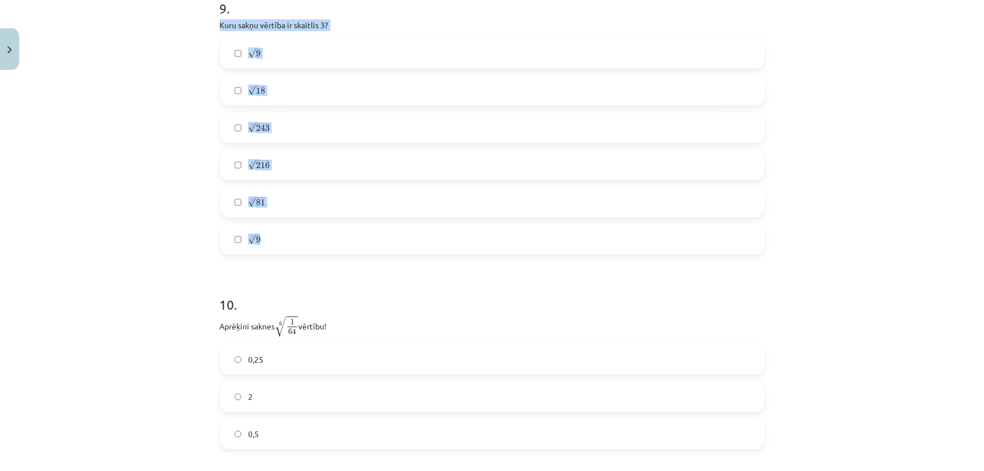
copy div "Kuru sakņu vērtība ir skaitlis 3? √ 9 9 3 √ 18 18 3 5 √ 243 243 5 5 √ 216 216 5…"
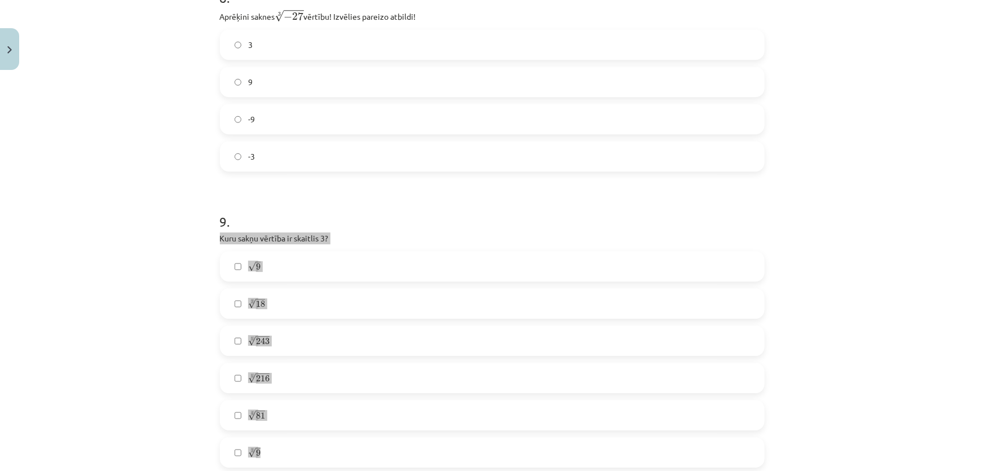
scroll to position [1609, 0]
click at [279, 267] on label "√ 9 9" at bounding box center [492, 265] width 542 height 28
click at [277, 345] on label "5 √ 243 243 5" at bounding box center [492, 340] width 542 height 28
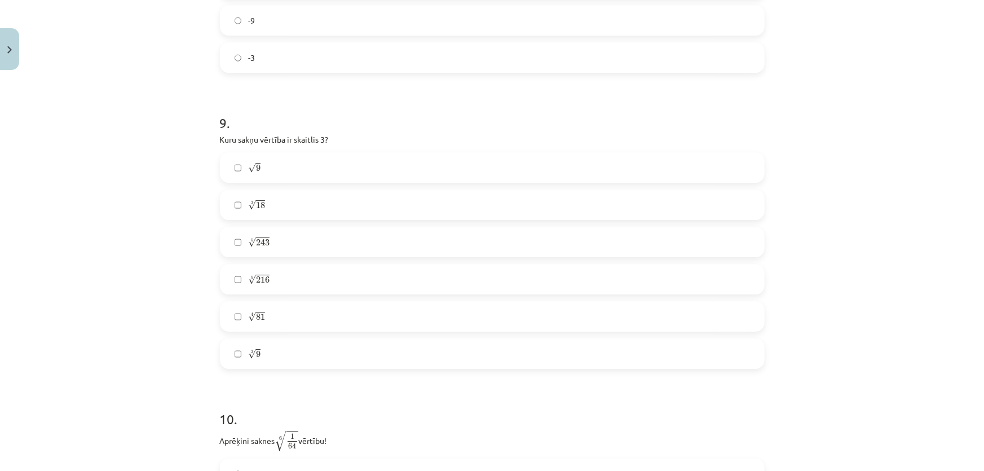
scroll to position [1781, 0]
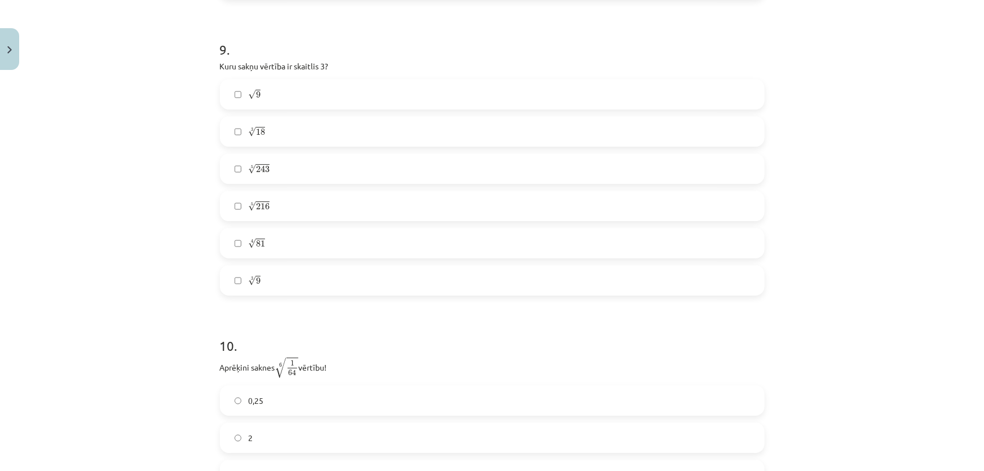
click at [256, 247] on span "81" at bounding box center [260, 243] width 9 height 7
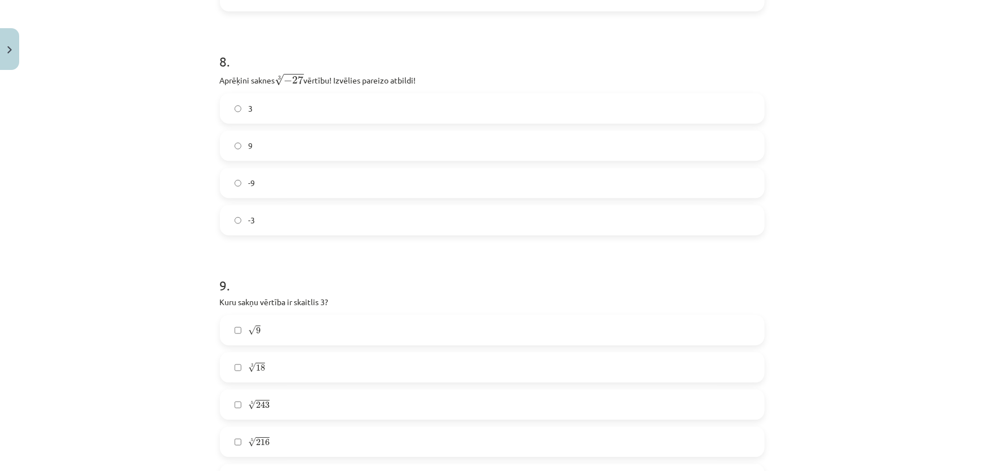
scroll to position [1524, 0]
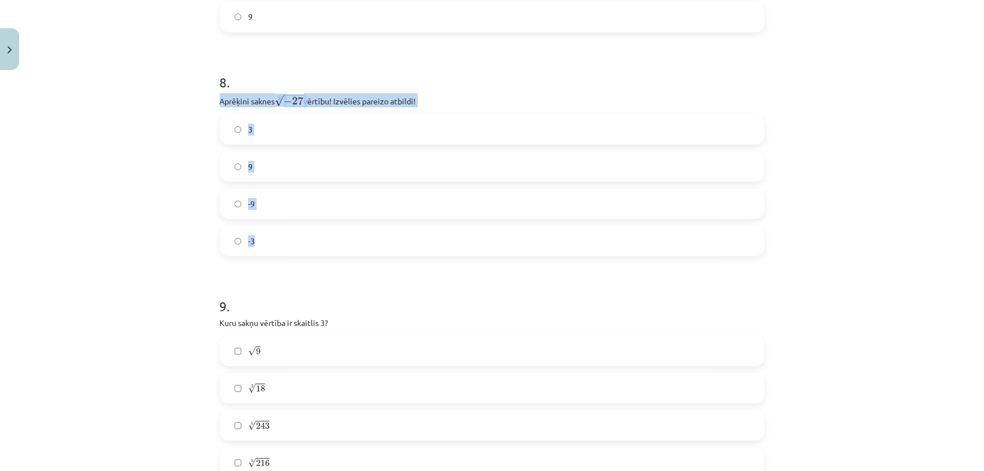
drag, startPoint x: 213, startPoint y: 103, endPoint x: 306, endPoint y: 238, distance: 163.4
copy div "Aprēķini saknes 3 √ − 27 − 27 3 vērtību! Izvēlies pareizo atbildi! 3 9 -9 -3"
click at [175, 274] on div "Mācību tēma: Matemātikas i - 12. klases 1. ieskaites mācību materiāls (ab) #4 📝…" at bounding box center [492, 235] width 984 height 471
click at [250, 236] on label "-3" at bounding box center [492, 241] width 542 height 28
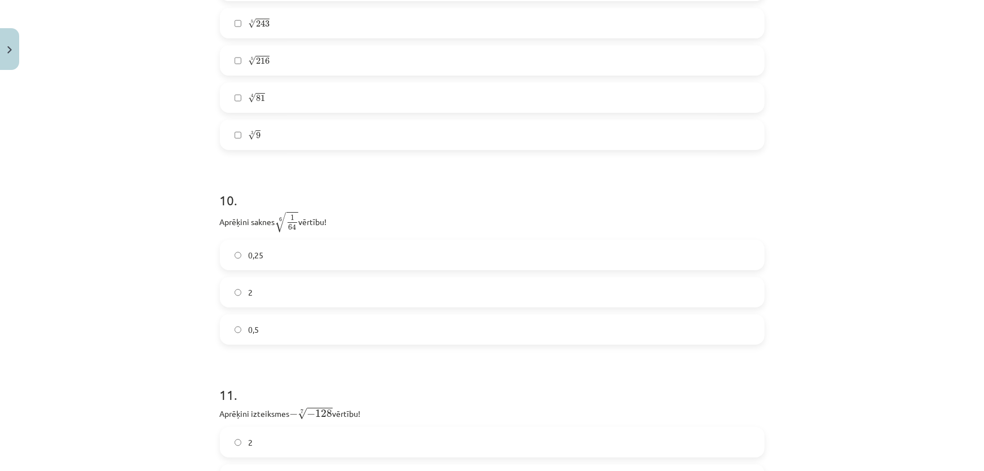
scroll to position [1951, 0]
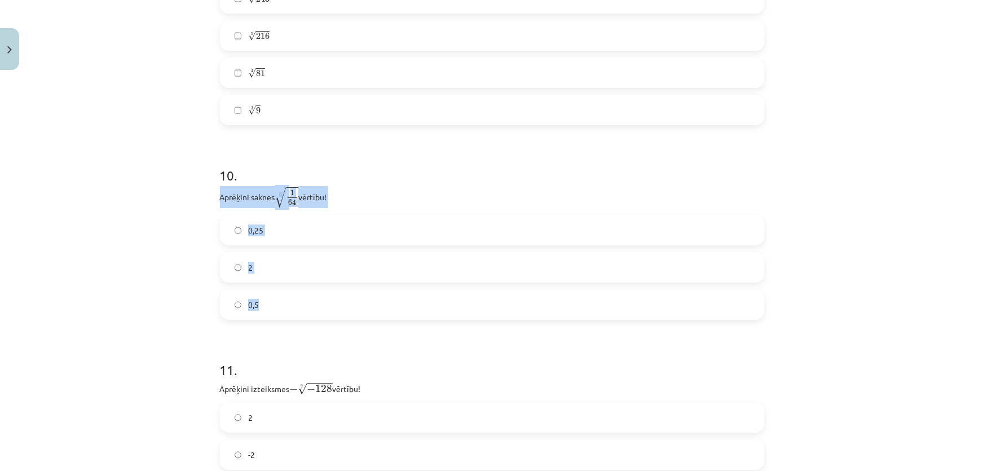
drag, startPoint x: 241, startPoint y: 216, endPoint x: 281, endPoint y: 302, distance: 94.6
click at [281, 301] on div "10 . Aprēķini saknes 6 √ 1 64 1 64 6 vērtību! 0,25 2 0,5" at bounding box center [492, 234] width 545 height 172
copy div "Aprēķini saknes 6 √ 1 64 1 64 6 vērtību! 0,25 2 0,5"
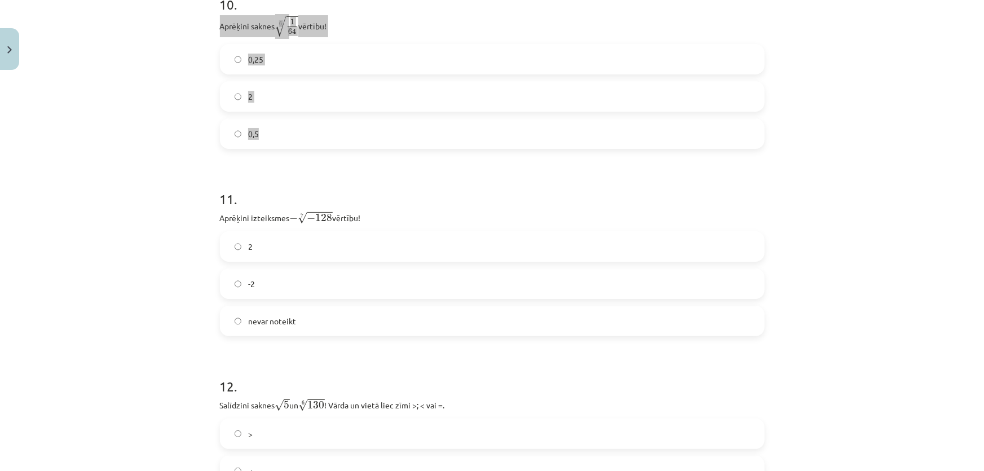
scroll to position [2036, 0]
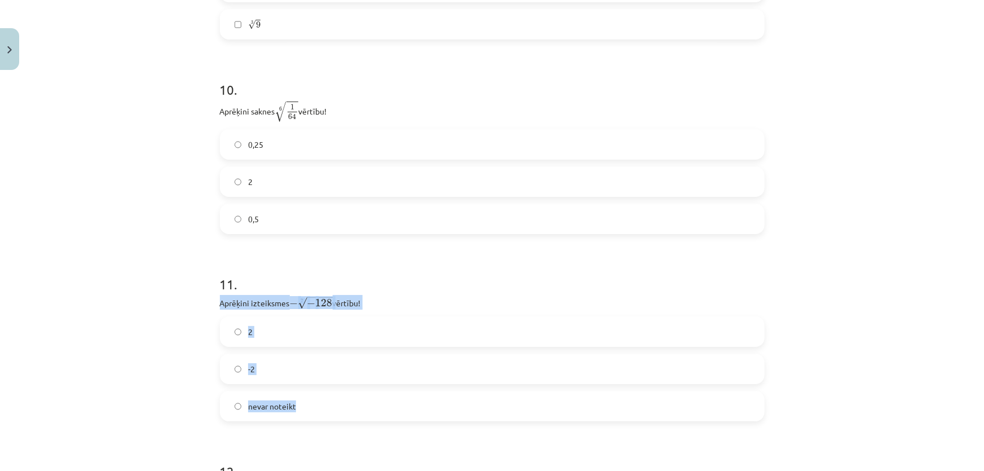
drag, startPoint x: 299, startPoint y: 344, endPoint x: 342, endPoint y: 406, distance: 75.4
copy div "Aprēķini izteiksmes − 7 √ − 128 − − 128 7 vērtību! 2 -2 nevar noteikt"
click at [305, 209] on label "0,5" at bounding box center [492, 219] width 542 height 28
click at [279, 136] on label "0,25" at bounding box center [492, 144] width 542 height 28
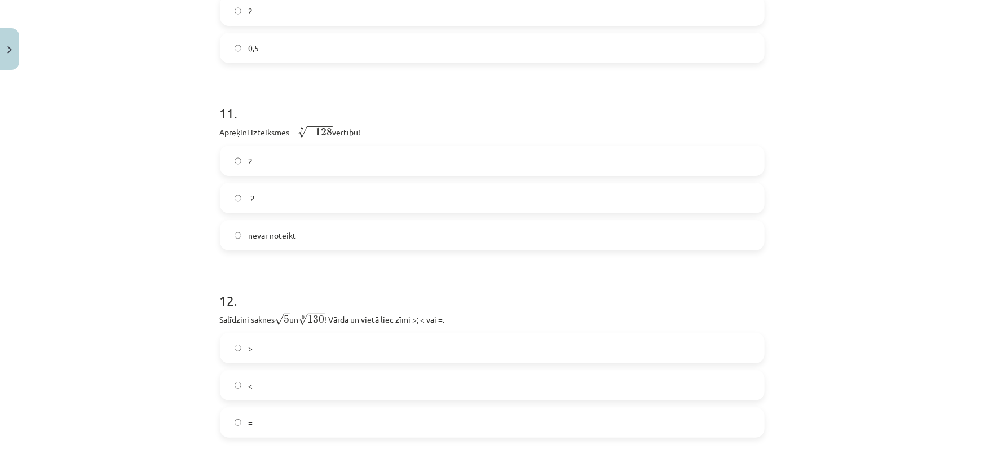
scroll to position [2293, 0]
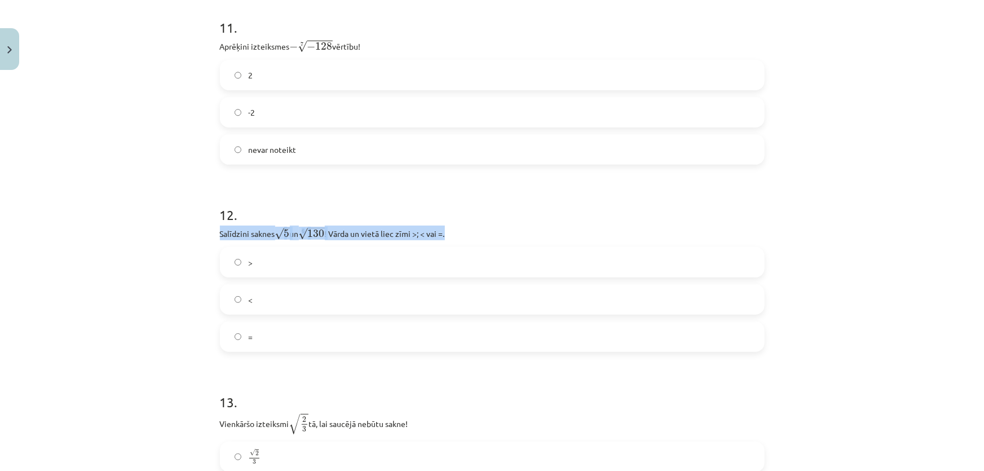
drag, startPoint x: 215, startPoint y: 232, endPoint x: 486, endPoint y: 227, distance: 271.2
copy p "Salīdzini saknes √ 5 5 un 6 √ 130 130 6 ! Vārda un vietā liec zīmi >; < vai =."
click at [259, 116] on label "-2" at bounding box center [492, 112] width 542 height 28
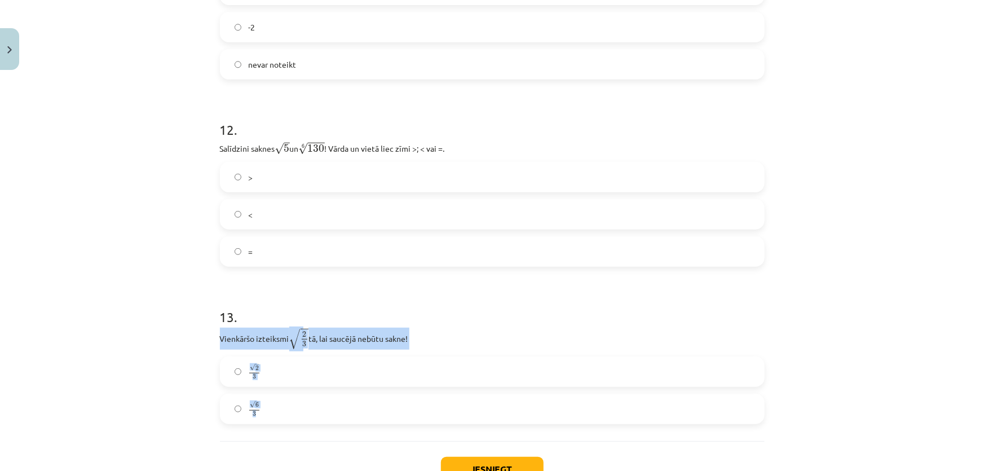
drag, startPoint x: 257, startPoint y: 372, endPoint x: 268, endPoint y: 409, distance: 39.4
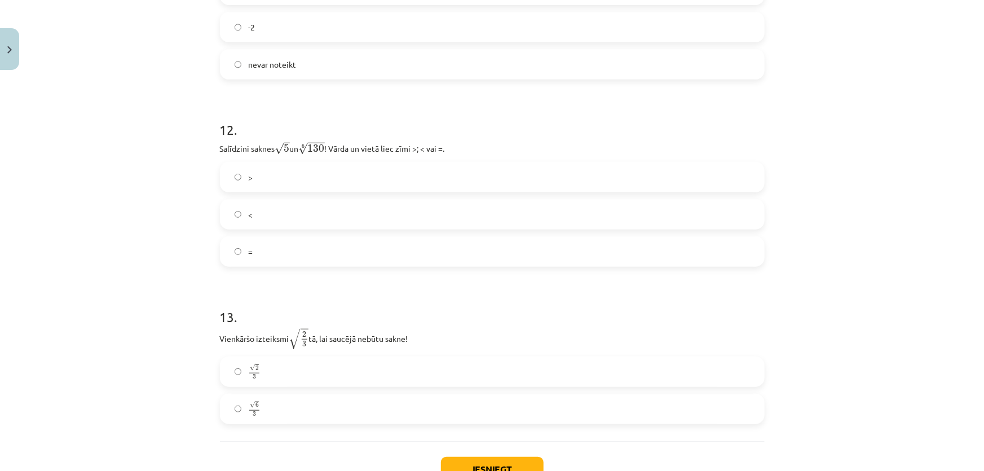
click at [241, 180] on label ">" at bounding box center [492, 177] width 542 height 28
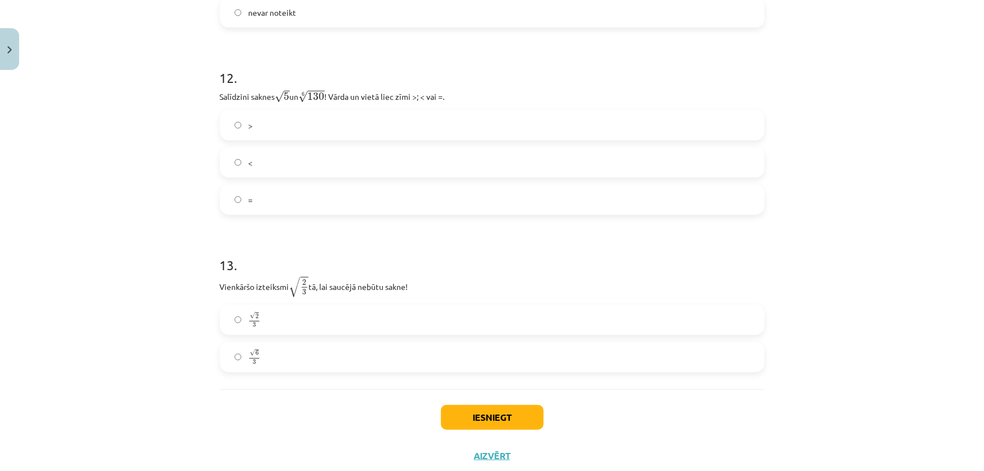
scroll to position [2464, 0]
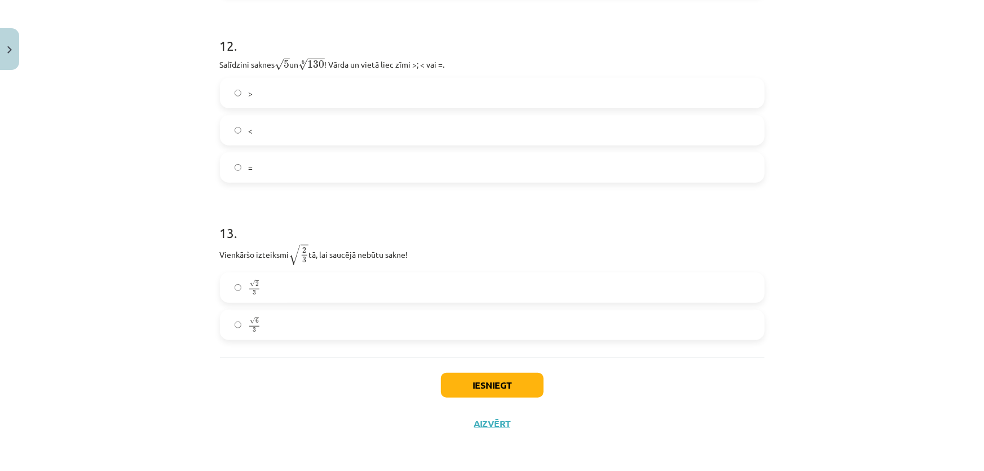
click at [293, 290] on label "√ 2 3 2 3" at bounding box center [492, 287] width 542 height 28
click at [491, 386] on button "Iesniegt" at bounding box center [492, 385] width 103 height 25
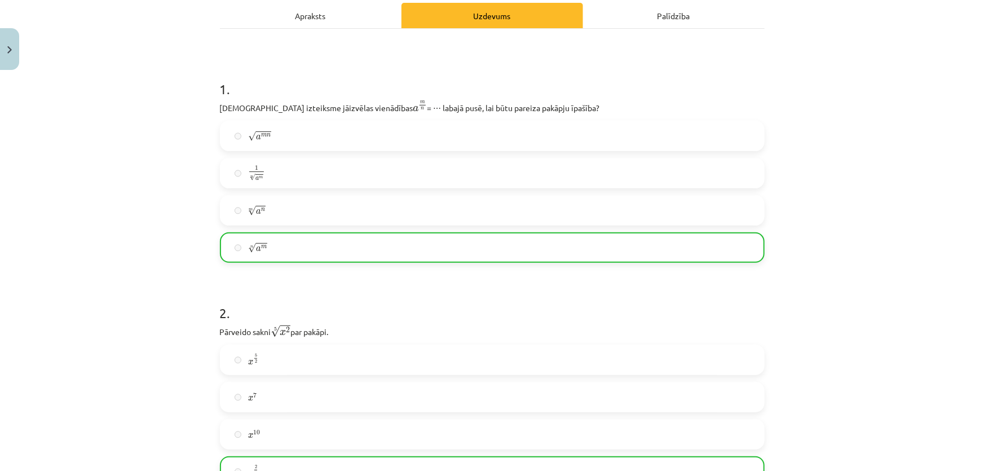
scroll to position [0, 0]
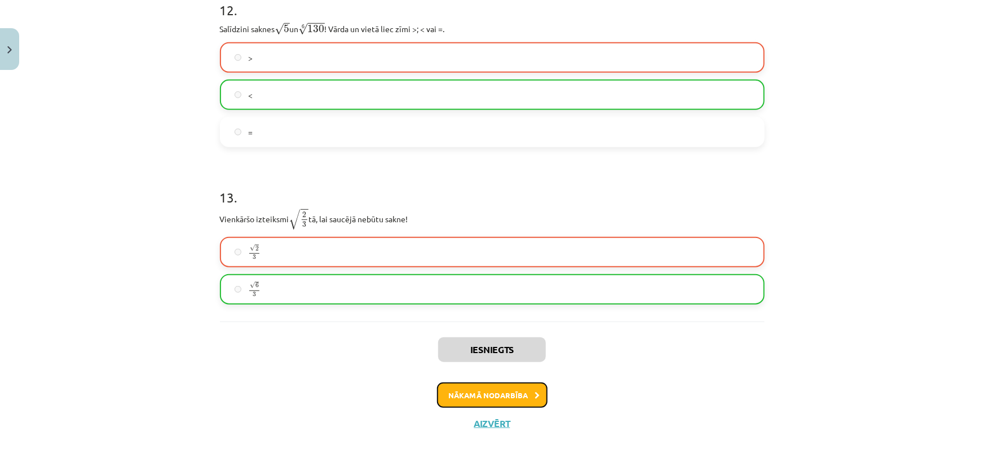
click at [501, 395] on button "Nākamā nodarbība" at bounding box center [492, 395] width 111 height 26
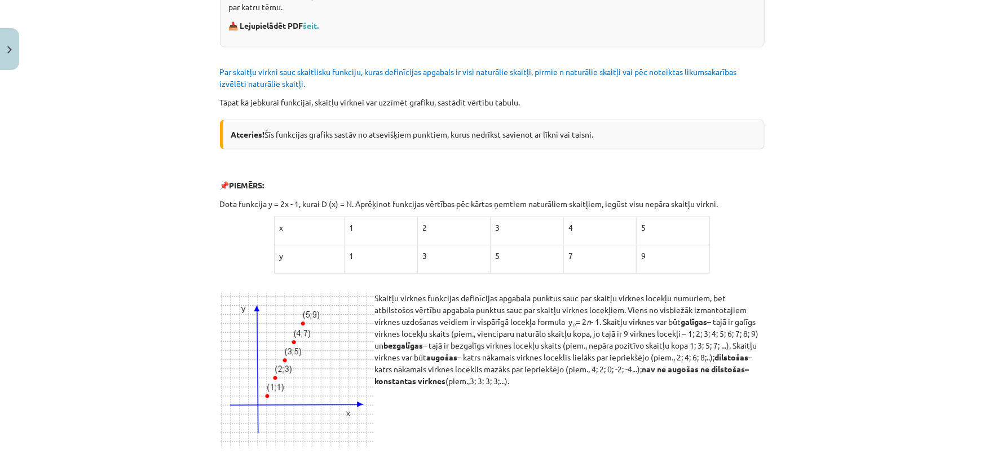
scroll to position [28, 0]
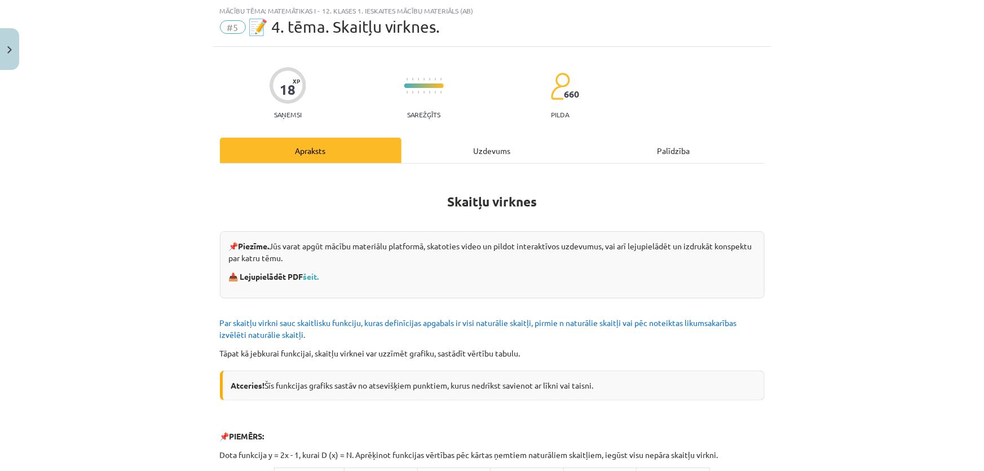
click at [478, 150] on div "Uzdevums" at bounding box center [492, 150] width 182 height 25
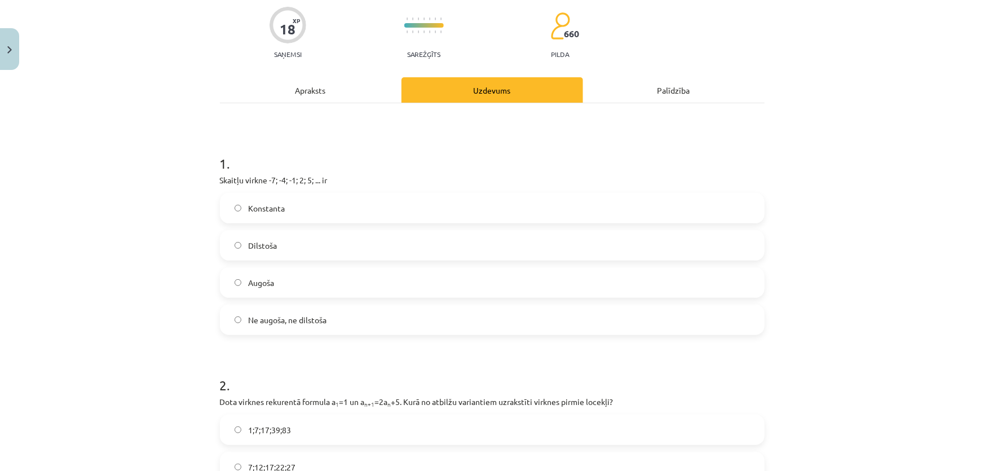
scroll to position [113, 0]
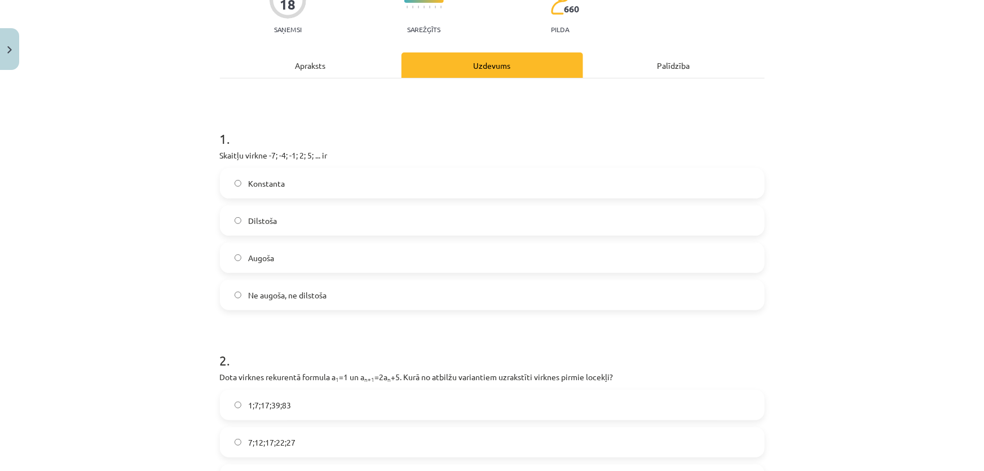
click at [182, 197] on div "Mācību tēma: Matemātikas i - 12. klases 1. ieskaites mācību materiāls (ab) #5 📝…" at bounding box center [492, 235] width 984 height 471
click at [337, 253] on label "Augoša" at bounding box center [492, 258] width 542 height 28
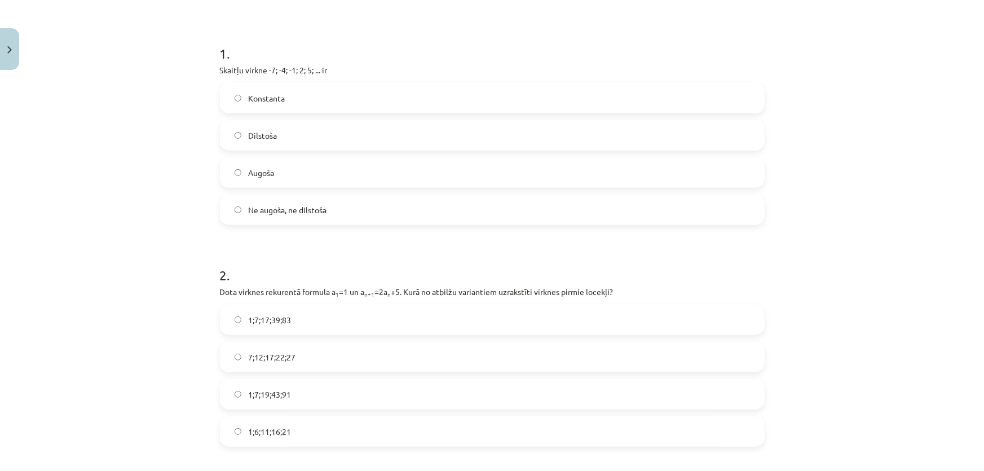
scroll to position [284, 0]
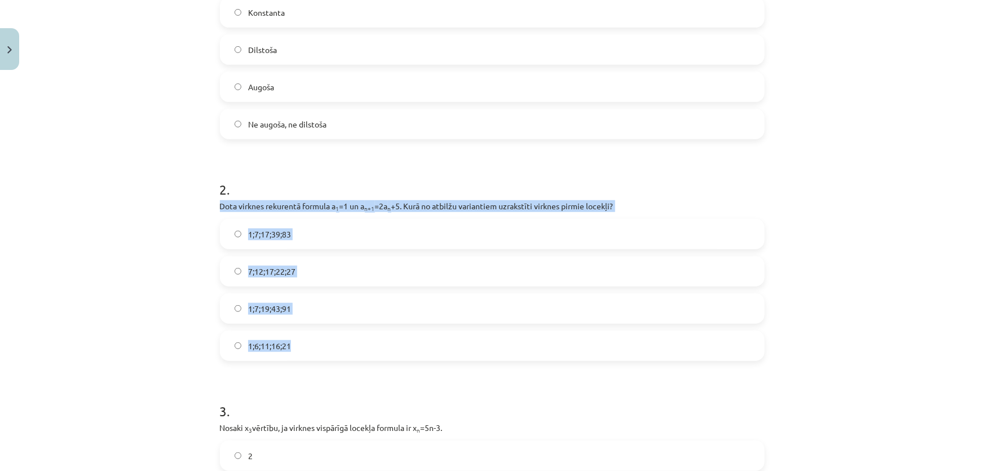
drag, startPoint x: 210, startPoint y: 202, endPoint x: 310, endPoint y: 355, distance: 183.3
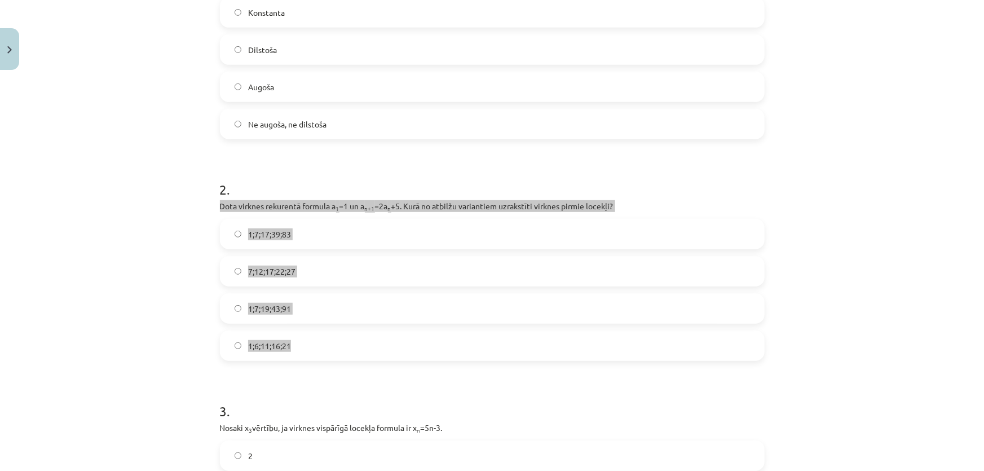
scroll to position [455, 0]
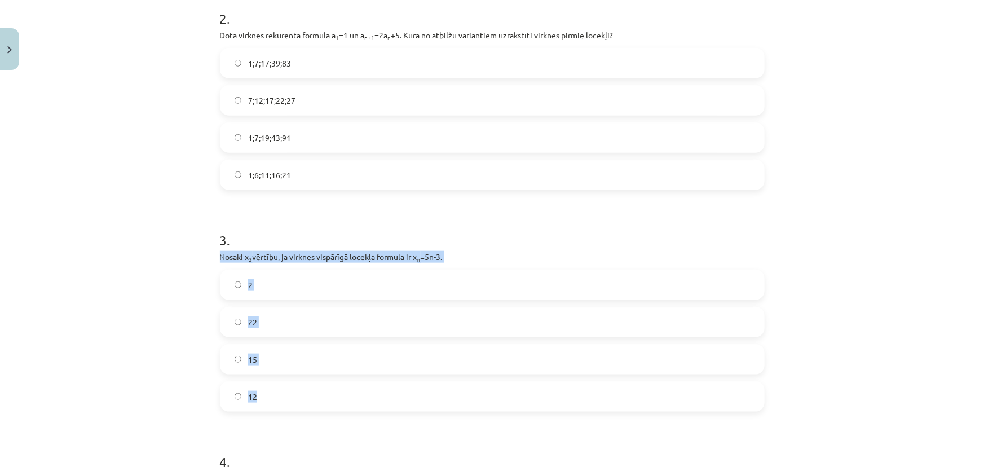
drag, startPoint x: 211, startPoint y: 258, endPoint x: 319, endPoint y: 396, distance: 174.7
click at [319, 396] on div "18 XP Saņemsi Sarežģīts 660 pilda Apraksts Uzdevums Palīdzība 1 . Skaitļu virkn…" at bounding box center [492, 401] width 558 height 1563
click at [320, 50] on label "1;7;17;39;83" at bounding box center [492, 63] width 542 height 28
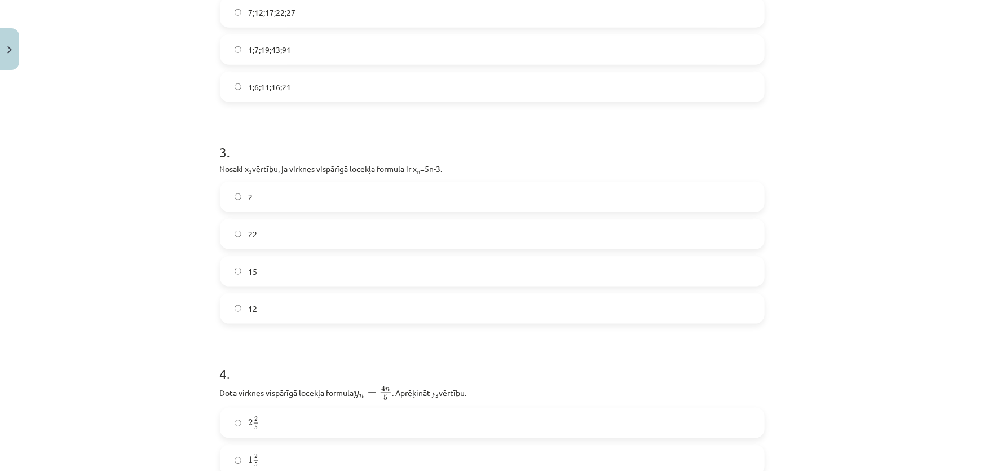
scroll to position [626, 0]
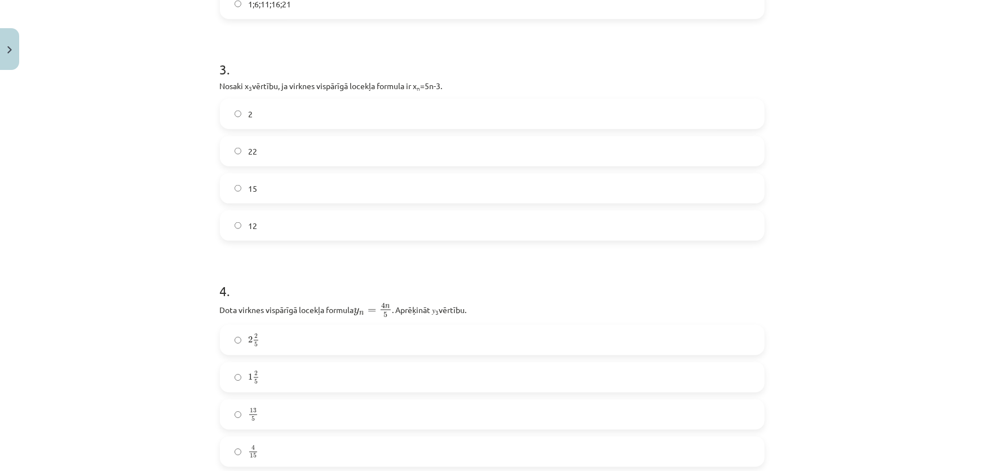
click at [297, 226] on label "12" at bounding box center [492, 225] width 542 height 28
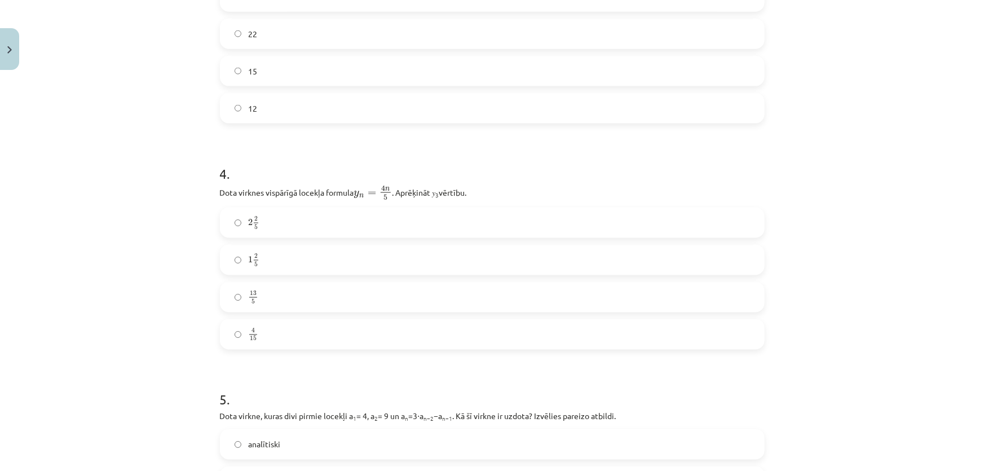
scroll to position [797, 0]
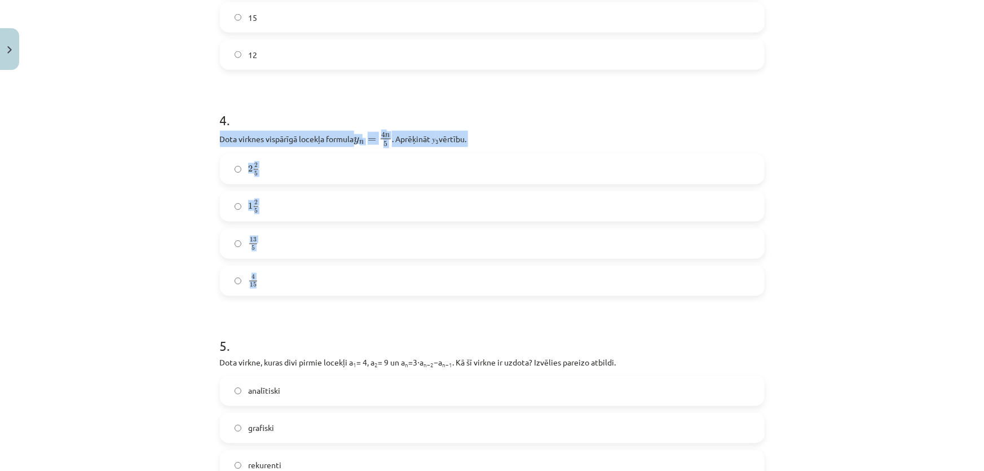
drag, startPoint x: 219, startPoint y: 135, endPoint x: 293, endPoint y: 272, distance: 155.6
click at [293, 271] on div "4 . Dota virknes vispārīgā locekļa formula y n = 4 n 5 y n = 4 n 5 . Aprēķināt …" at bounding box center [492, 194] width 545 height 204
click at [272, 164] on label "2 2 5 2 2 5" at bounding box center [492, 169] width 542 height 28
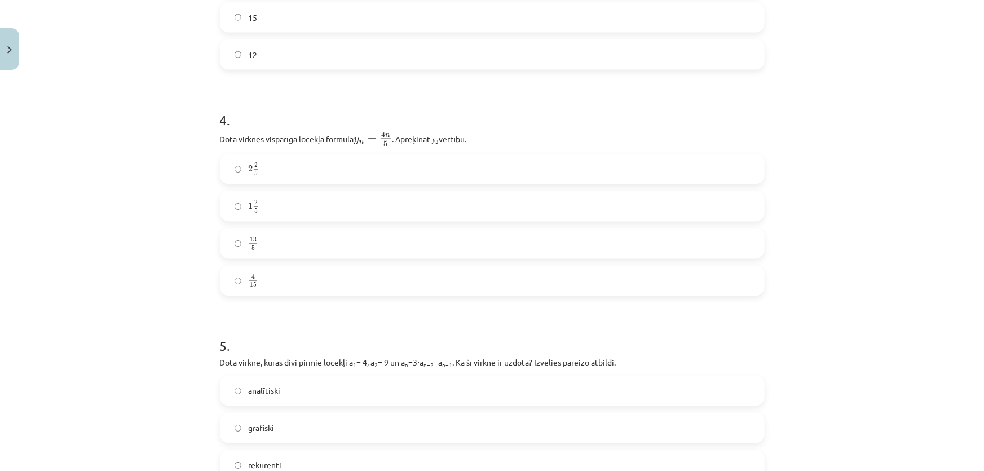
click at [279, 208] on label "1 2 5 1 2 5" at bounding box center [492, 206] width 542 height 28
click at [276, 177] on label "2 2 5 2 2 5" at bounding box center [492, 169] width 542 height 28
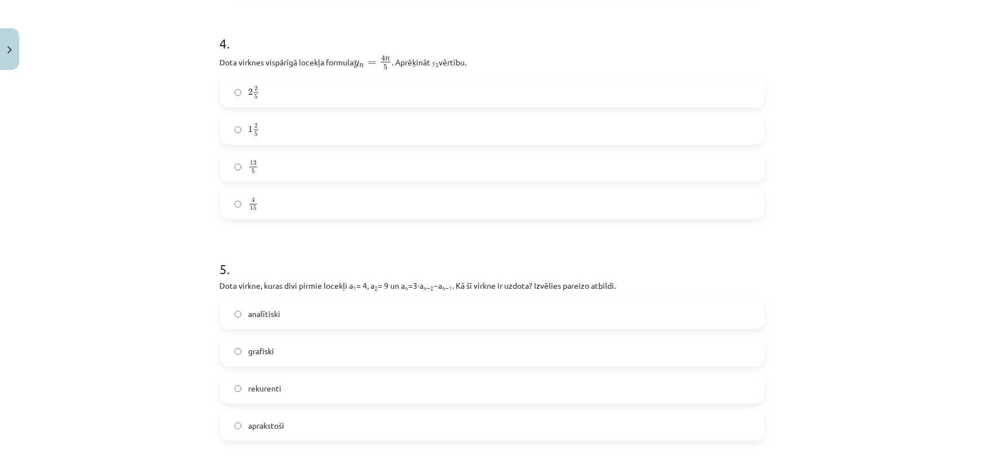
scroll to position [967, 0]
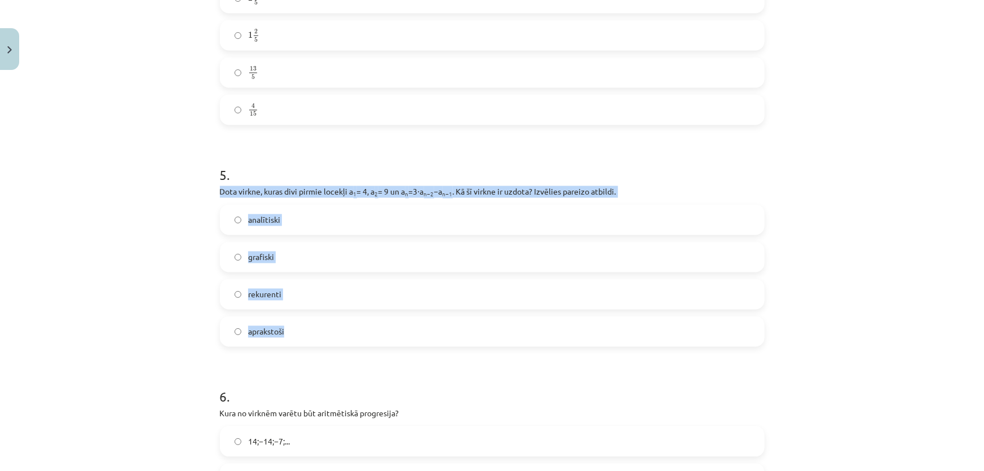
drag, startPoint x: 217, startPoint y: 189, endPoint x: 299, endPoint y: 328, distance: 161.6
click at [299, 328] on div "5 . Dota virkne, kuras divi pirmie locekļi a 1 = 4, a 2 = 9 un a n =3⋅a n−2 −a …" at bounding box center [492, 247] width 545 height 199
click at [269, 284] on label "rekurenti" at bounding box center [492, 294] width 542 height 28
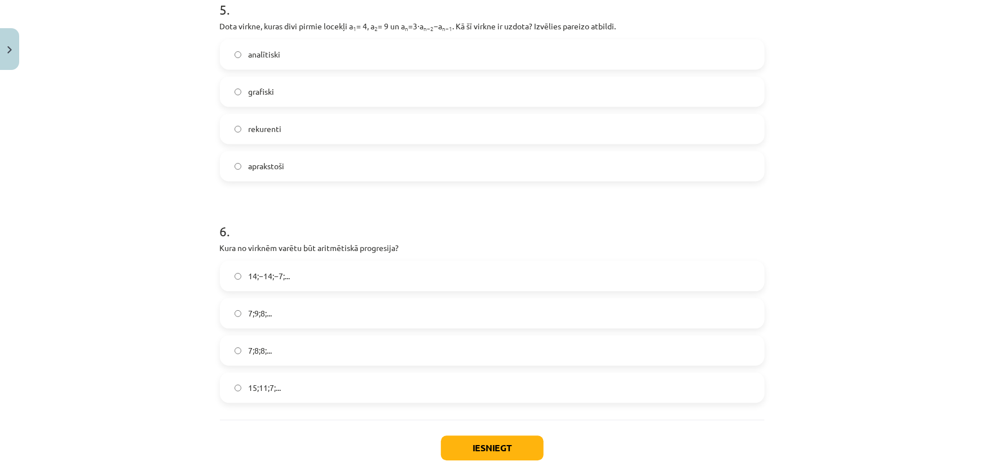
scroll to position [1139, 0]
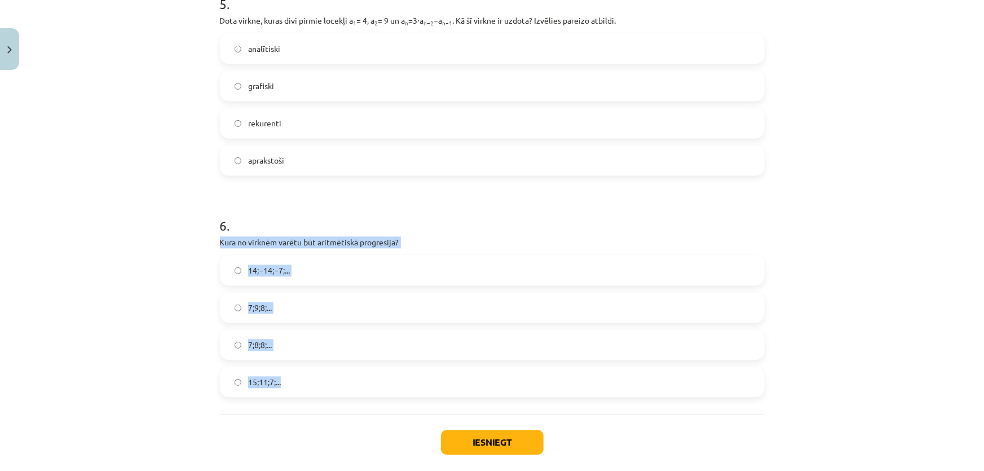
drag, startPoint x: 213, startPoint y: 238, endPoint x: 299, endPoint y: 381, distance: 165.9
click at [274, 389] on label "15;11;7;..." at bounding box center [492, 382] width 542 height 28
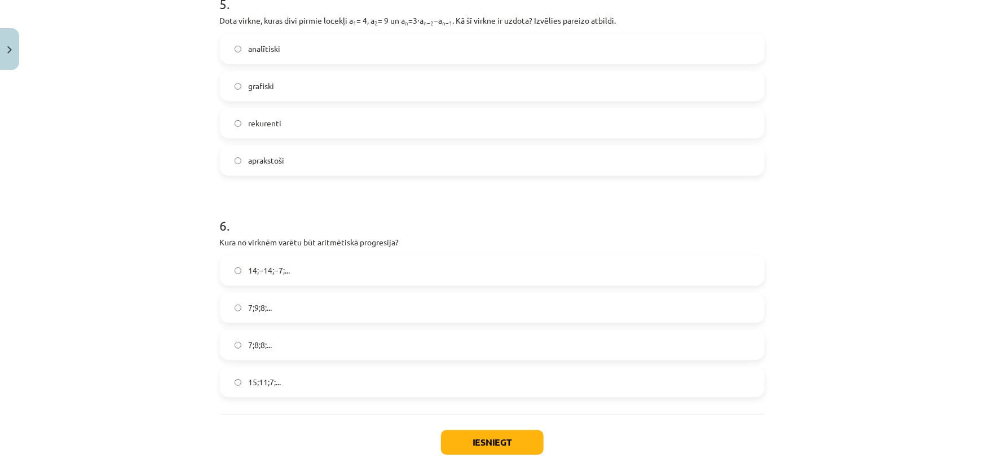
click at [267, 423] on div "Iesniegt Aizvērt" at bounding box center [492, 453] width 545 height 79
click at [518, 445] on button "Iesniegt" at bounding box center [492, 442] width 103 height 25
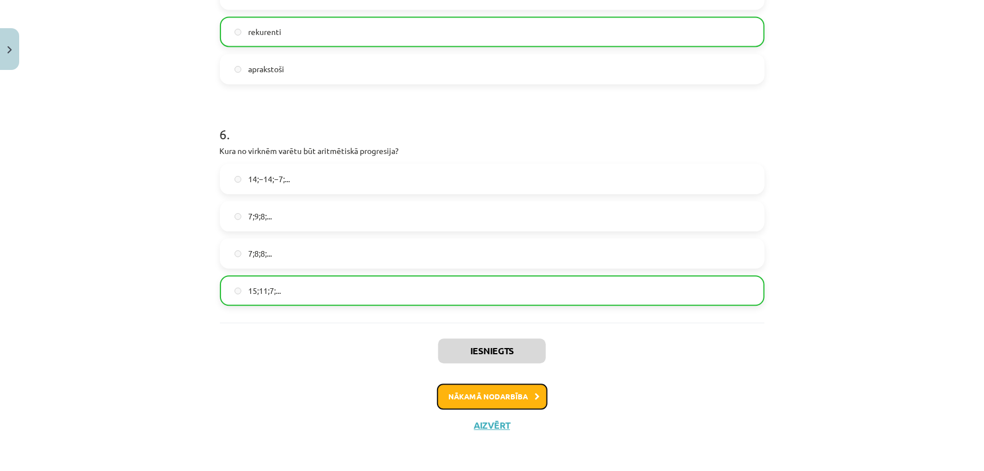
click at [481, 387] on button "Nākamā nodarbība" at bounding box center [492, 396] width 111 height 26
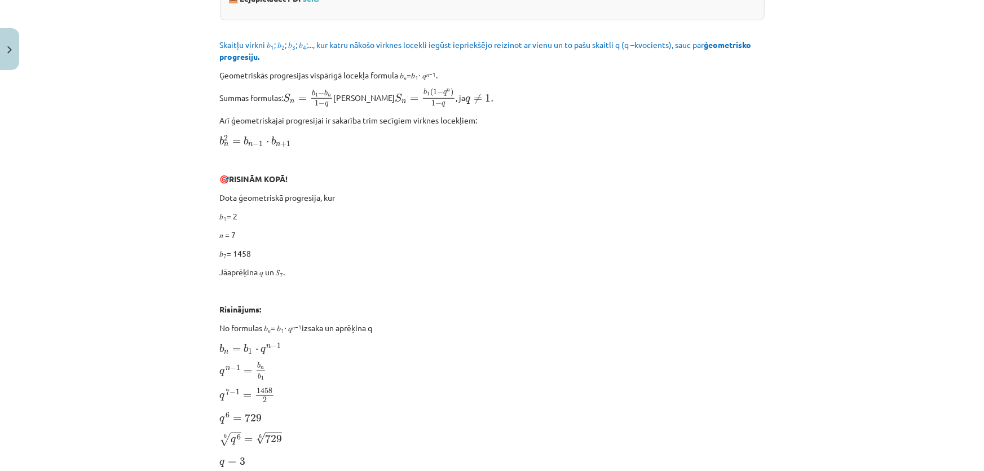
scroll to position [28, 0]
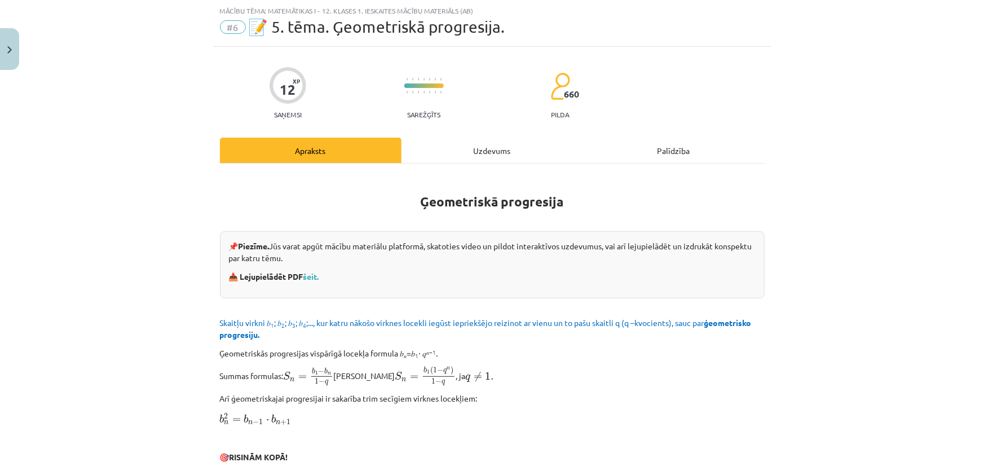
click at [462, 148] on div "Uzdevums" at bounding box center [492, 150] width 182 height 25
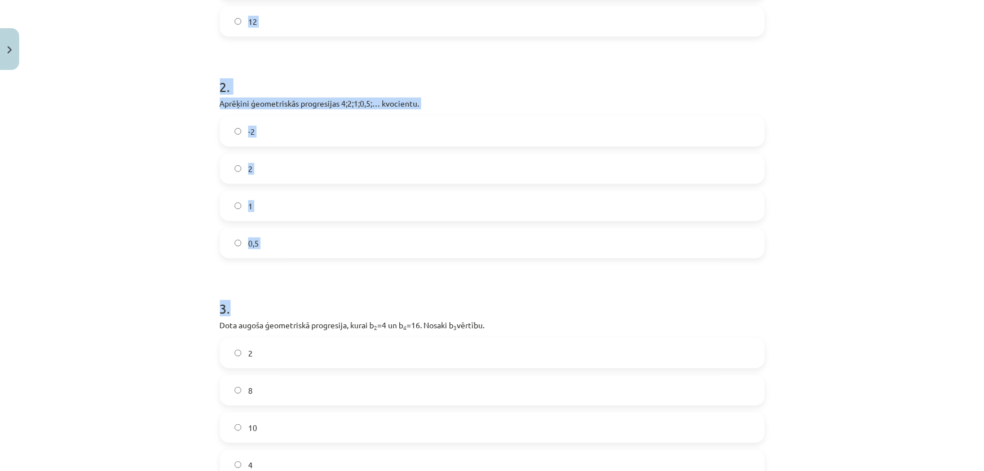
scroll to position [451, 0]
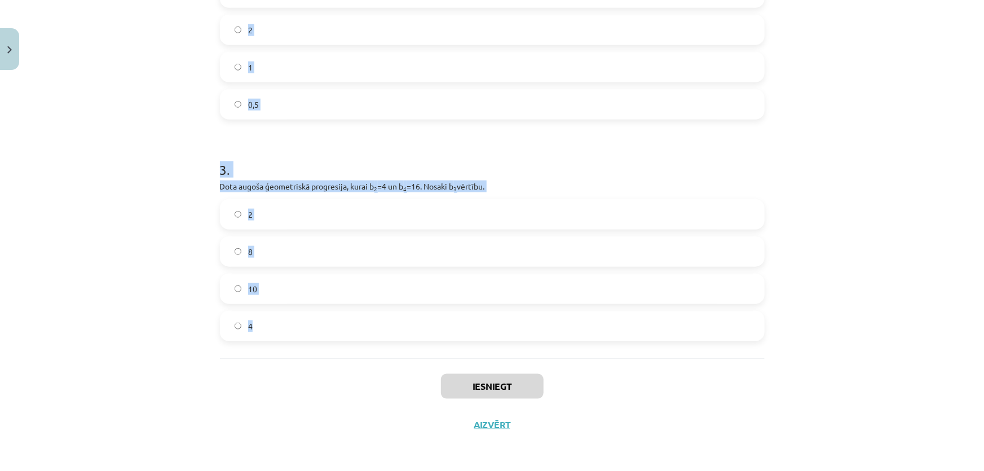
drag, startPoint x: 211, startPoint y: 238, endPoint x: 389, endPoint y: 321, distance: 196.2
click at [361, 318] on div "12 XP Saņemsi Sarežģīts 660 pilda Apraksts Uzdevums Palīdzība 1 . Aprēķini ģeom…" at bounding box center [492, 34] width 558 height 820
click at [267, 180] on p "Dota augoša ģeometriskā progresija, kurai b 2 =4 un b 4 =16. Nosaki b 3 vērtību." at bounding box center [492, 186] width 545 height 12
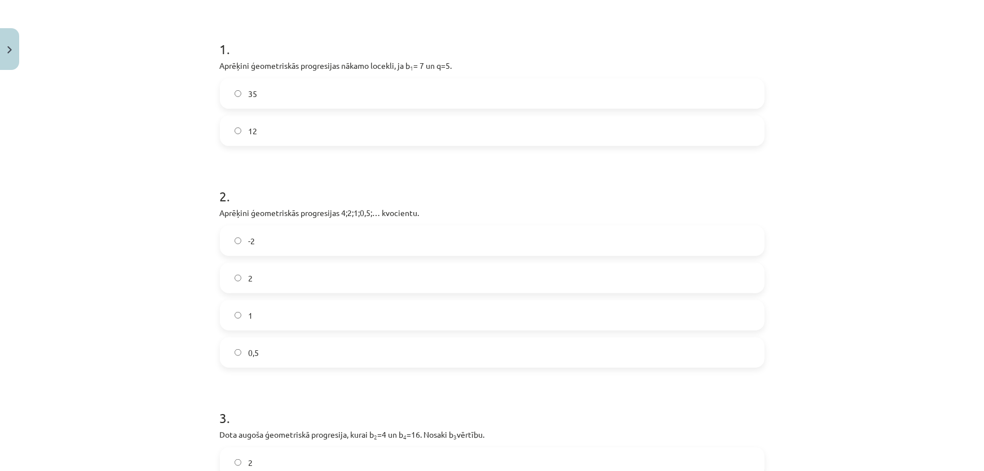
scroll to position [195, 0]
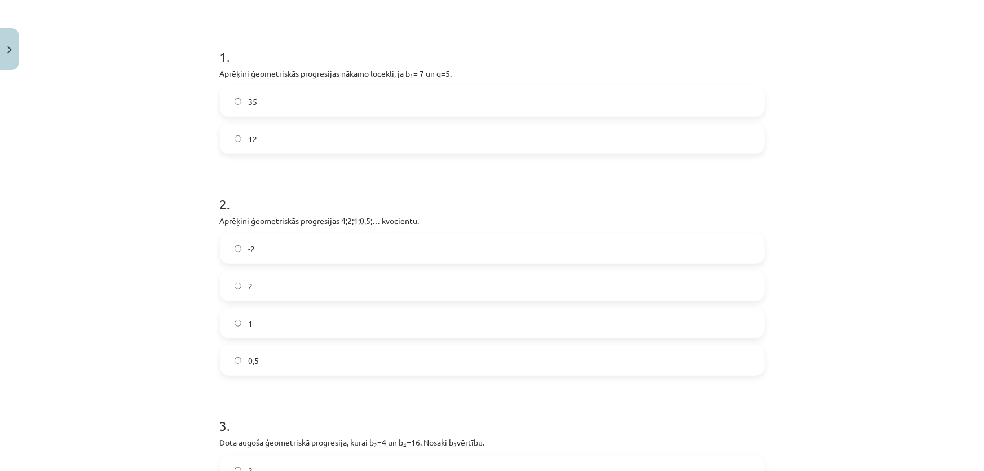
click at [249, 104] on span "35" at bounding box center [252, 102] width 9 height 12
click at [263, 363] on label "0,5" at bounding box center [492, 360] width 542 height 28
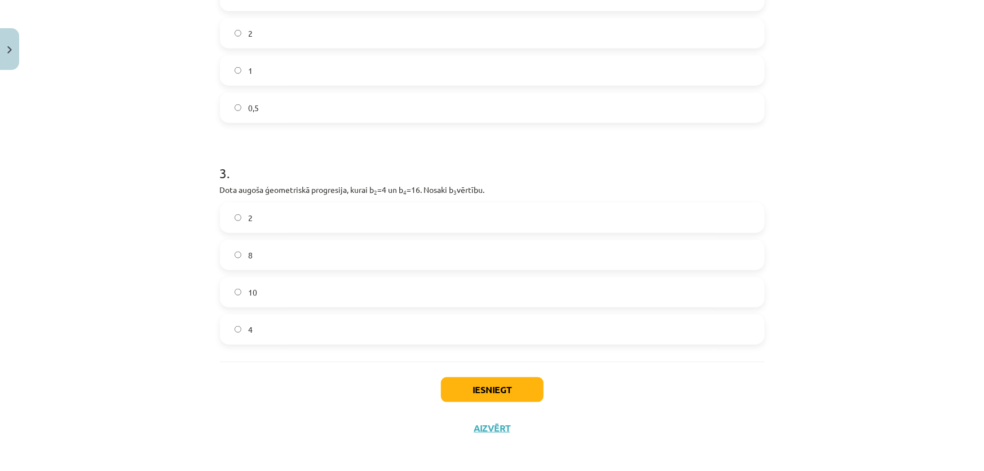
scroll to position [451, 0]
click at [266, 263] on label "8" at bounding box center [492, 251] width 542 height 28
click at [502, 380] on button "Iesniegt" at bounding box center [492, 386] width 103 height 25
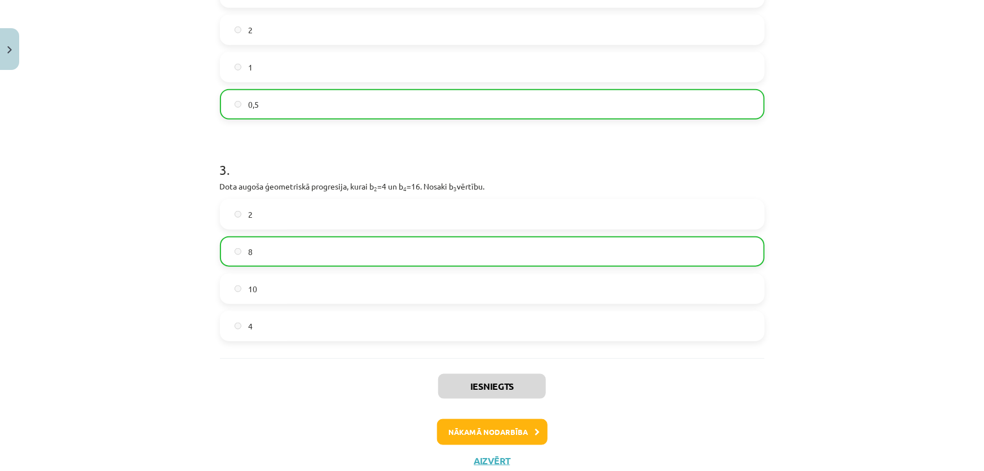
click at [490, 416] on div "Iesniegts Nākamā nodarbība Aizvērt" at bounding box center [492, 415] width 545 height 115
click at [494, 426] on button "Nākamā nodarbība" at bounding box center [492, 432] width 111 height 26
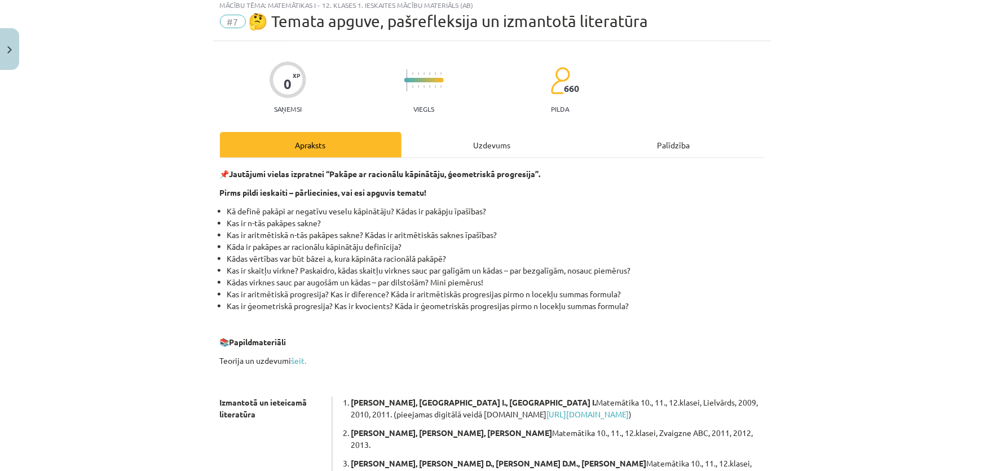
scroll to position [28, 0]
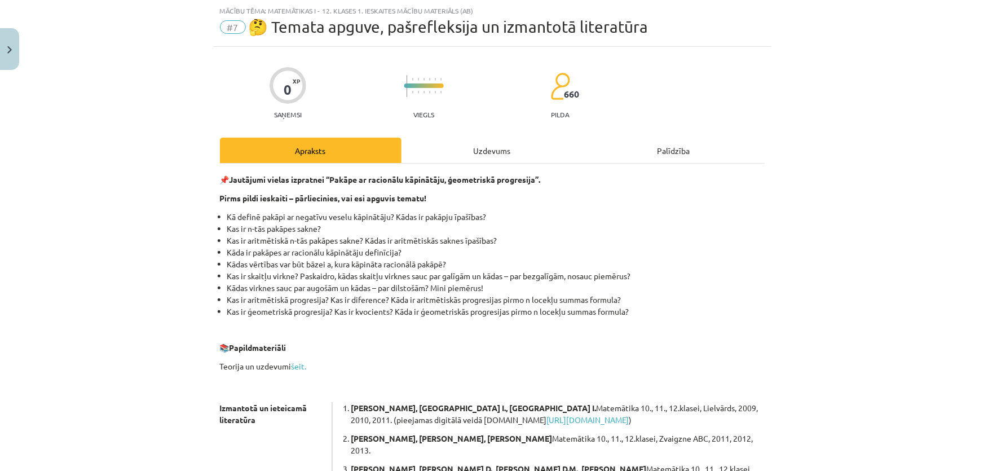
click at [459, 152] on div "Uzdevums" at bounding box center [492, 150] width 182 height 25
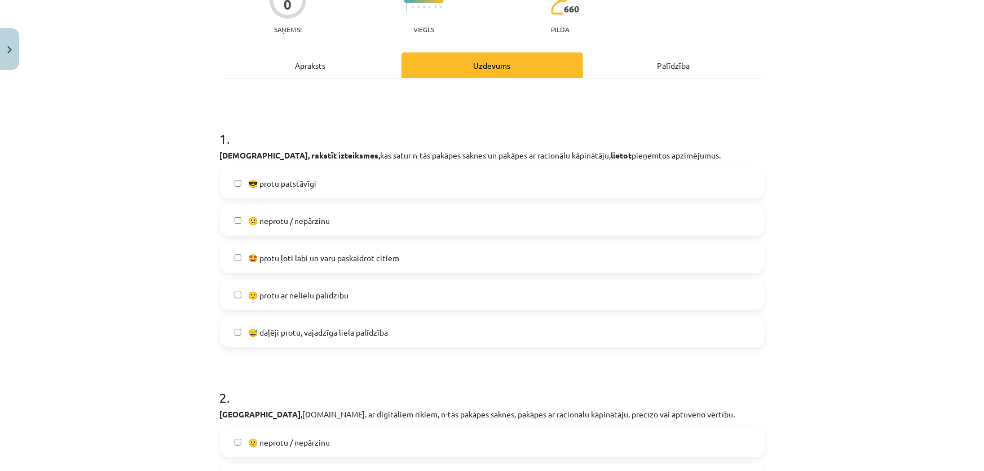
click at [346, 190] on label "😎 protu patstāvīgi" at bounding box center [492, 183] width 542 height 28
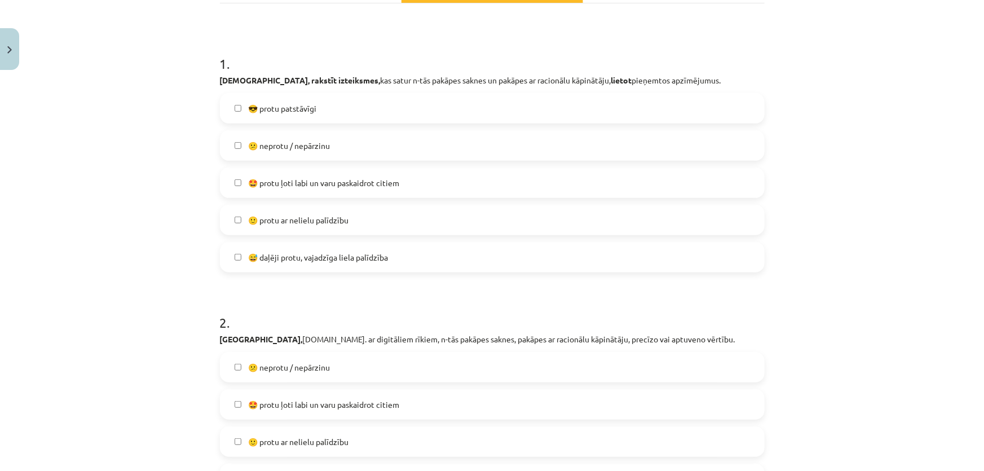
scroll to position [284, 0]
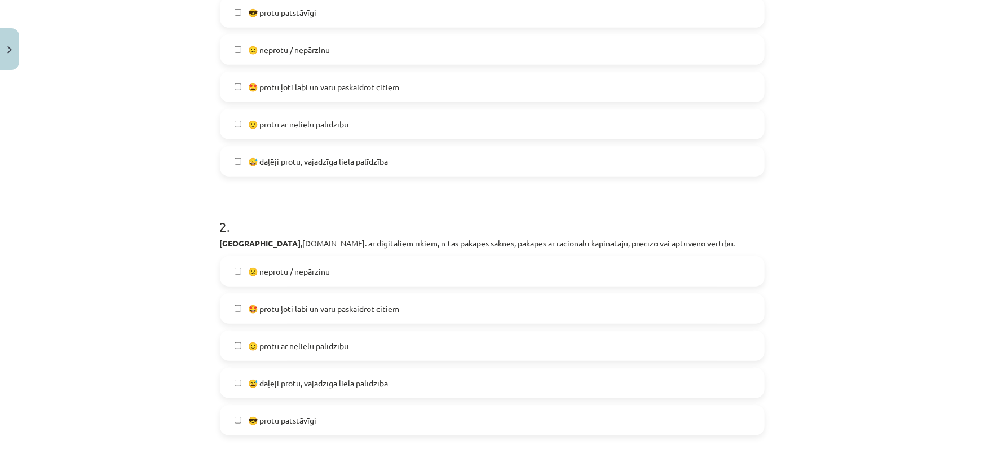
click at [310, 310] on span "🤩 protu ļoti labi un varu paskaidrot citiem" at bounding box center [323, 309] width 151 height 12
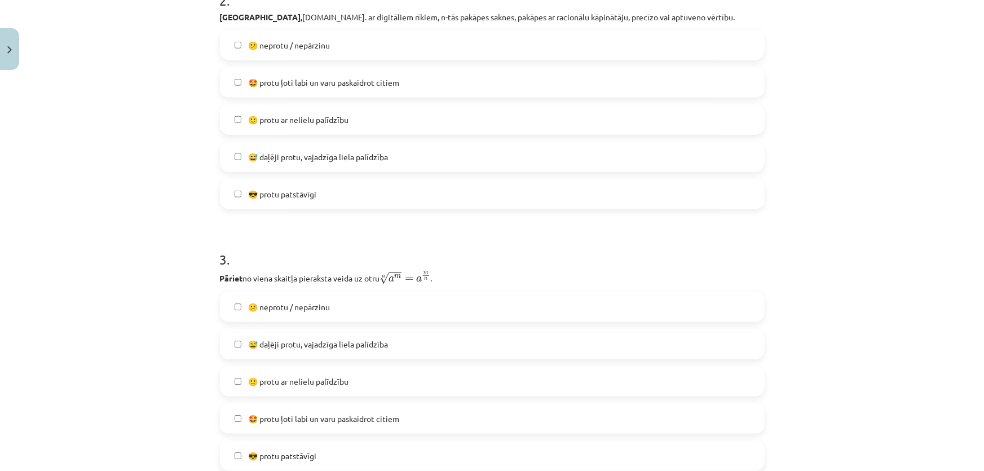
scroll to position [541, 0]
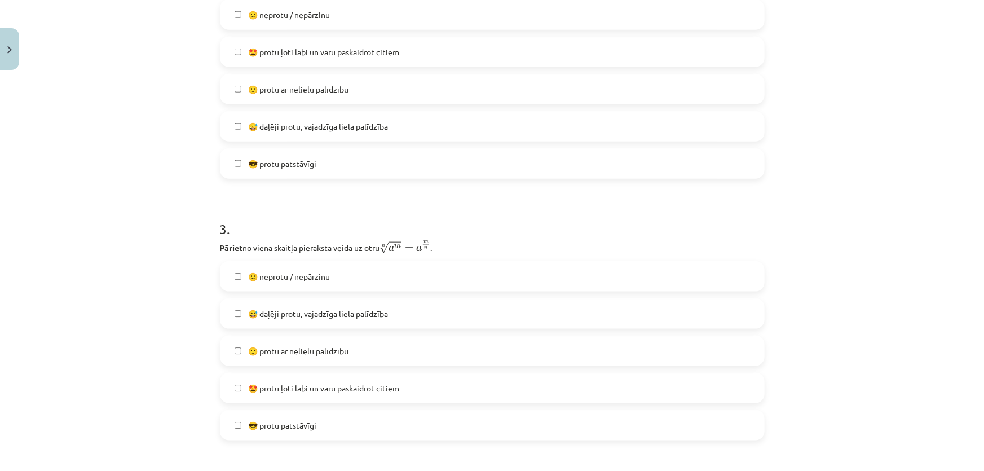
click at [313, 328] on div "😅 daļēji protu, vajadzīga liela palīdzība" at bounding box center [492, 313] width 545 height 30
click at [315, 322] on label "😅 daļēji protu, vajadzīga liela palīdzība" at bounding box center [492, 313] width 542 height 28
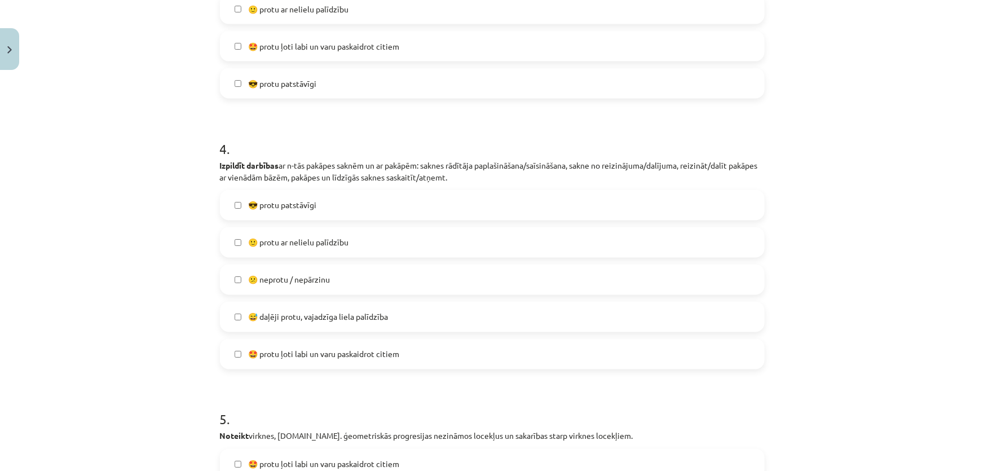
click at [318, 324] on label "😅 daļēji protu, vajadzīga liela palīdzība" at bounding box center [492, 317] width 542 height 28
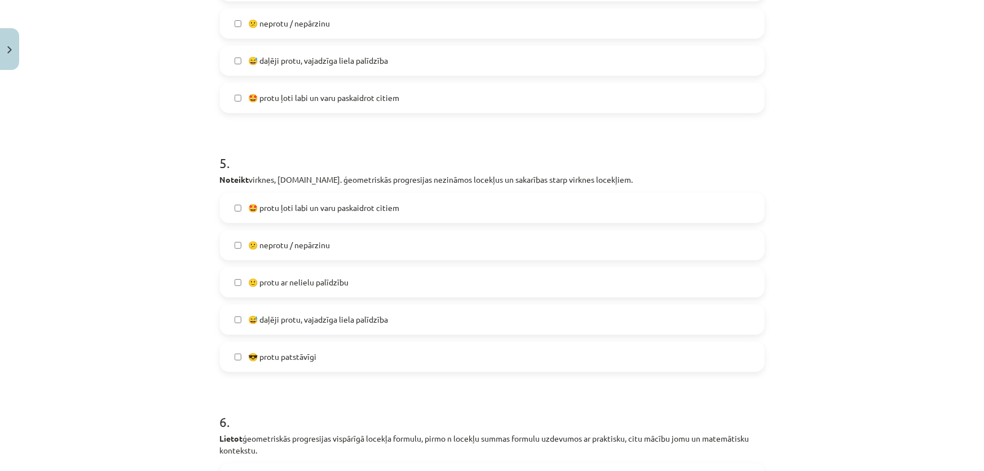
click at [319, 321] on span "😅 daļēji protu, vajadzīga liela palīdzība" at bounding box center [318, 319] width 140 height 12
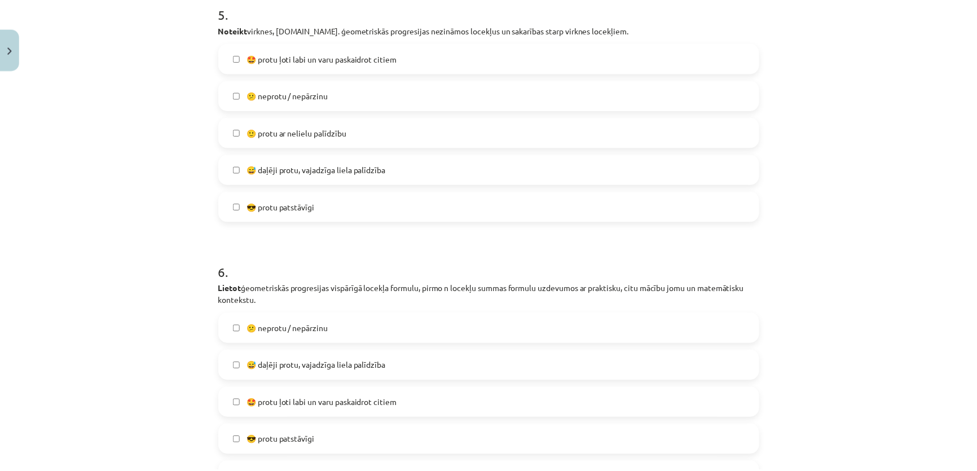
scroll to position [1440, 0]
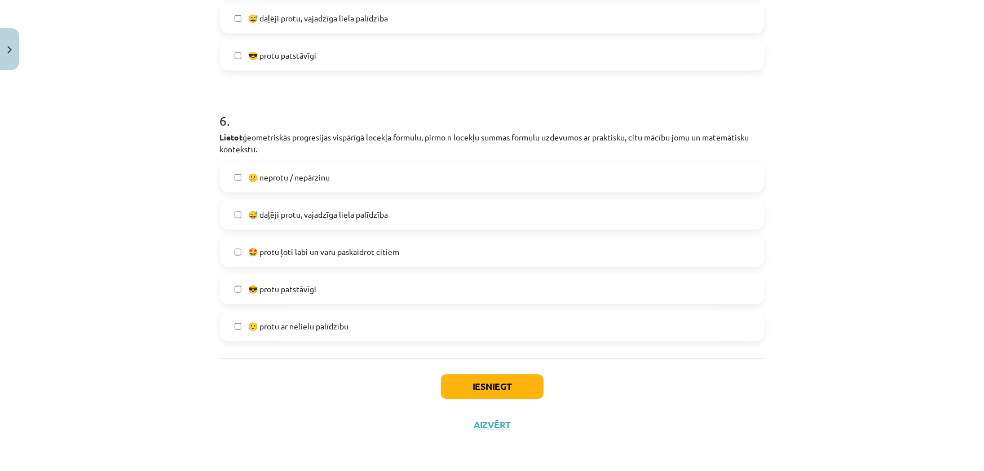
click at [299, 288] on span "😎 protu patstāvīgi" at bounding box center [282, 289] width 68 height 12
click at [501, 381] on button "Iesniegt" at bounding box center [492, 386] width 103 height 25
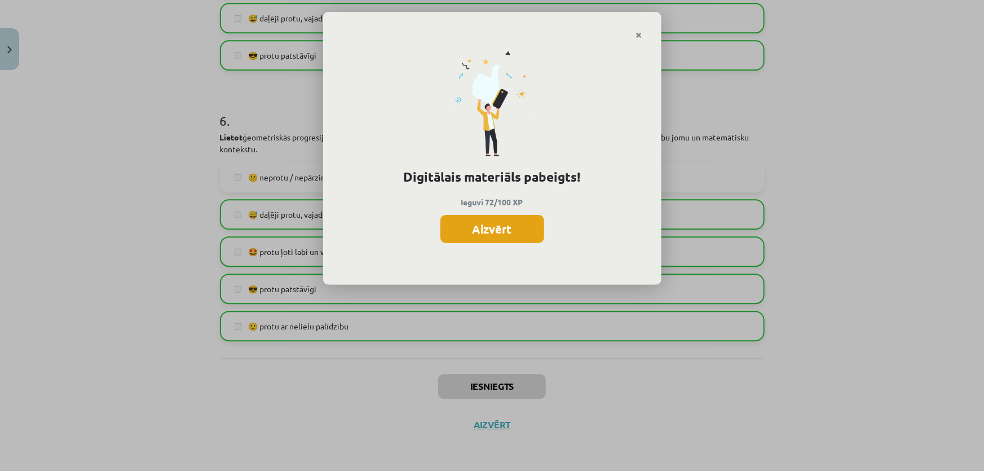
click at [514, 231] on button "Aizvērt" at bounding box center [492, 229] width 104 height 28
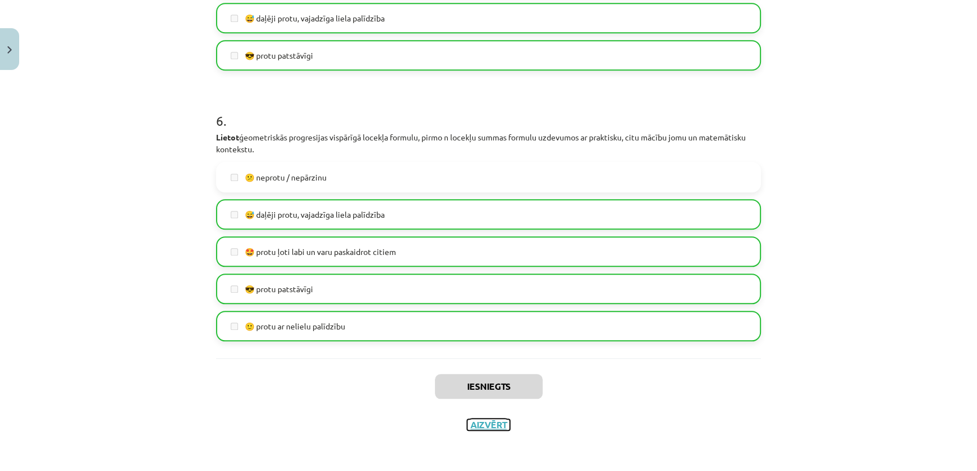
click at [480, 423] on button "Aizvērt" at bounding box center [488, 424] width 43 height 11
click at [61, 202] on span "[DEMOGRAPHIC_DATA]" at bounding box center [73, 206] width 89 height 10
